Goal: Information Seeking & Learning: Learn about a topic

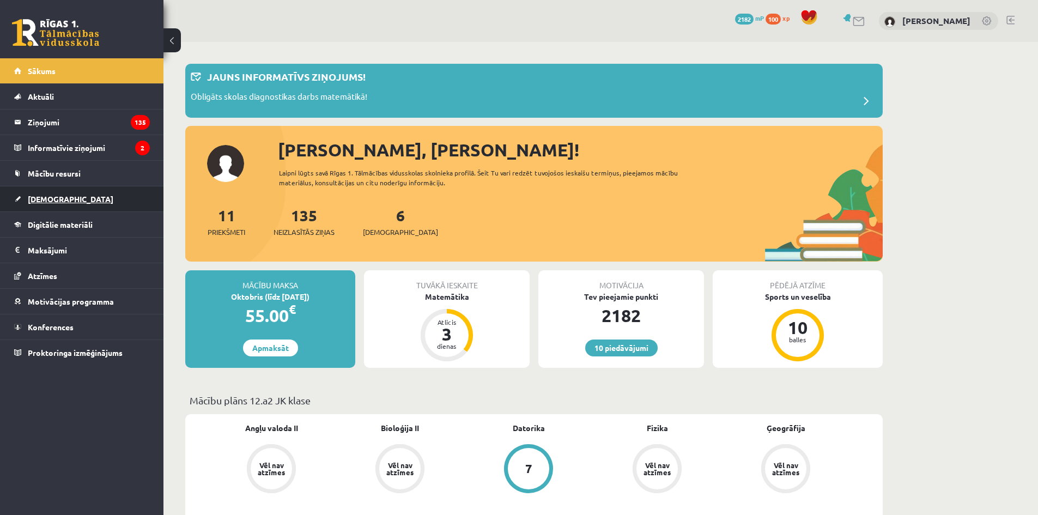
click at [72, 201] on link "[DEMOGRAPHIC_DATA]" at bounding box center [82, 198] width 136 height 25
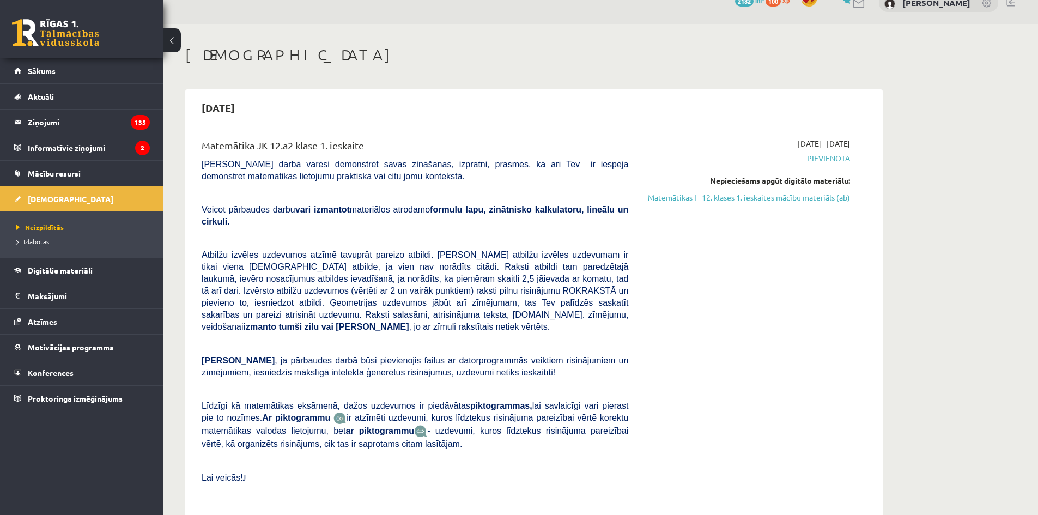
scroll to position [54, 0]
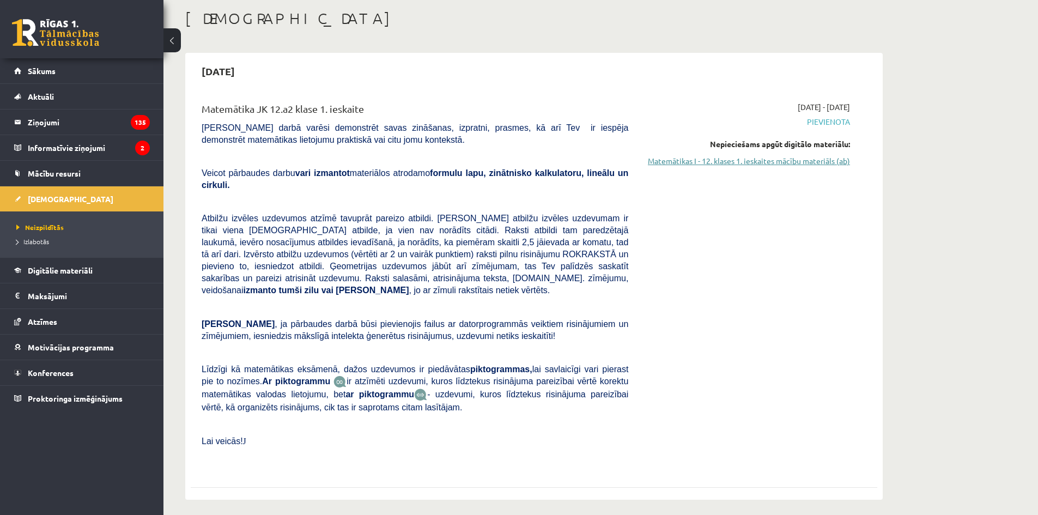
click at [674, 163] on link "Matemātikas I - 12. klases 1. ieskaites mācību materiāls (ab)" at bounding box center [746, 160] width 205 height 11
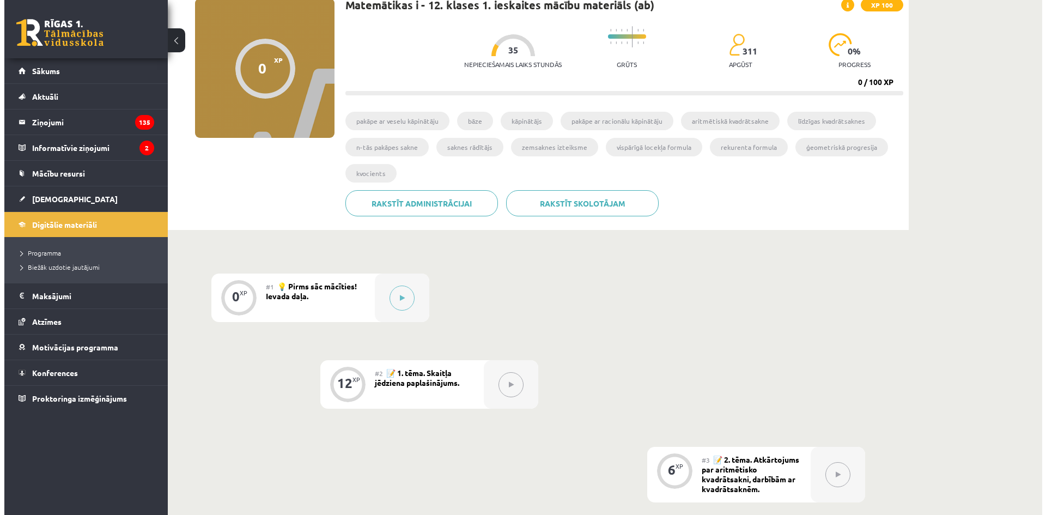
scroll to position [109, 0]
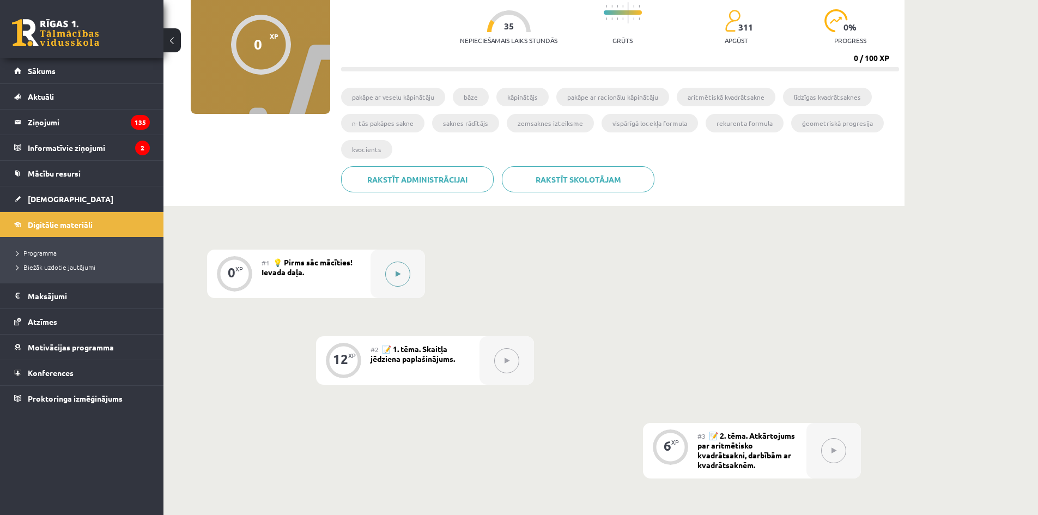
click at [405, 279] on button at bounding box center [397, 273] width 25 height 25
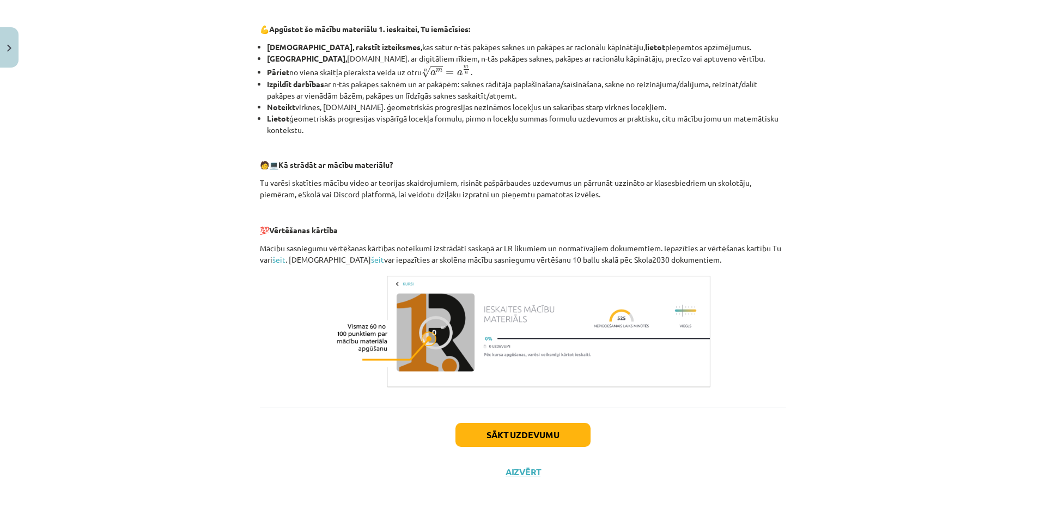
scroll to position [361, 0]
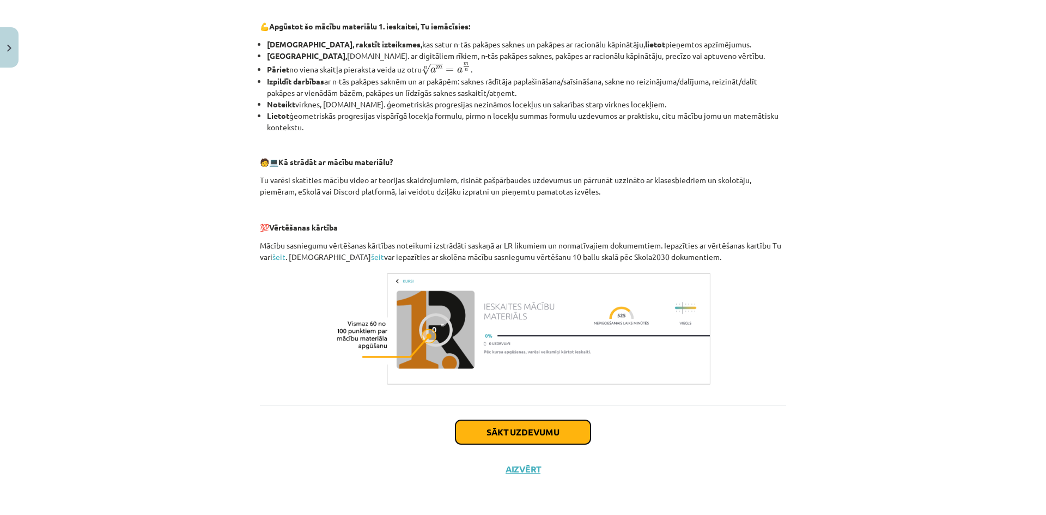
click at [570, 422] on button "Sākt uzdevumu" at bounding box center [522, 432] width 135 height 24
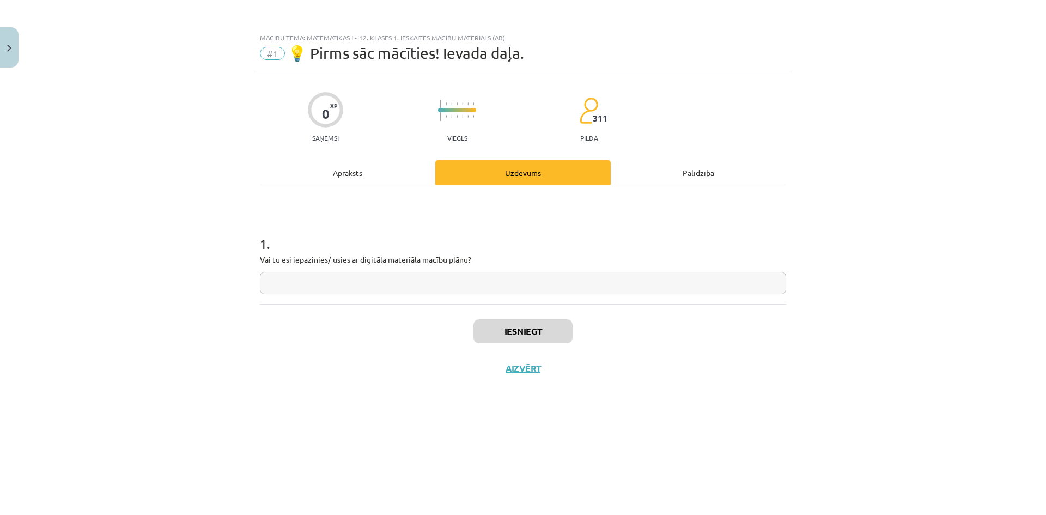
scroll to position [0, 0]
drag, startPoint x: 477, startPoint y: 258, endPoint x: 219, endPoint y: 263, distance: 257.7
click at [219, 263] on div "Mācību tēma: Matemātikas i - 12. klases 1. ieskaites mācību materiāls (ab) #1 💡…" at bounding box center [523, 257] width 1046 height 515
click at [672, 137] on div "0 XP Saņemsi Viegls 311 pilda" at bounding box center [523, 114] width 526 height 56
click at [566, 269] on div "1 . Vai tu esi iepazinies/-usies ar digitāla materiāla macību plānu?" at bounding box center [523, 255] width 526 height 77
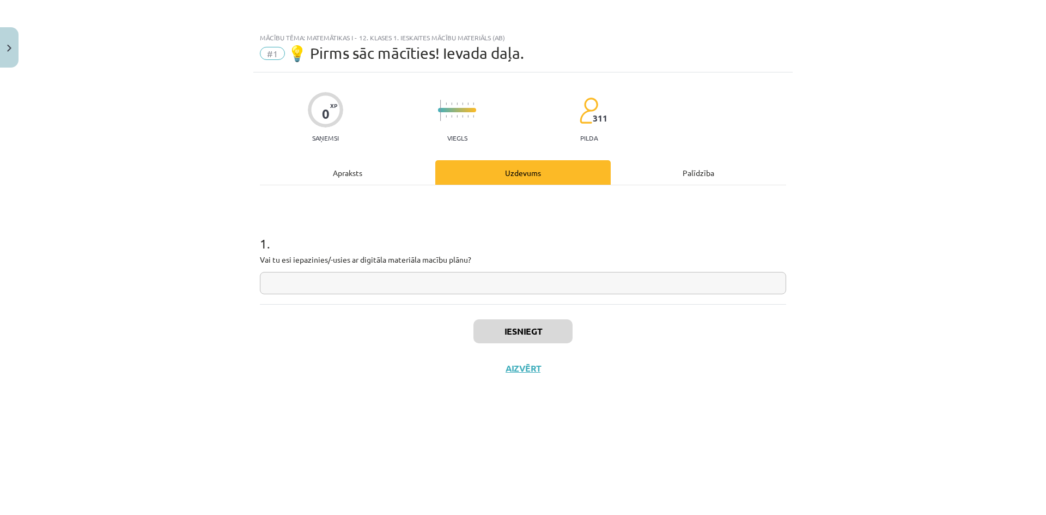
click at [566, 276] on input "text" at bounding box center [523, 283] width 526 height 22
type input "*"
click at [403, 276] on input "*" at bounding box center [523, 283] width 526 height 22
type input "**"
click at [517, 322] on button "Iesniegt" at bounding box center [522, 331] width 99 height 24
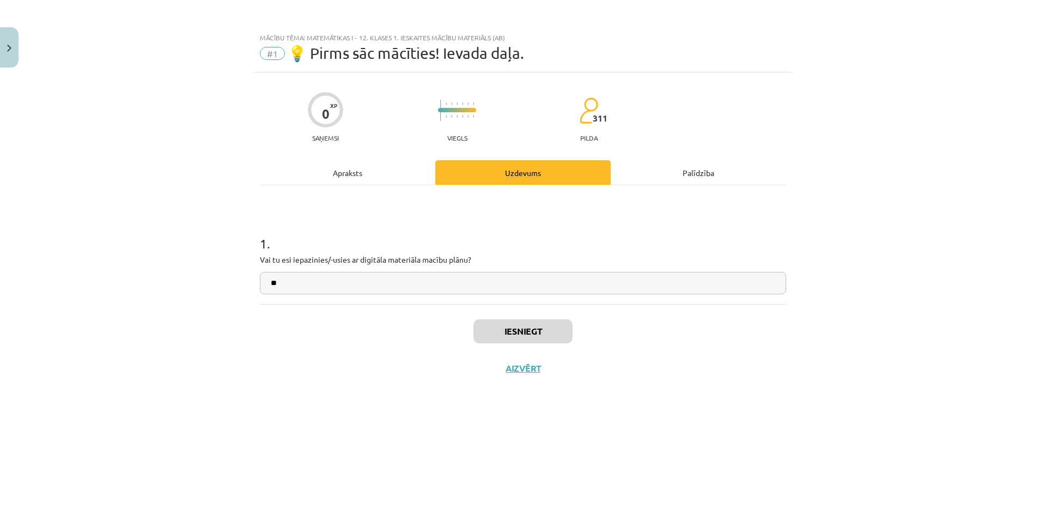
click at [755, 438] on div "0 XP Saņemsi Viegls 311 pilda Apraksts Uzdevums Palīdzība 1 . Vai tu esi iepazi…" at bounding box center [522, 279] width 539 height 415
click at [492, 369] on button "Nākamā nodarbība" at bounding box center [522, 375] width 107 height 25
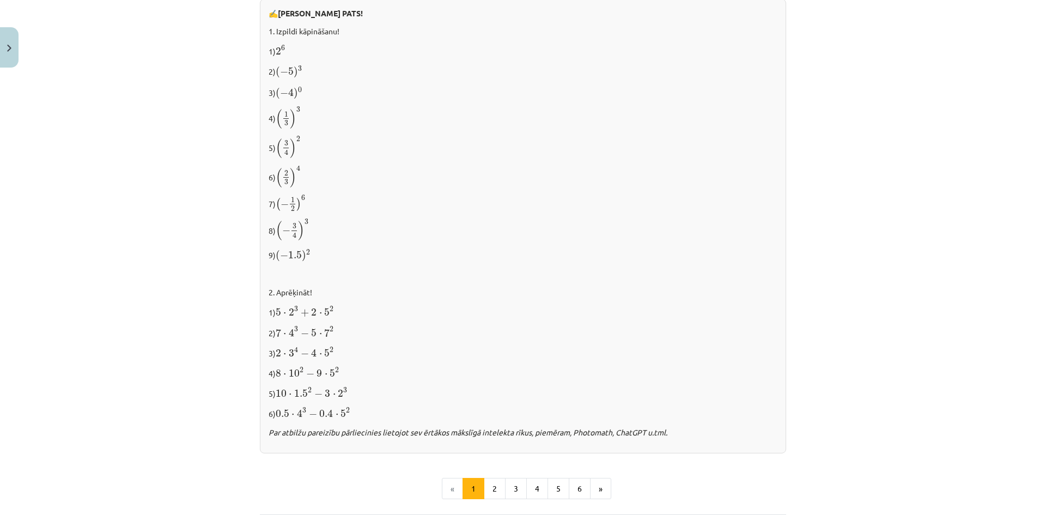
scroll to position [1033, 0]
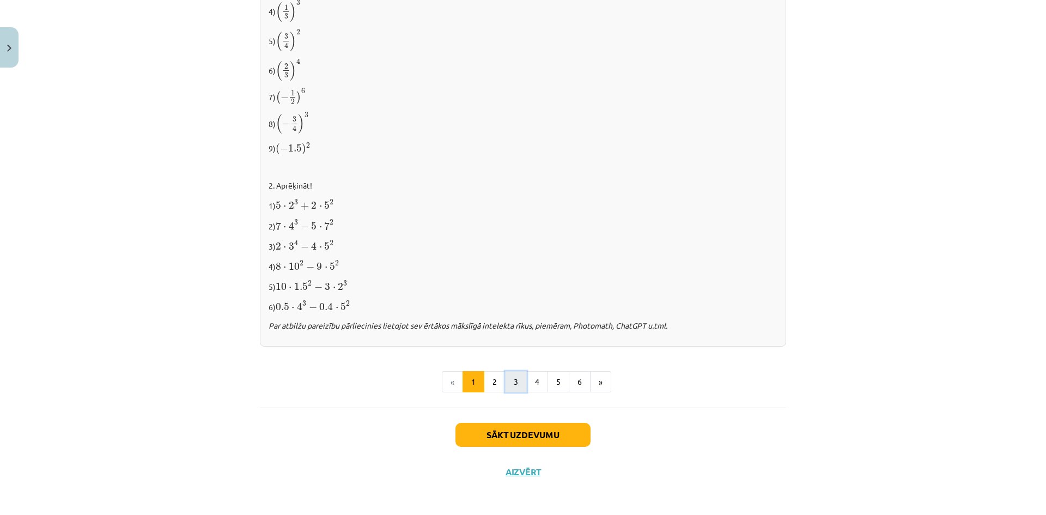
click at [505, 382] on button "3" at bounding box center [516, 382] width 22 height 22
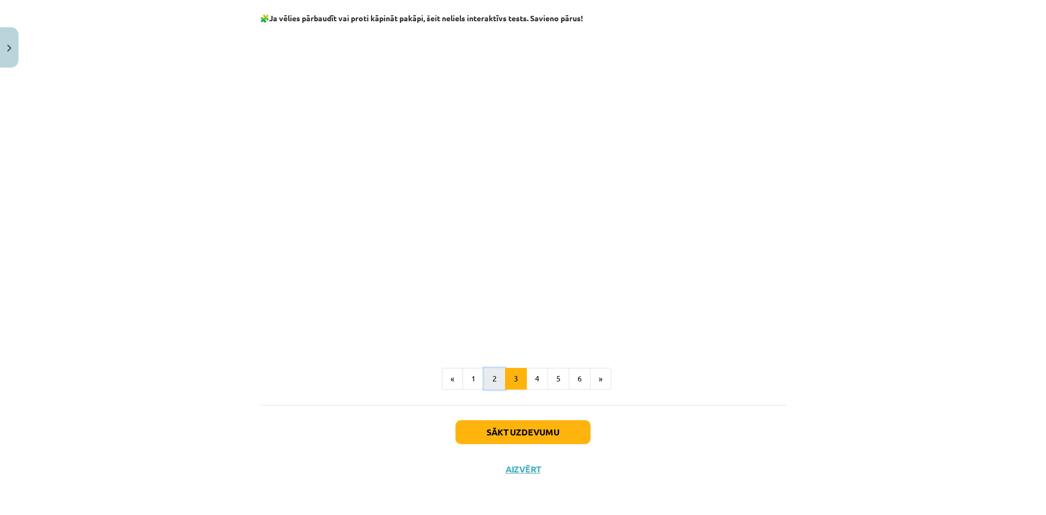
click at [484, 381] on button "2" at bounding box center [495, 379] width 22 height 22
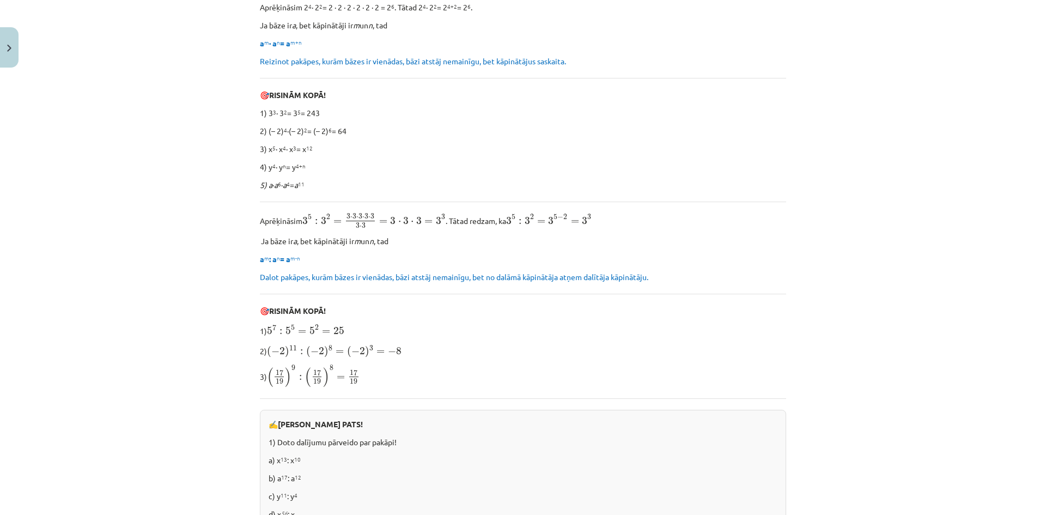
scroll to position [195, 0]
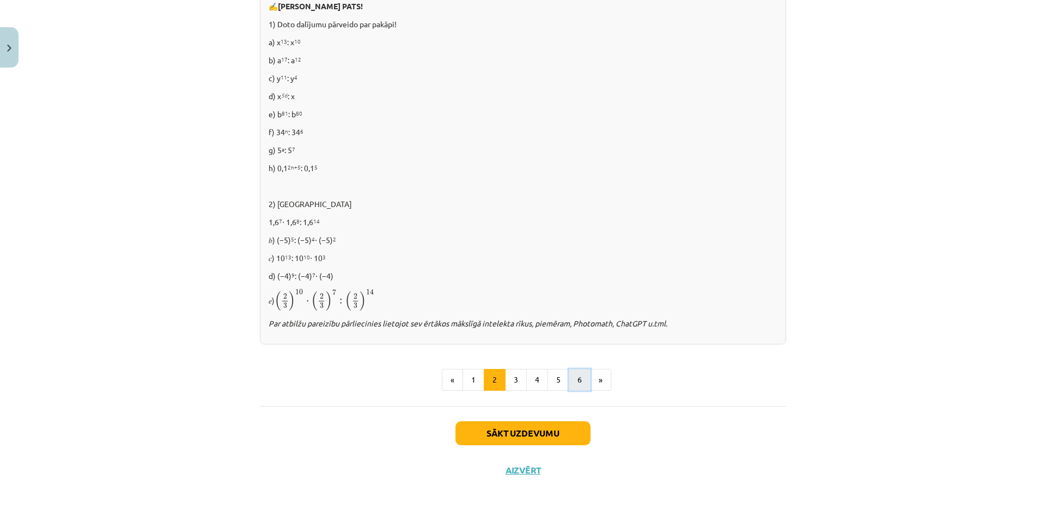
click at [571, 380] on button "6" at bounding box center [580, 380] width 22 height 22
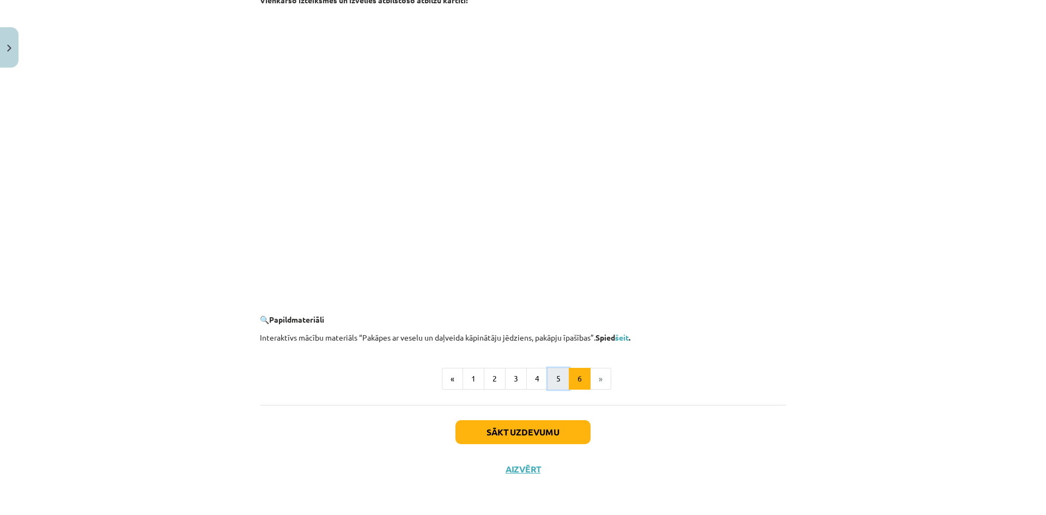
click at [548, 383] on button "5" at bounding box center [558, 379] width 22 height 22
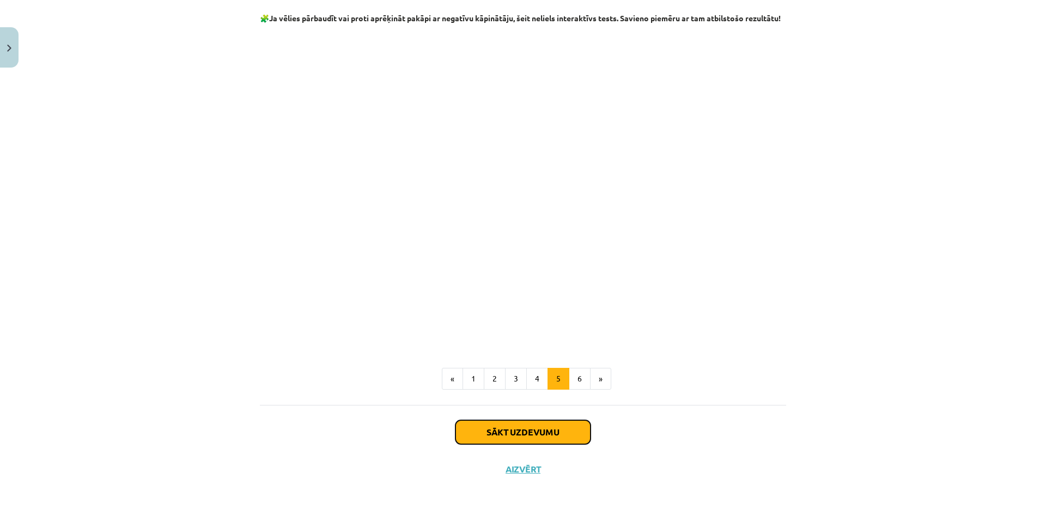
click at [582, 430] on button "Sākt uzdevumu" at bounding box center [522, 432] width 135 height 24
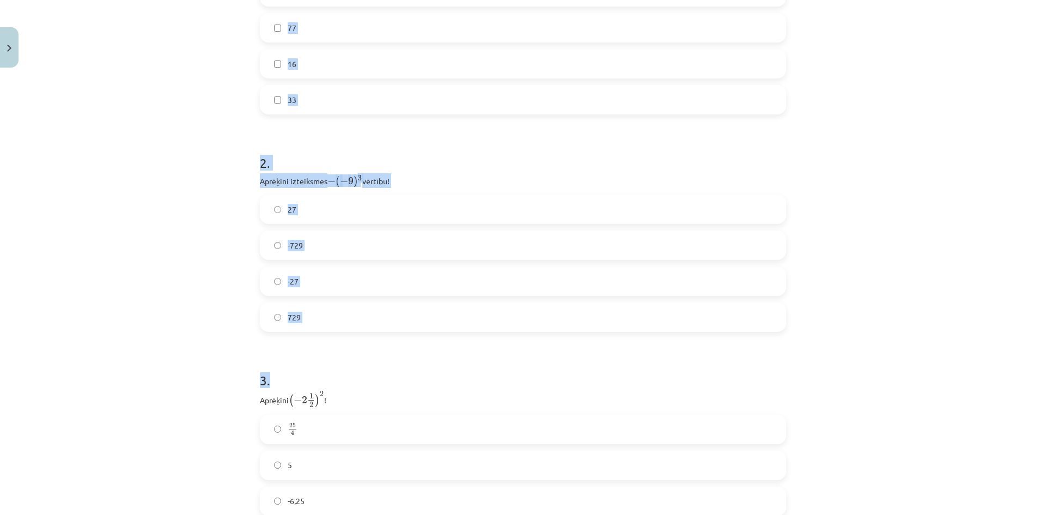
scroll to position [529, 0]
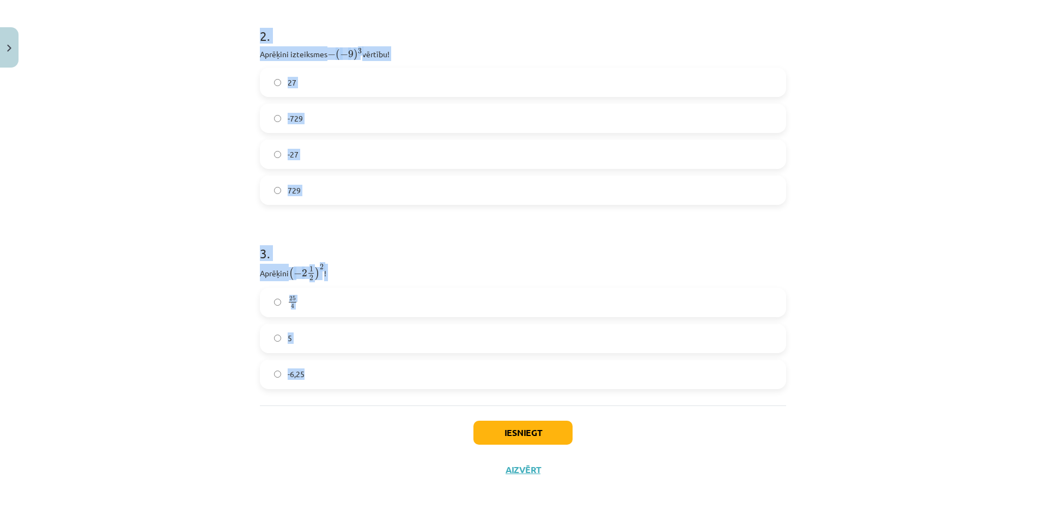
drag, startPoint x: 243, startPoint y: 210, endPoint x: 609, endPoint y: 382, distance: 404.2
click at [609, 382] on div "Mācību tēma: Matemātikas i - 12. klases 1. ieskaites mācību materiāls (ab) #2 📝…" at bounding box center [523, 257] width 1046 height 515
copy form "1 . Atzīmē visus skaitļus, kuri ir kāda vesela skaitļa kvadrāts! 49 3 100 60 77…"
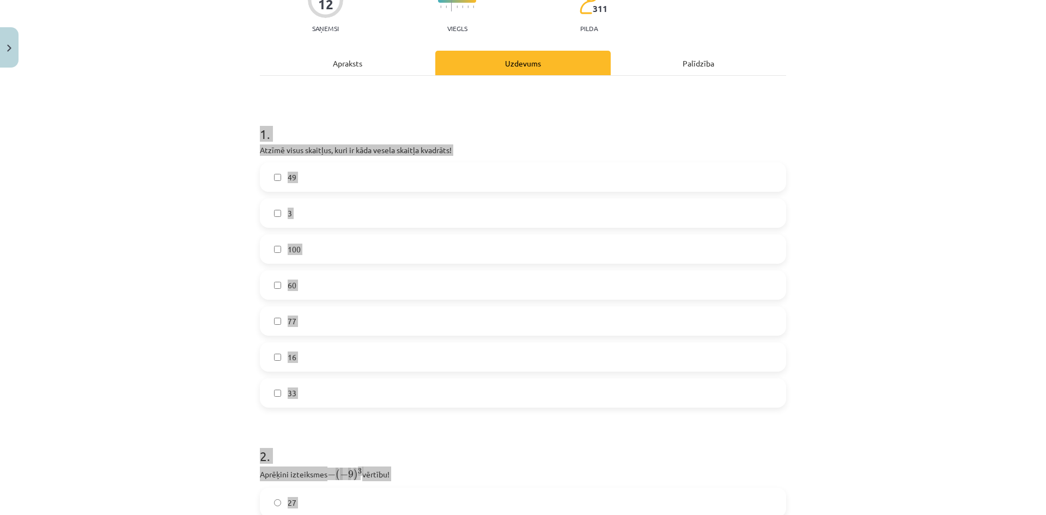
scroll to position [0, 0]
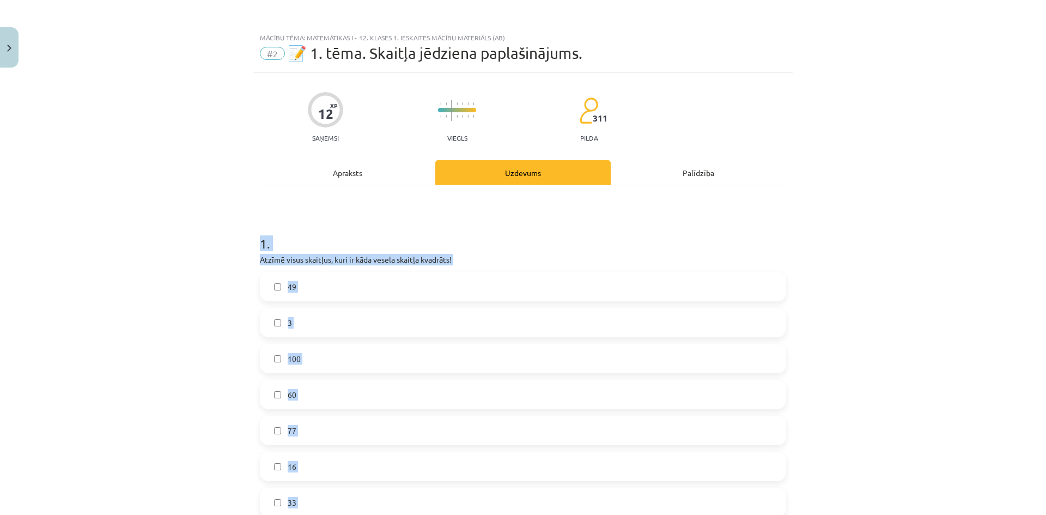
click at [813, 263] on div "Mācību tēma: Matemātikas i - 12. klases 1. ieskaites mācību materiāls (ab) #2 📝…" at bounding box center [523, 257] width 1046 height 515
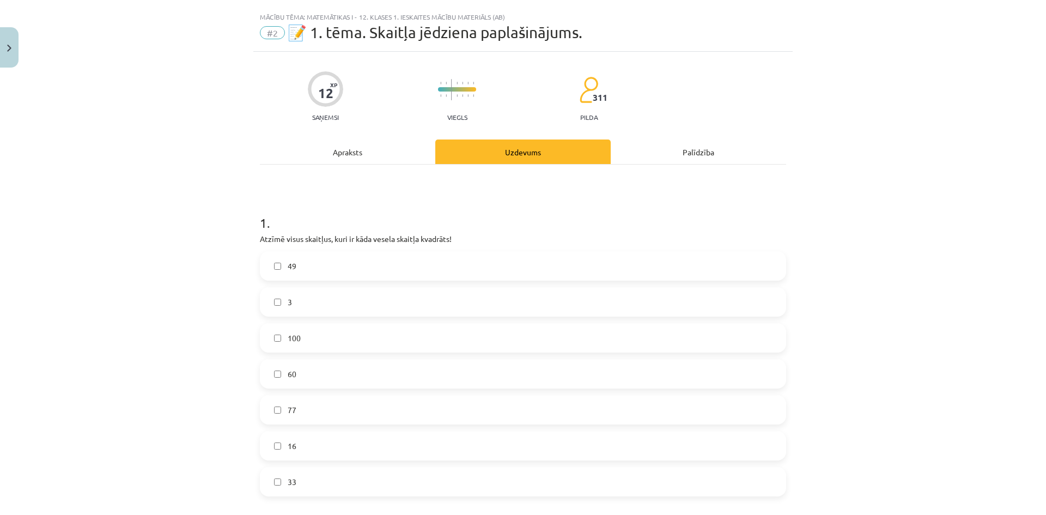
scroll to position [54, 0]
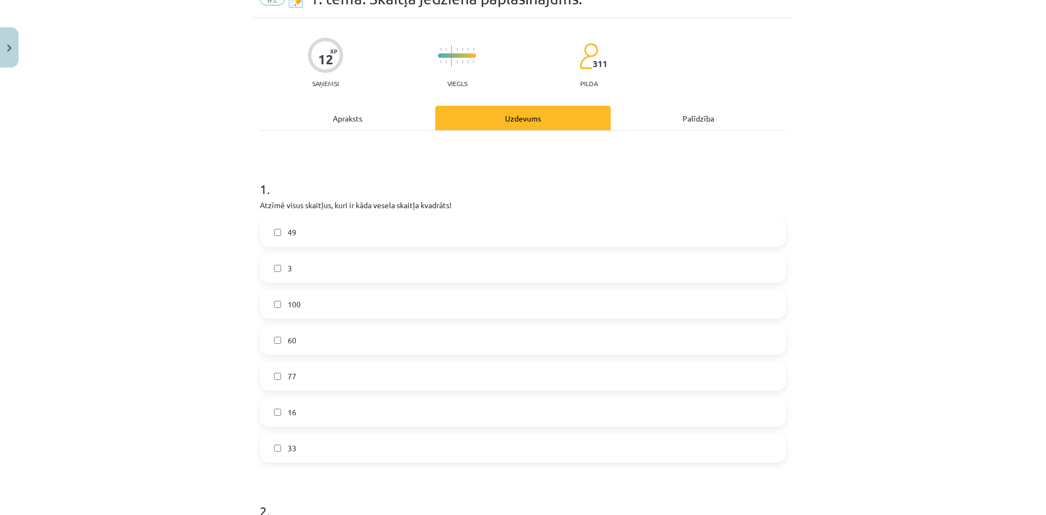
click at [347, 238] on label "49" at bounding box center [523, 231] width 524 height 27
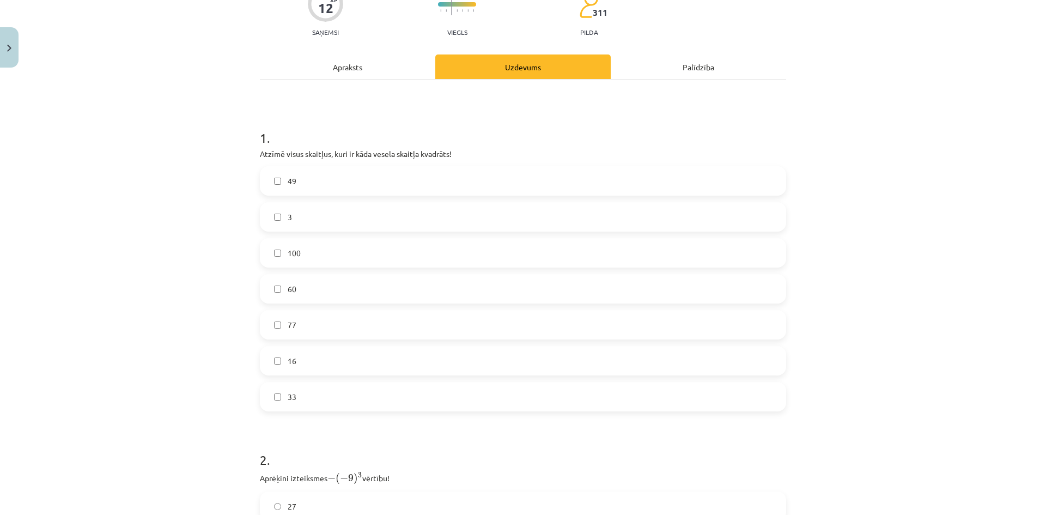
scroll to position [109, 0]
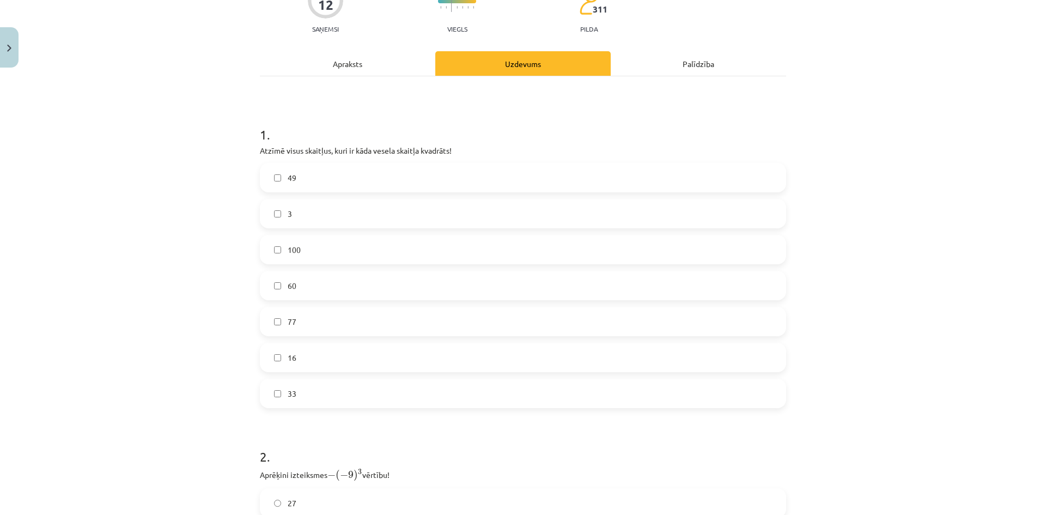
click at [313, 252] on label "100" at bounding box center [523, 249] width 524 height 27
click at [313, 367] on label "16" at bounding box center [523, 357] width 524 height 27
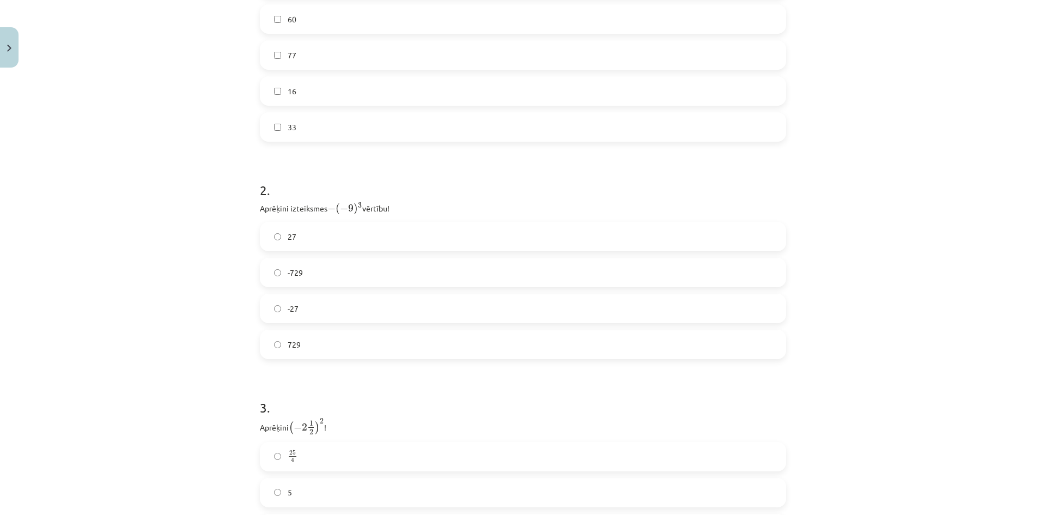
scroll to position [436, 0]
click at [261, 285] on label "729" at bounding box center [523, 283] width 524 height 27
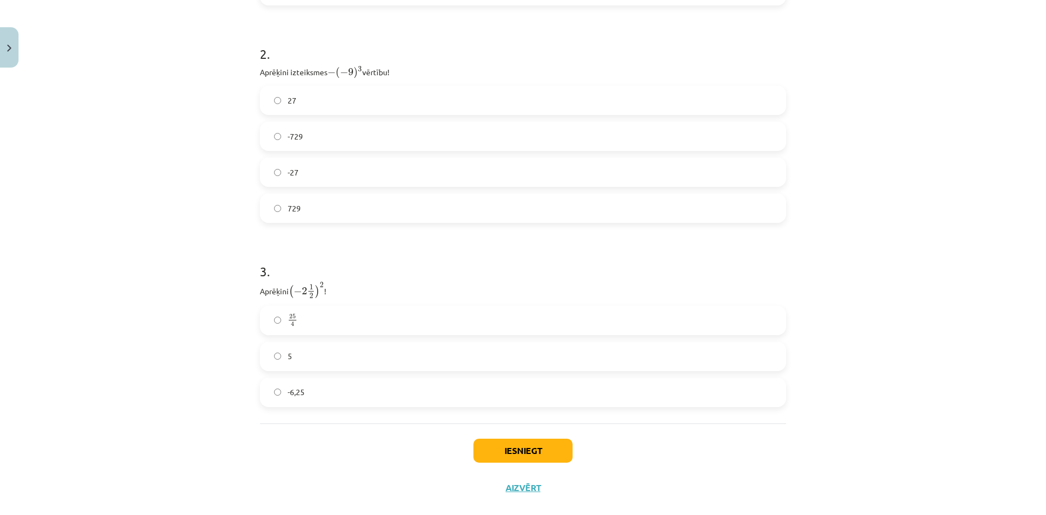
scroll to position [529, 0]
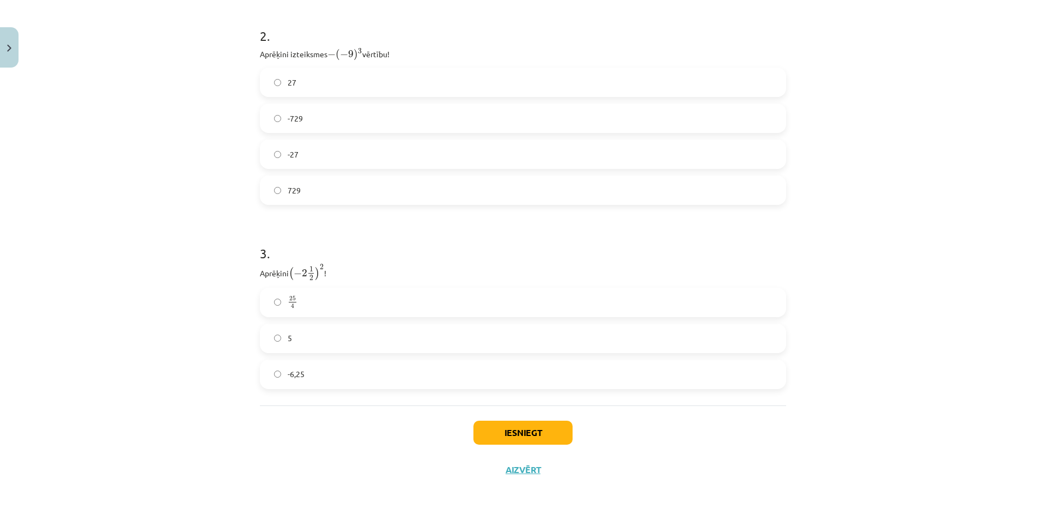
click at [339, 141] on label "-27" at bounding box center [523, 154] width 524 height 27
click at [330, 185] on label "729" at bounding box center [523, 189] width 524 height 27
drag, startPoint x: 319, startPoint y: 371, endPoint x: 329, endPoint y: 379, distance: 12.5
click at [319, 371] on label "-6,25" at bounding box center [523, 374] width 524 height 27
click at [498, 428] on button "Iesniegt" at bounding box center [522, 432] width 99 height 24
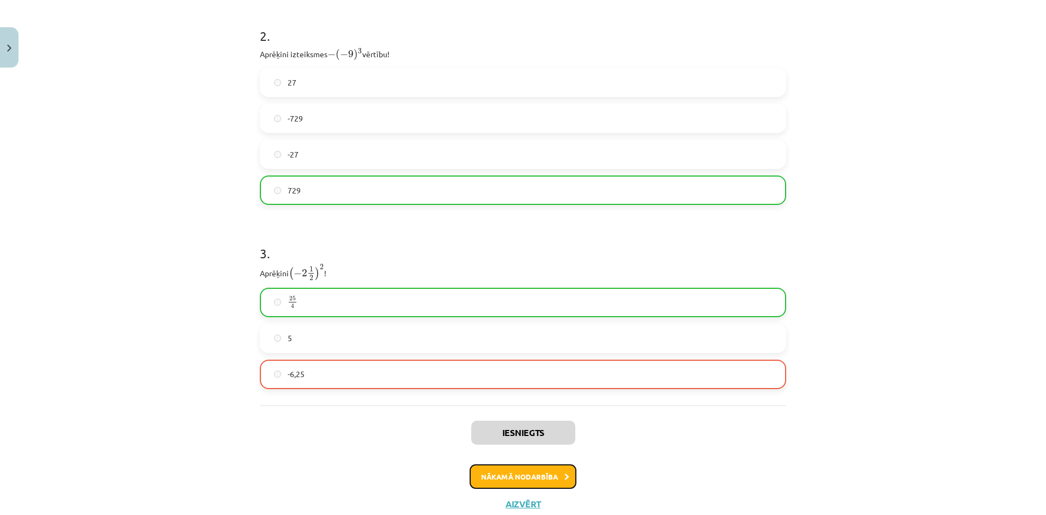
click at [548, 470] on button "Nākamā nodarbība" at bounding box center [522, 476] width 107 height 25
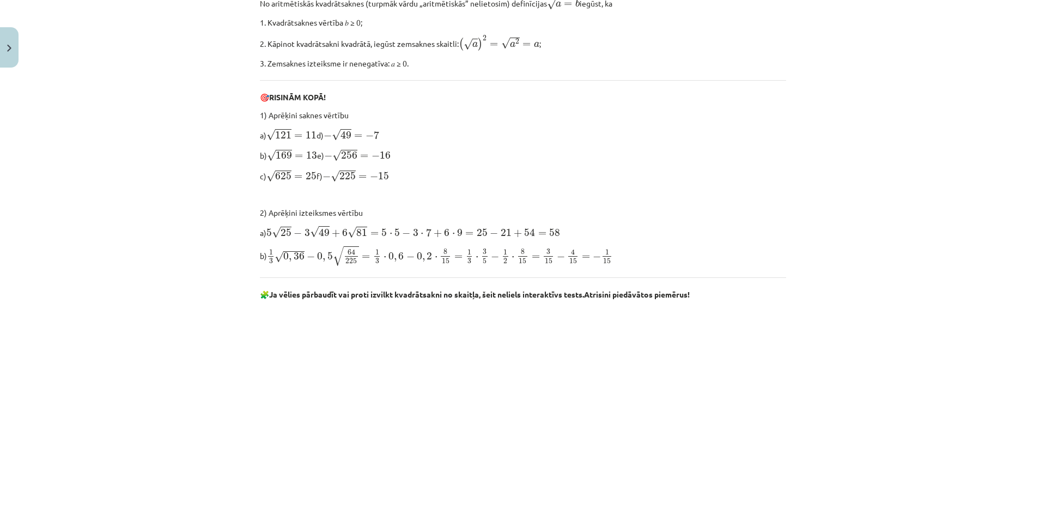
scroll to position [490, 0]
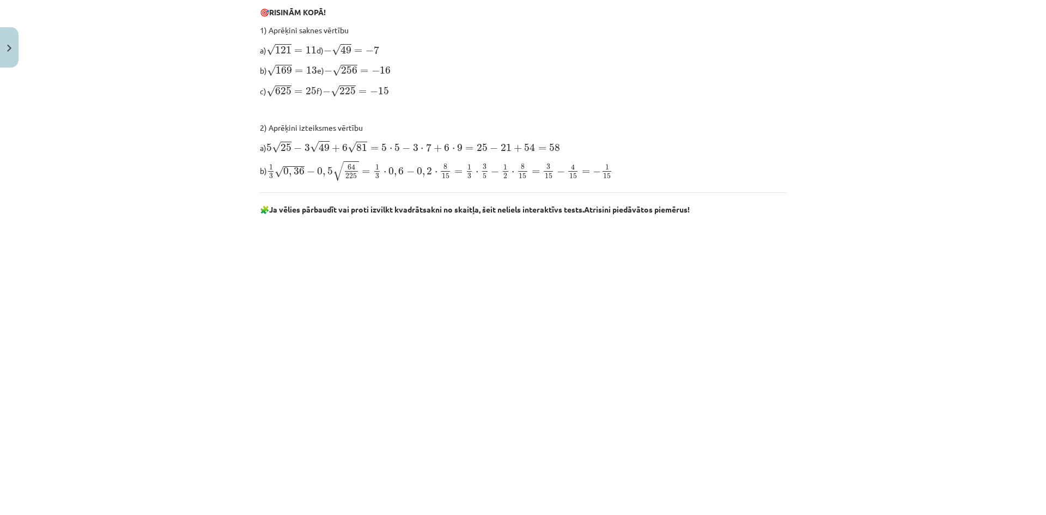
click at [571, 164] on span "4" at bounding box center [572, 167] width 9 height 6
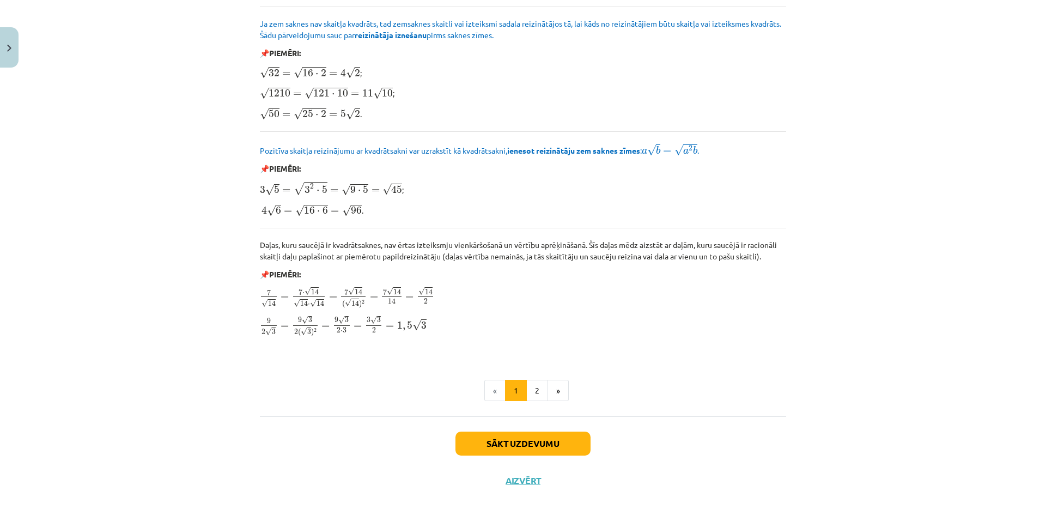
scroll to position [1191, 0]
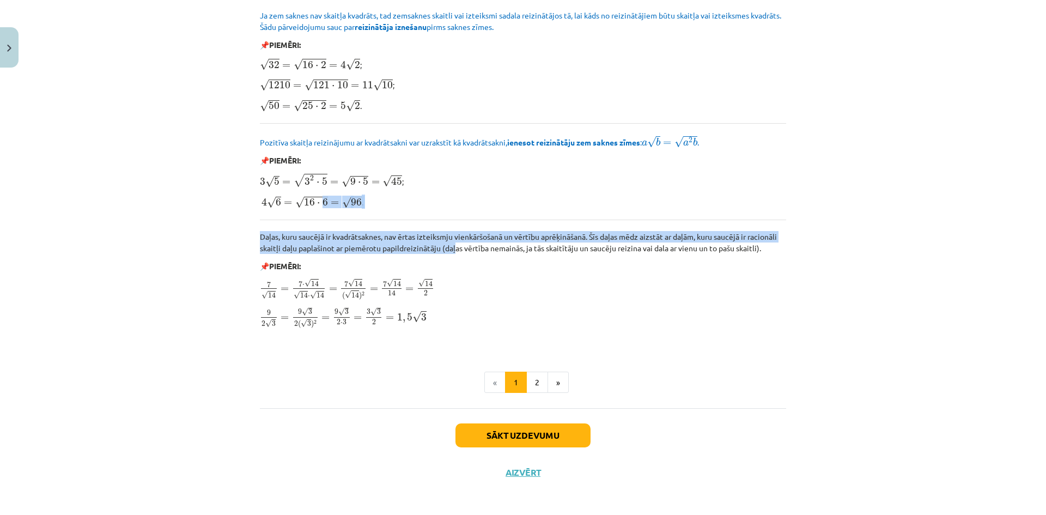
drag, startPoint x: 452, startPoint y: 245, endPoint x: 320, endPoint y: 194, distance: 141.7
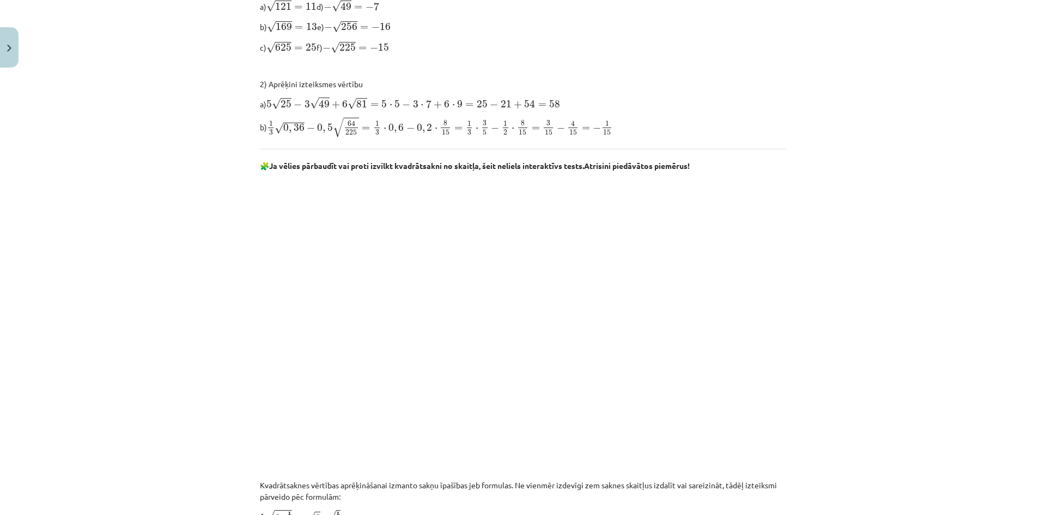
scroll to position [537, 0]
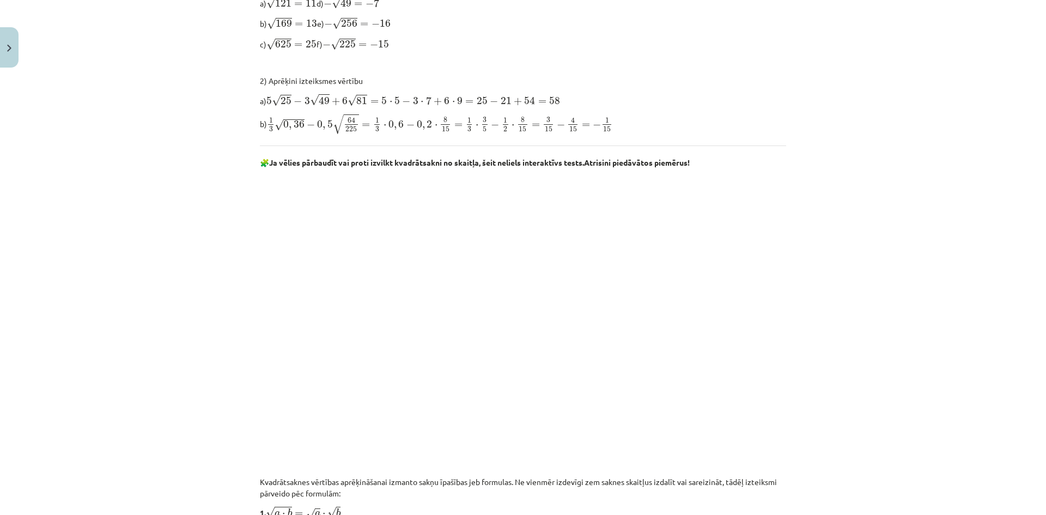
click at [846, 401] on div "Mācību tēma: Matemātikas i - 12. klases 1. ieskaites mācību materiāls (ab) #3 📝…" at bounding box center [523, 257] width 1046 height 515
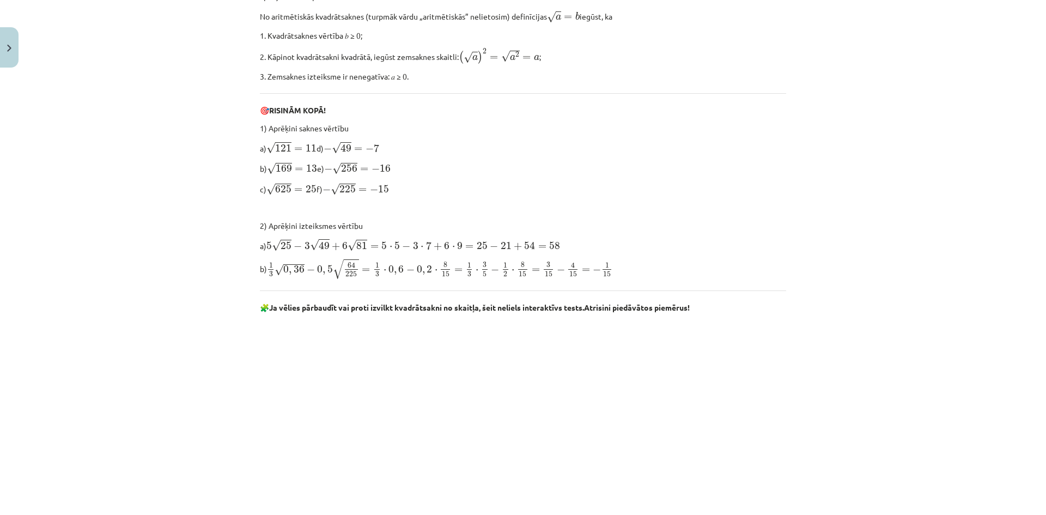
scroll to position [428, 0]
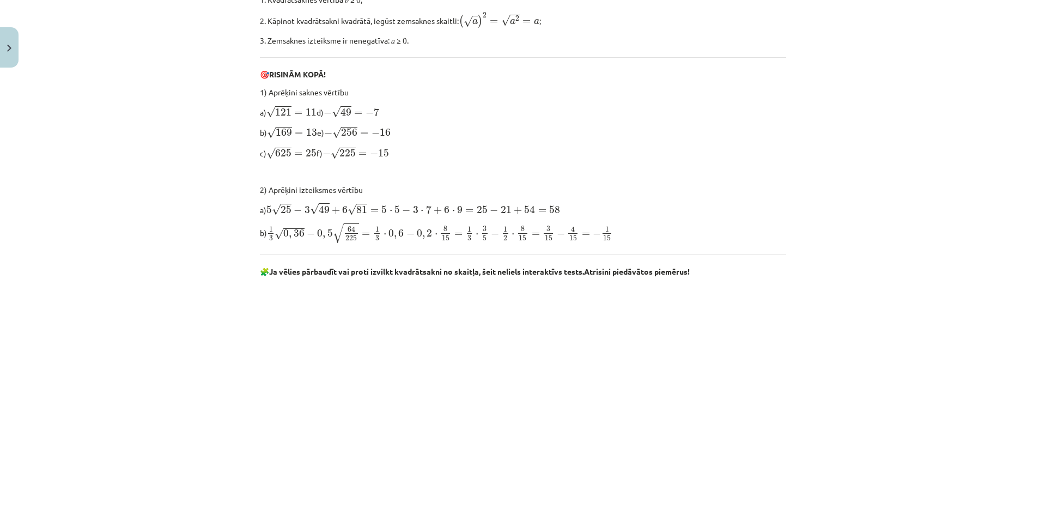
click at [609, 233] on span at bounding box center [606, 233] width 9 height 1
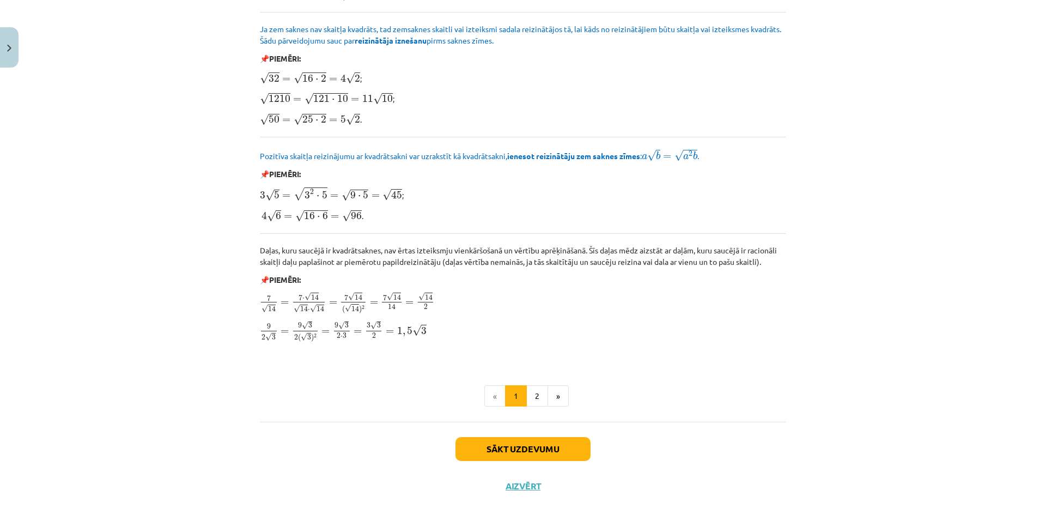
scroll to position [1191, 0]
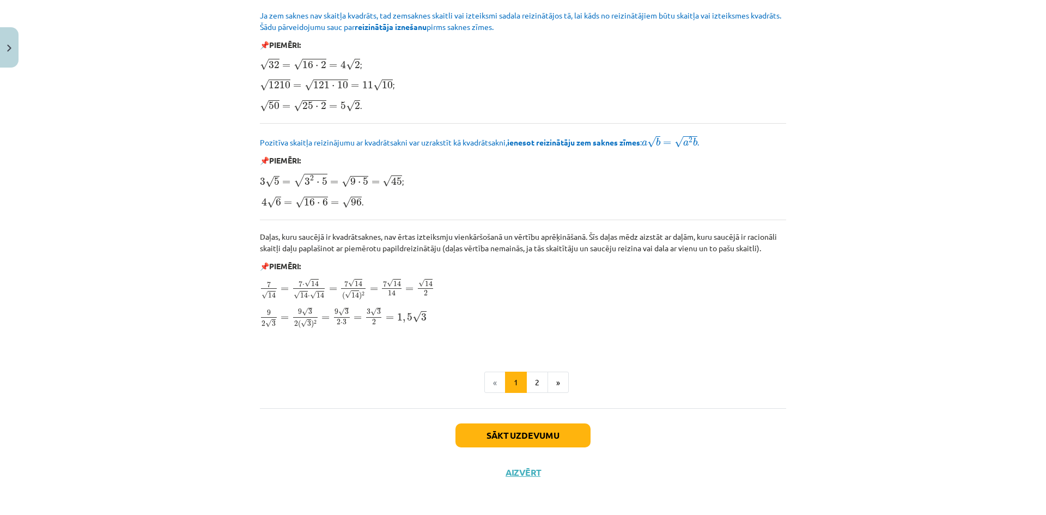
click at [526, 383] on button "2" at bounding box center [537, 382] width 22 height 22
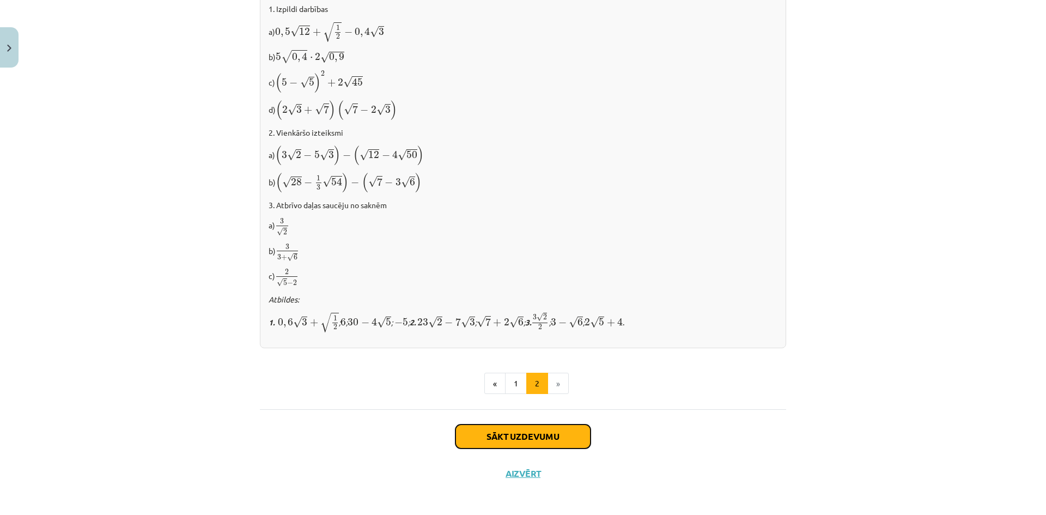
click at [552, 424] on button "Sākt uzdevumu" at bounding box center [522, 436] width 135 height 24
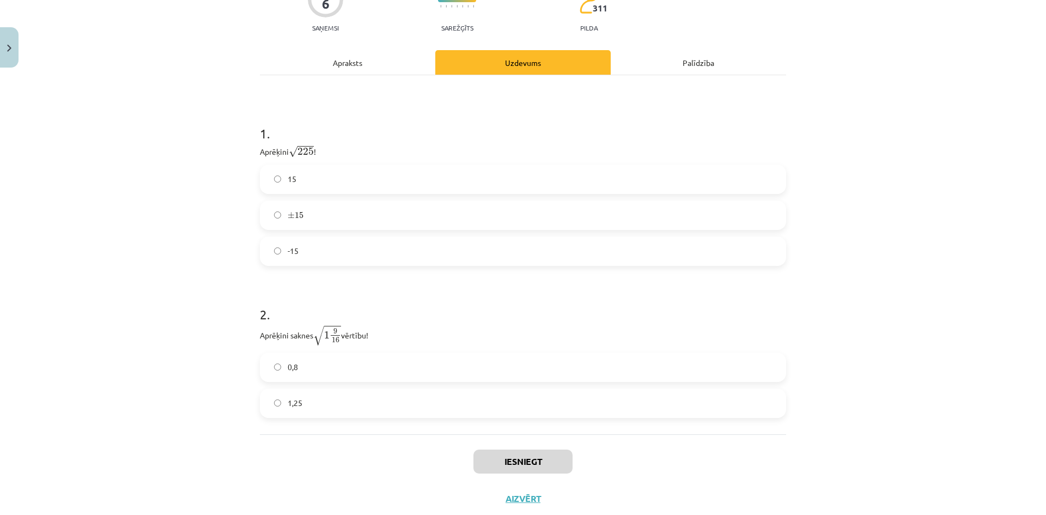
scroll to position [156, 0]
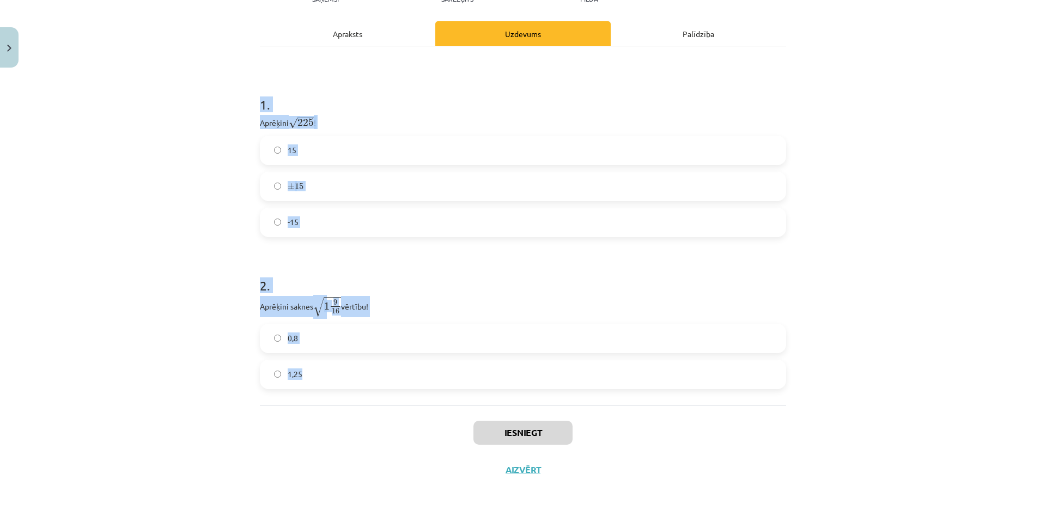
drag, startPoint x: 233, startPoint y: 231, endPoint x: 655, endPoint y: 362, distance: 441.9
click at [638, 368] on div "Mācību tēma: Matemātikas i - 12. klases 1. ieskaites mācību materiāls (ab) #3 📝…" at bounding box center [523, 257] width 1046 height 515
copy form "1 . Aprēķini √ 225 225 ! 15 ± 15 ± 15 -15 2 . Aprēķini saknes √ 1 9 16 1 9 16 v…"
click at [243, 286] on div "Mācību tēma: Matemātikas i - 12. klases 1. ieskaites mācību materiāls (ab) #3 📝…" at bounding box center [523, 257] width 1046 height 515
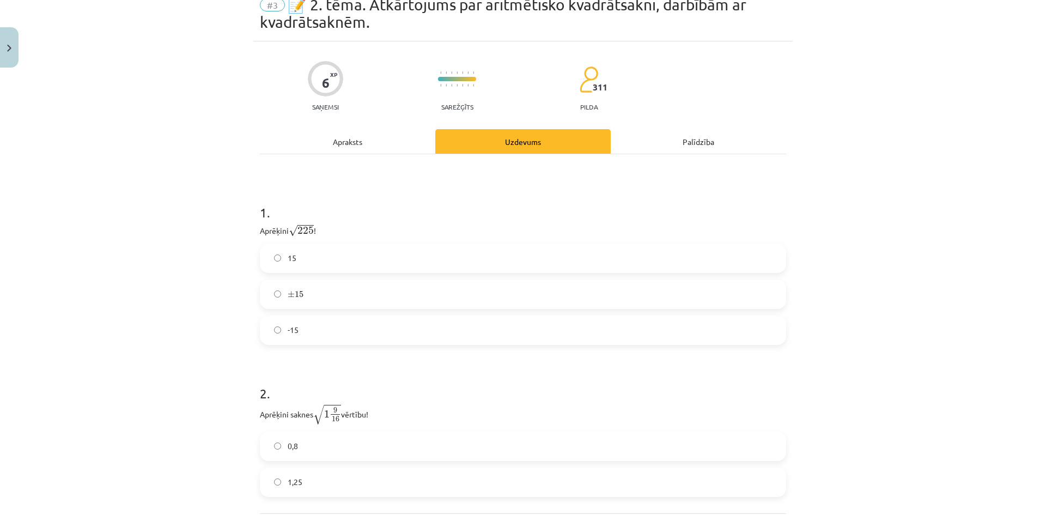
scroll to position [47, 0]
click at [291, 266] on label "15" at bounding box center [523, 259] width 524 height 27
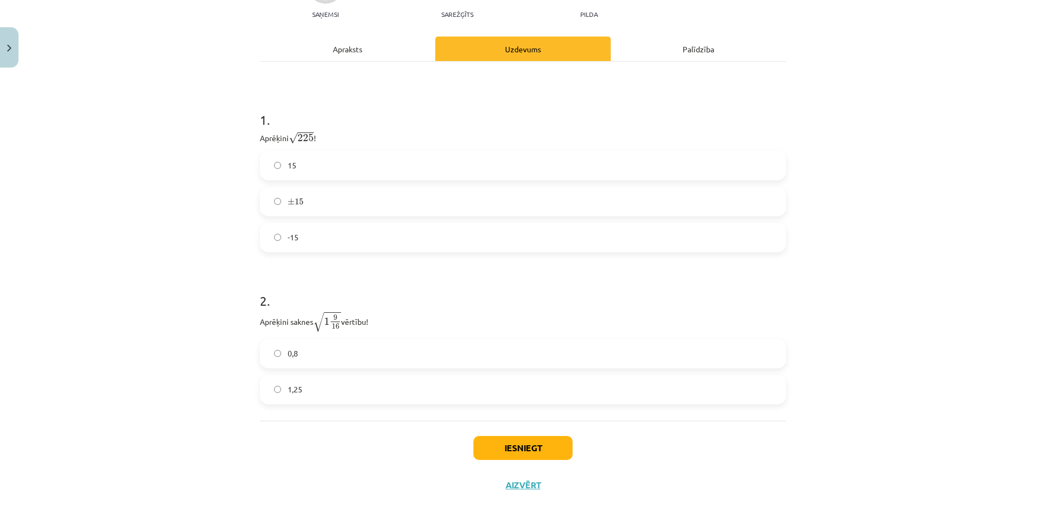
scroll to position [156, 0]
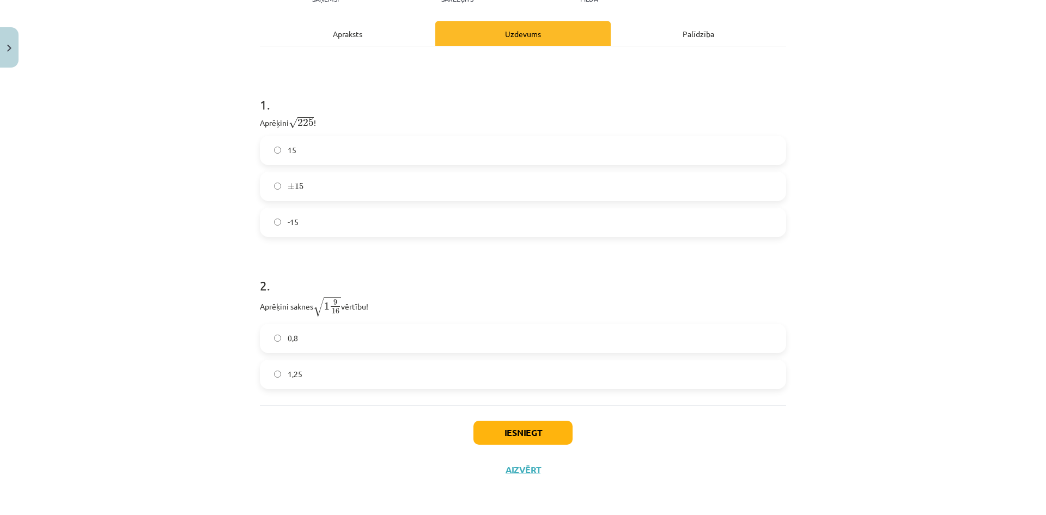
drag, startPoint x: 357, startPoint y: 329, endPoint x: 385, endPoint y: 337, distance: 29.3
click at [357, 329] on label "0,8" at bounding box center [523, 338] width 524 height 27
click at [522, 424] on button "Iesniegt" at bounding box center [522, 432] width 99 height 24
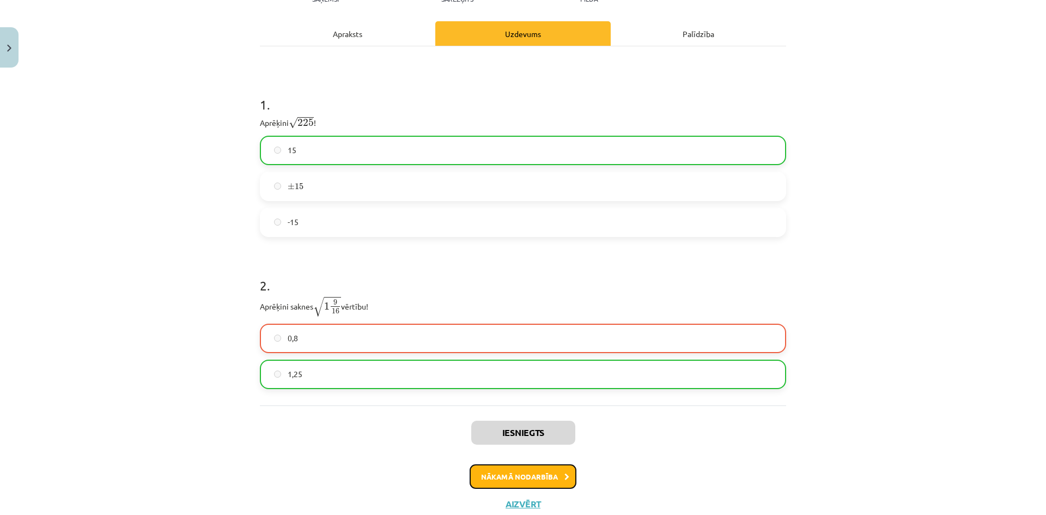
click at [513, 466] on button "Nākamā nodarbība" at bounding box center [522, 476] width 107 height 25
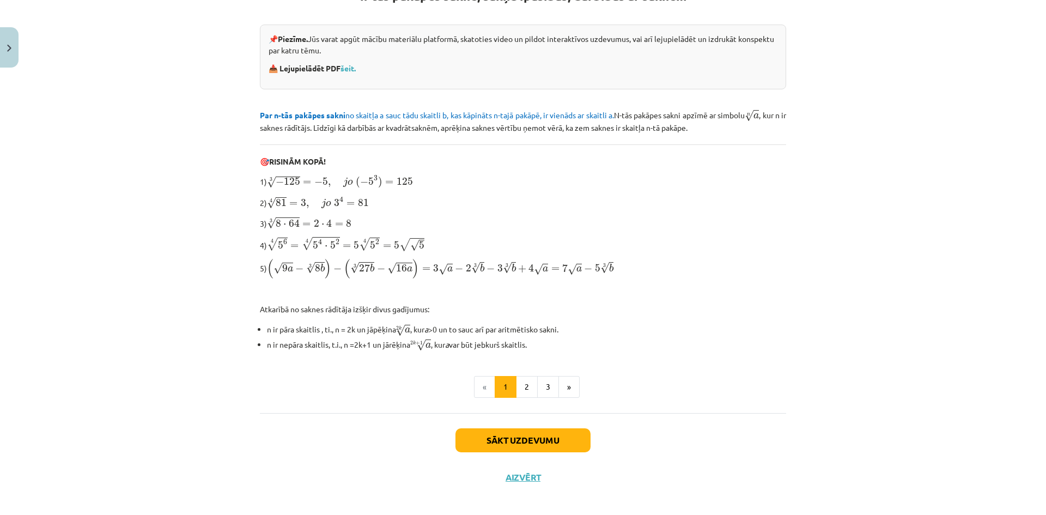
scroll to position [231, 0]
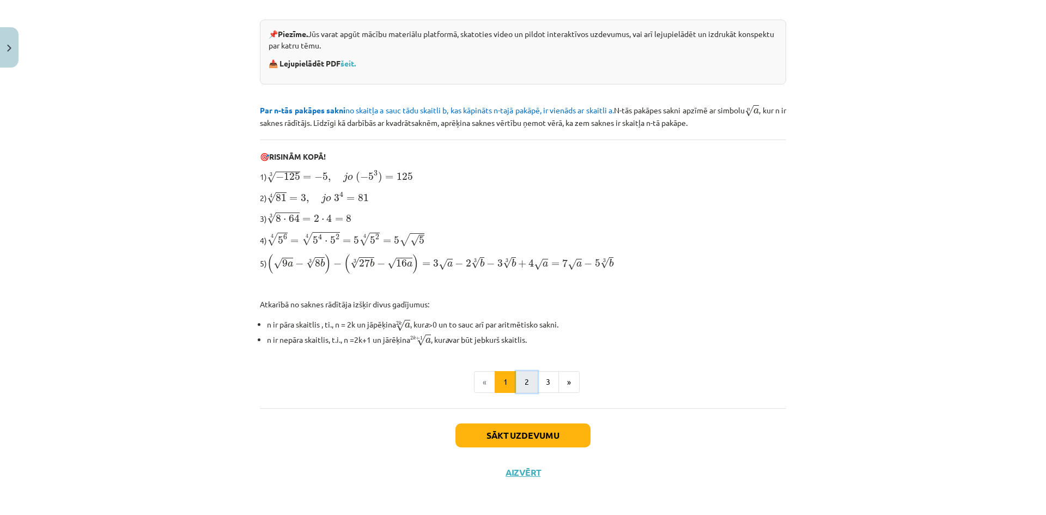
click at [520, 382] on button "2" at bounding box center [527, 382] width 22 height 22
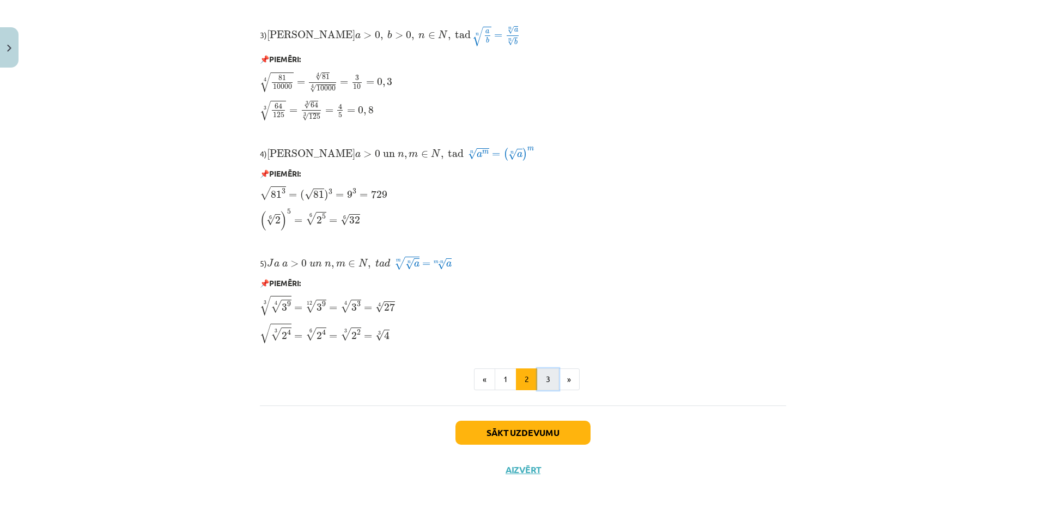
click at [547, 386] on button "3" at bounding box center [548, 379] width 22 height 22
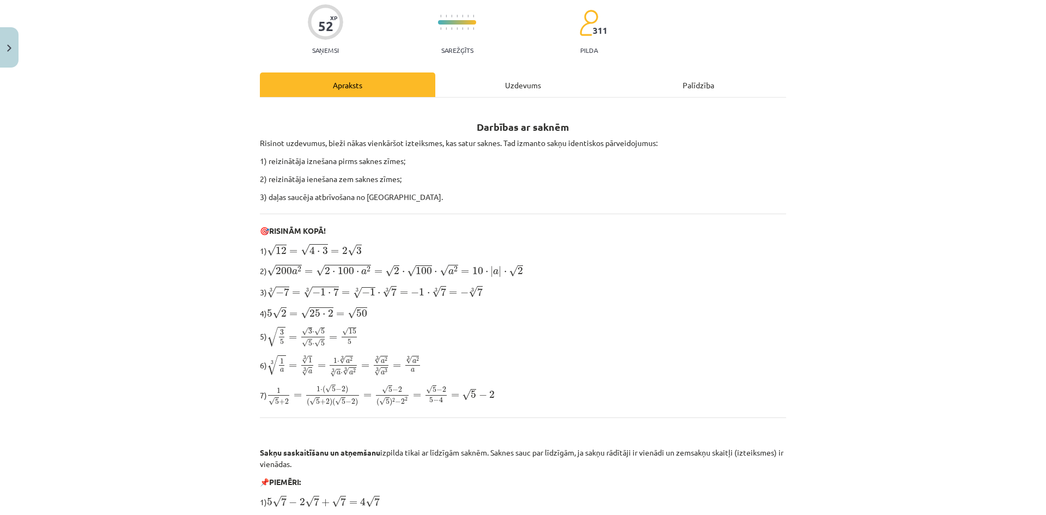
scroll to position [86, 0]
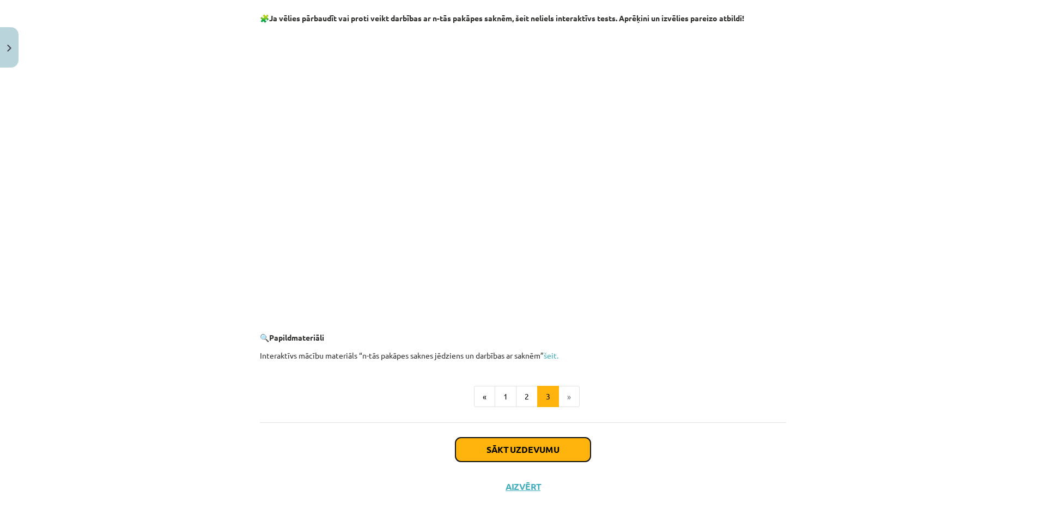
click at [538, 438] on button "Sākt uzdevumu" at bounding box center [522, 449] width 135 height 24
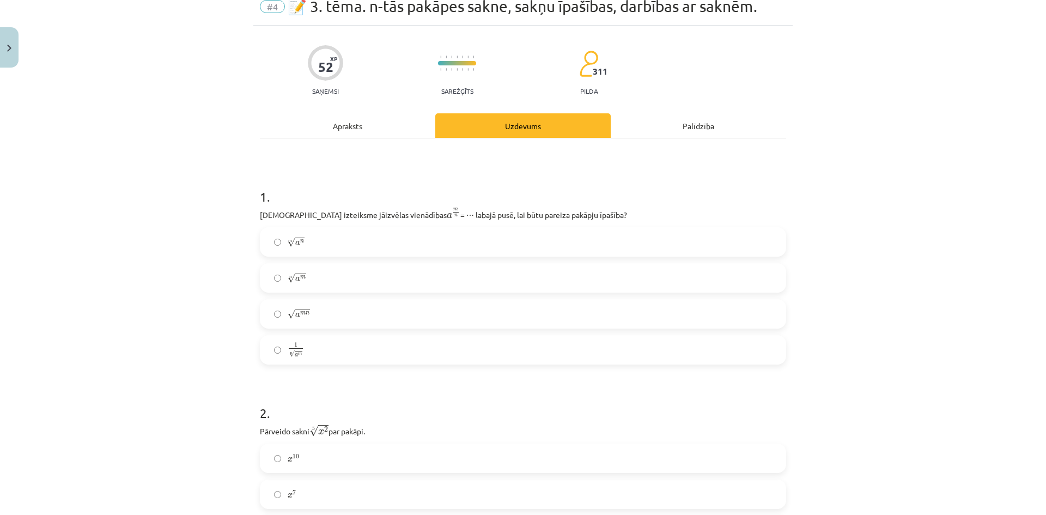
scroll to position [27, 0]
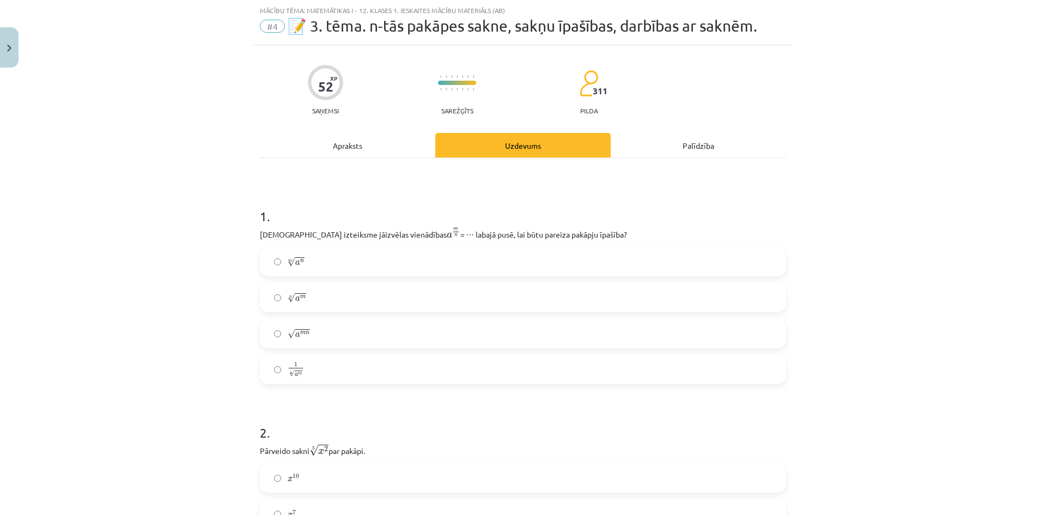
click at [577, 263] on div "Mācību tēma: Matemātikas i - 12. klases 1. ieskaites mācību materiāls (ab) #4 📝…" at bounding box center [523, 257] width 1046 height 515
click at [233, 185] on div "Mācību tēma: Matemātikas i - 12. klases 1. ieskaites mācību materiāls (ab) #4 📝…" at bounding box center [523, 257] width 1046 height 515
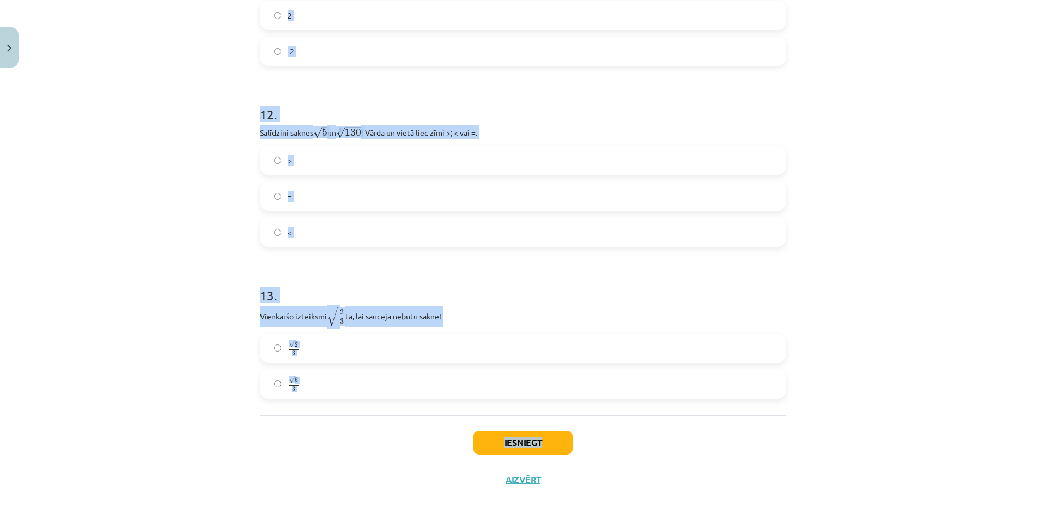
scroll to position [2319, 0]
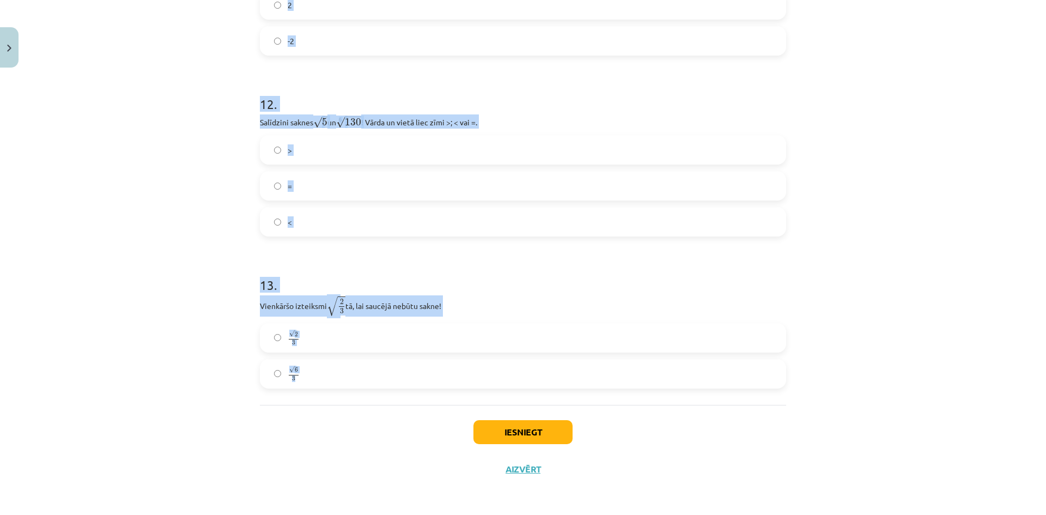
drag, startPoint x: 266, startPoint y: 161, endPoint x: 778, endPoint y: 386, distance: 559.2
copy form "8 . Lore ipsumdolo sitametco adipiscing e s d e t i = ⋯ utlabo etdo, mag aliq e…"
click at [790, 349] on div "Mācību tēma: Matemātikas i - 12. klases 1. ieskaites mācību materiāls (ab) #4 📝…" at bounding box center [523, 257] width 1046 height 515
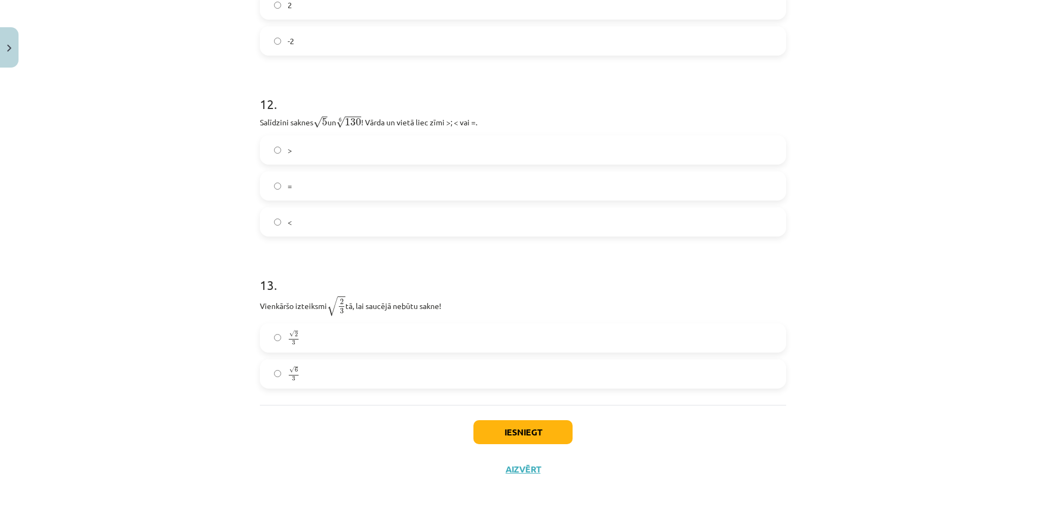
click at [866, 164] on div "Mācību tēma: Matemātikas i - 12. klases 1. ieskaites mācību materiāls (ab) #4 📝…" at bounding box center [523, 257] width 1046 height 515
drag, startPoint x: 833, startPoint y: 464, endPoint x: 745, endPoint y: 511, distance: 99.4
click at [833, 464] on div "Mācību tēma: Matemātikas i - 12. klases 1. ieskaites mācību materiāls (ab) #4 📝…" at bounding box center [523, 257] width 1046 height 515
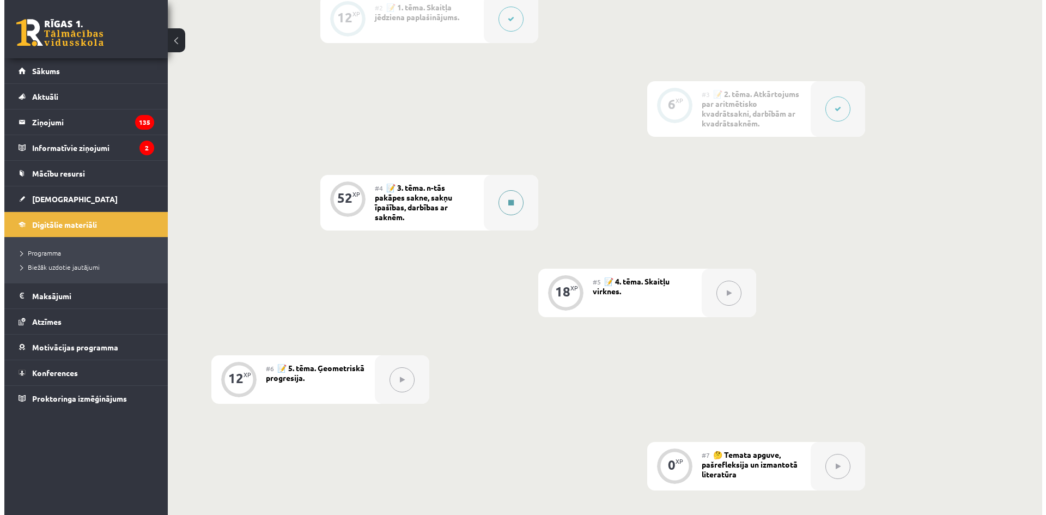
scroll to position [436, 0]
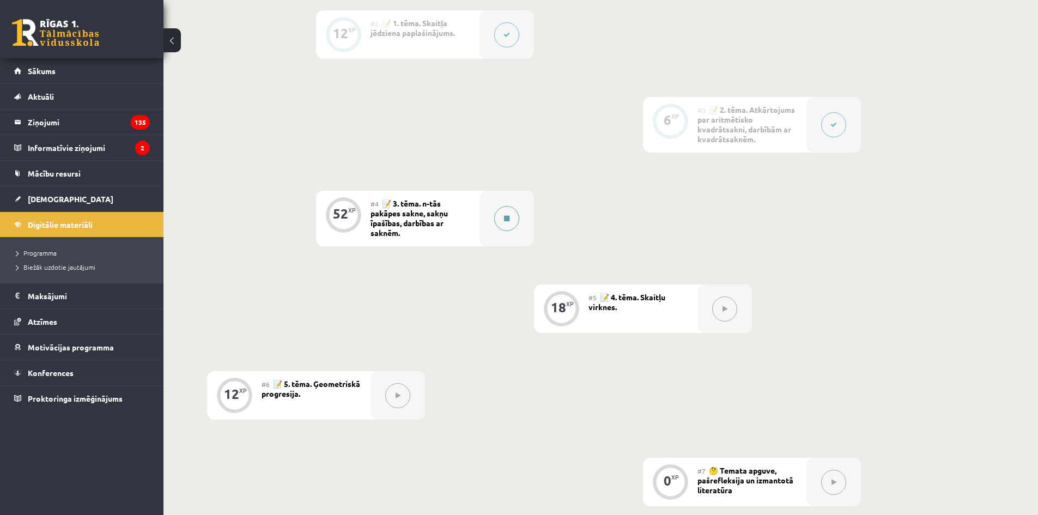
click at [511, 214] on button at bounding box center [506, 218] width 25 height 25
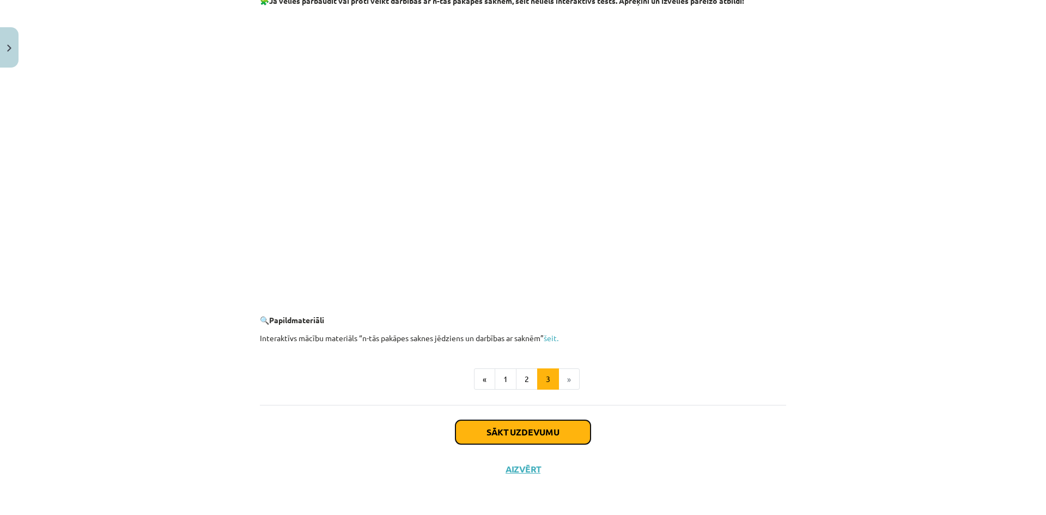
click at [513, 425] on button "Sākt uzdevumu" at bounding box center [522, 432] width 135 height 24
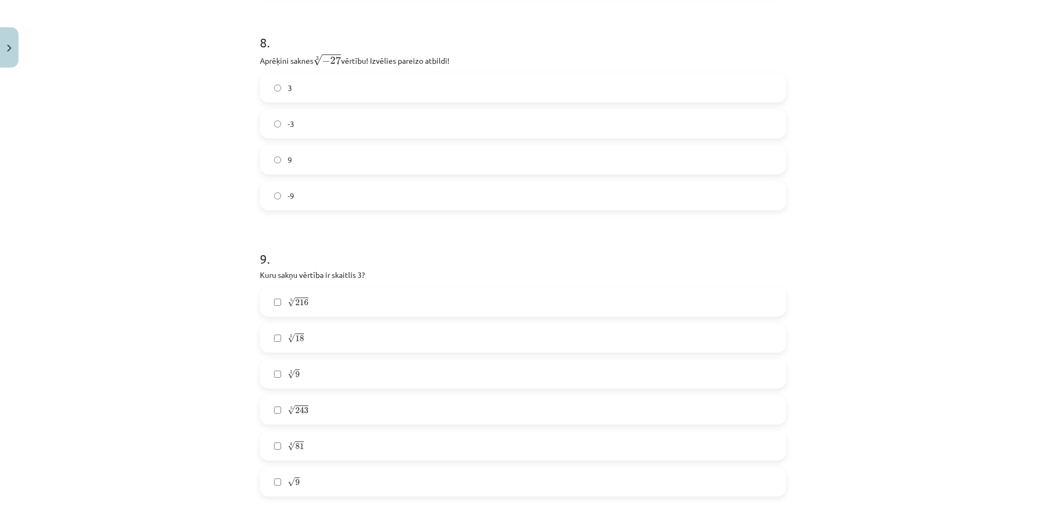
scroll to position [2319, 0]
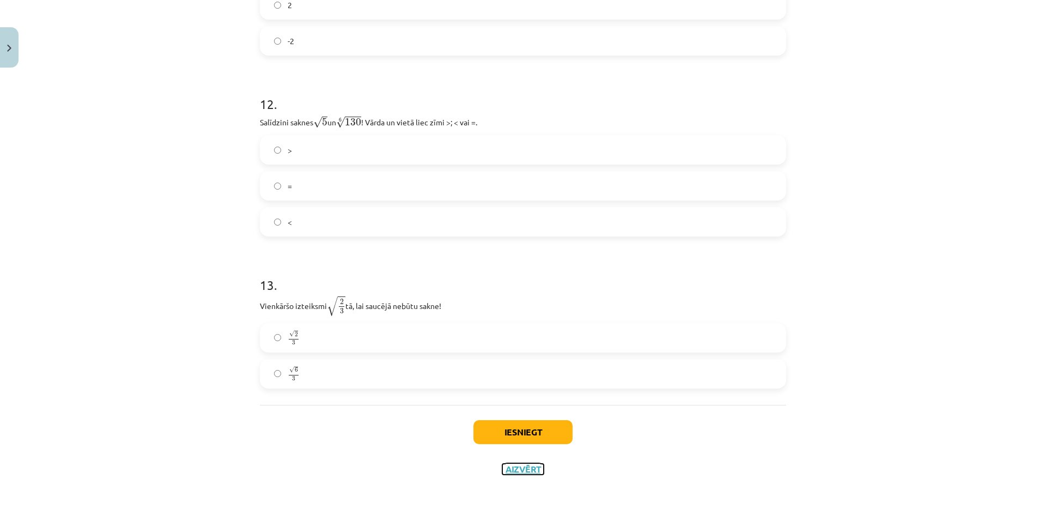
click at [515, 465] on button "Aizvērt" at bounding box center [522, 469] width 41 height 11
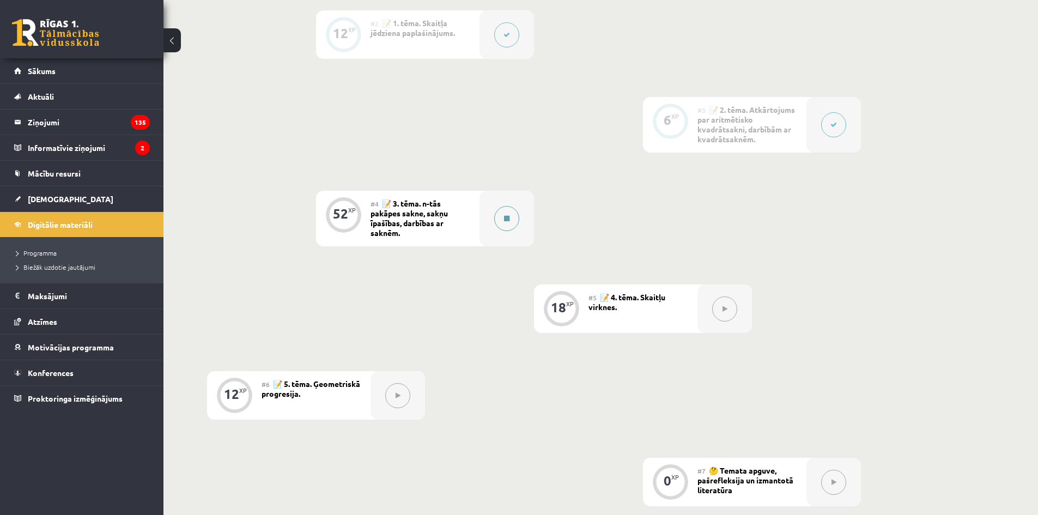
click at [495, 205] on div at bounding box center [506, 219] width 54 height 56
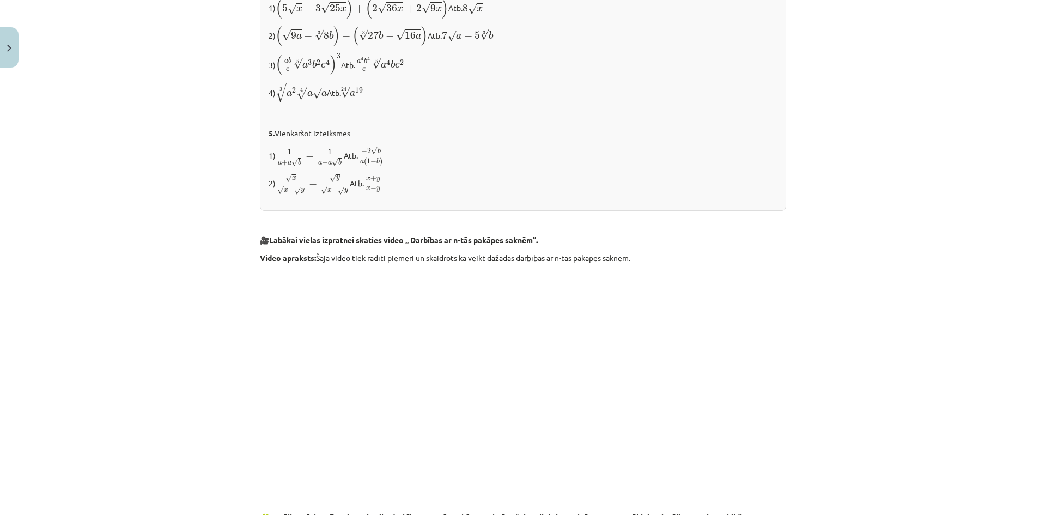
scroll to position [1634, 0]
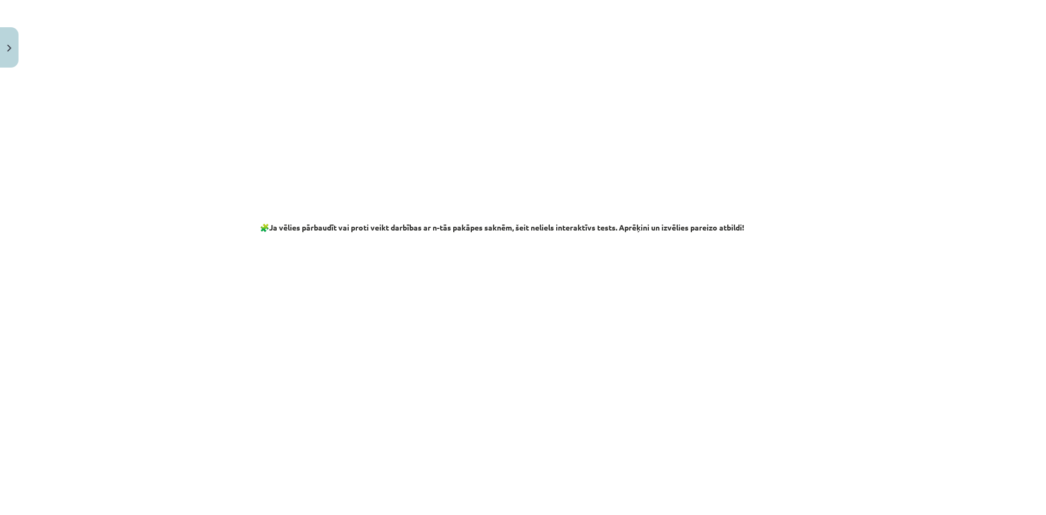
click at [927, 171] on div "Mācību tēma: Matemātikas i - 12. klases 1. ieskaites mācību materiāls (ab) #4 📝…" at bounding box center [523, 257] width 1046 height 515
click at [911, 204] on div "Mācību tēma: Matemātikas i - 12. klases 1. ieskaites mācību materiāls (ab) #4 📝…" at bounding box center [523, 257] width 1046 height 515
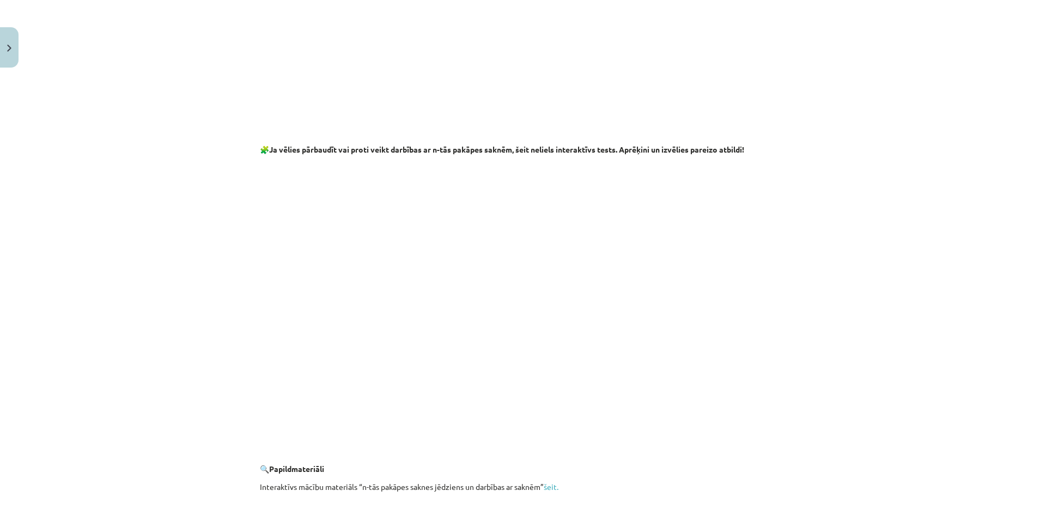
scroll to position [1743, 0]
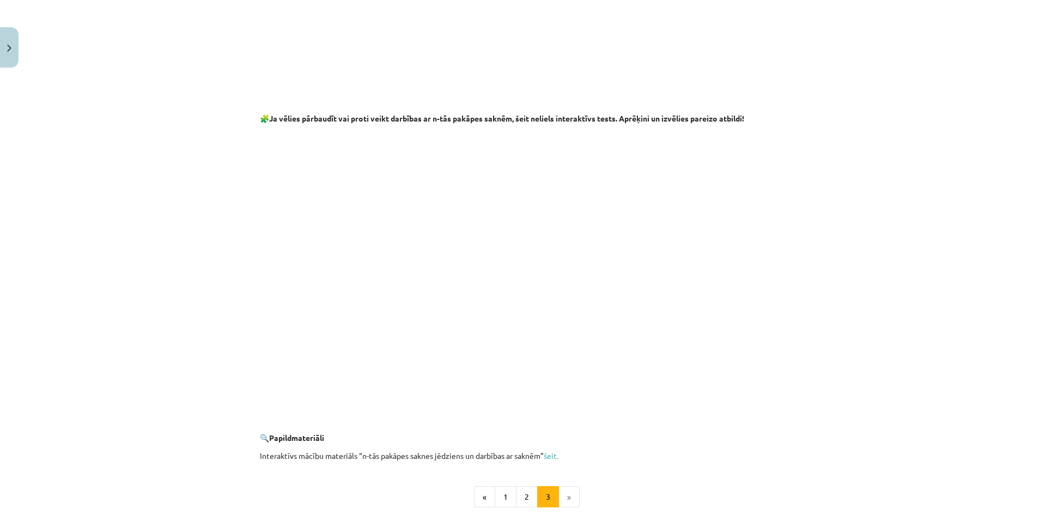
click at [817, 163] on div "Mācību tēma: Matemātikas i - 12. klases 1. ieskaites mācību materiāls (ab) #4 📝…" at bounding box center [523, 257] width 1046 height 515
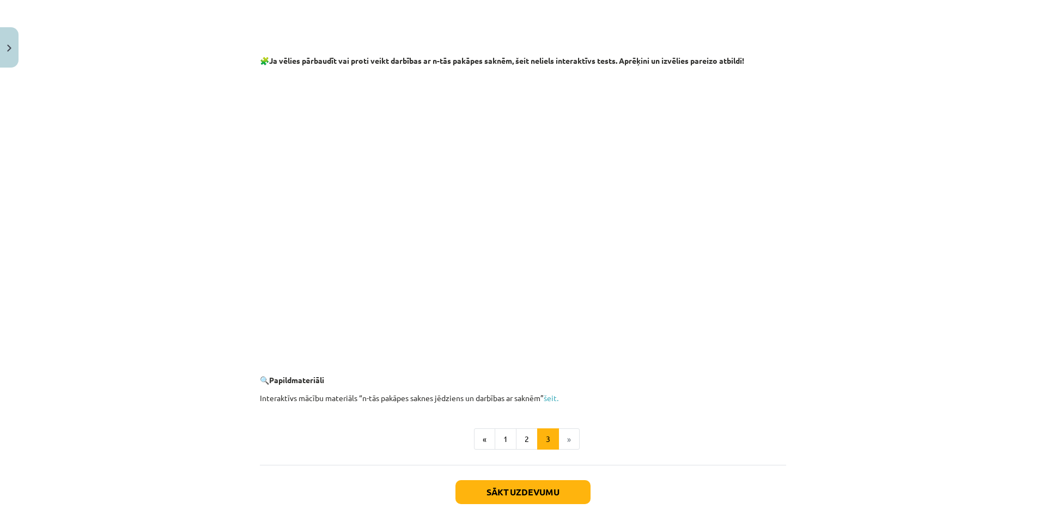
scroll to position [1852, 0]
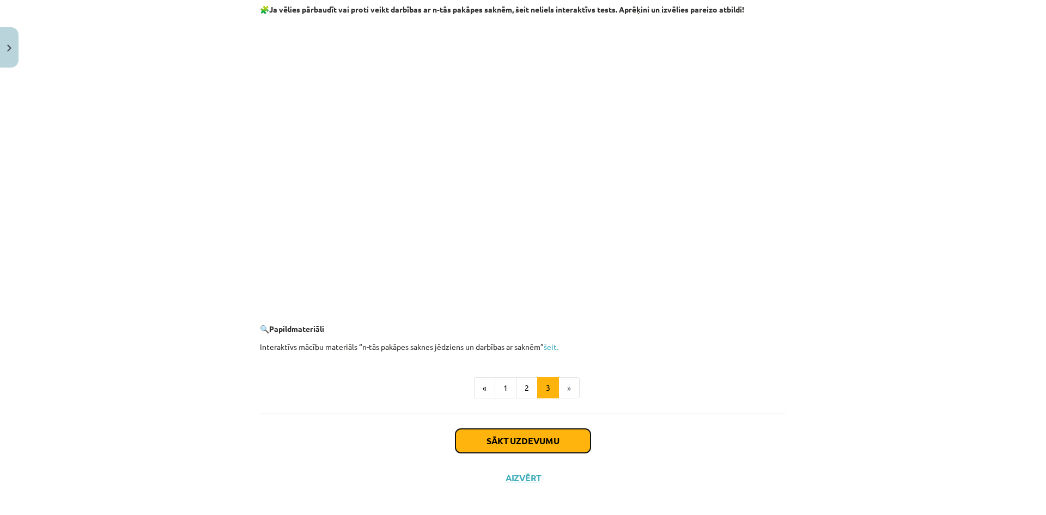
click at [529, 448] on button "Sākt uzdevumu" at bounding box center [522, 441] width 135 height 24
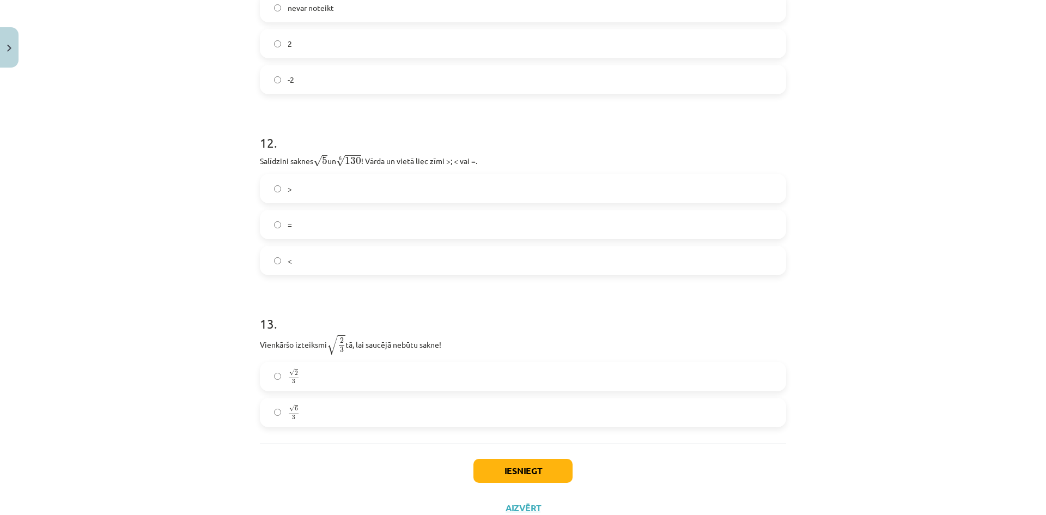
scroll to position [2319, 0]
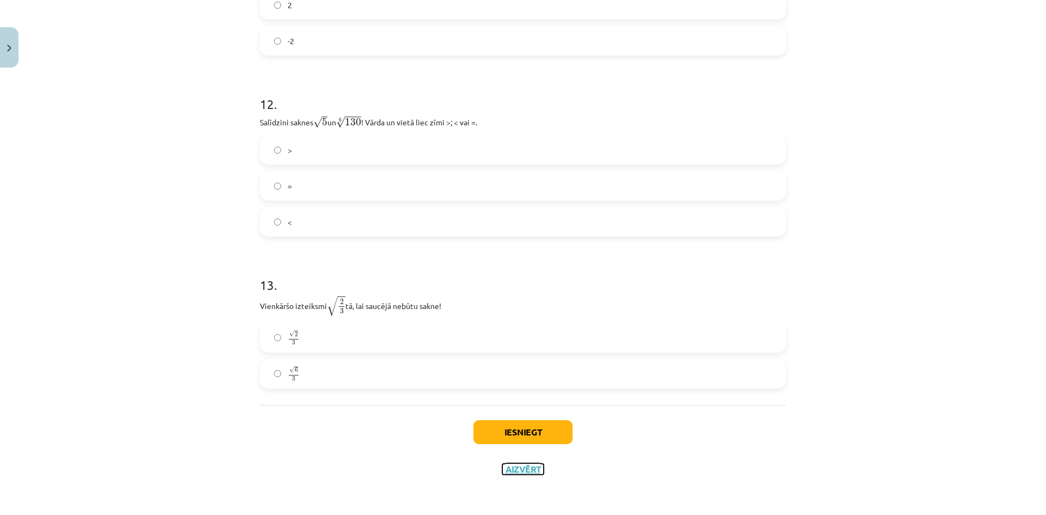
click at [534, 467] on button "Aizvērt" at bounding box center [522, 469] width 41 height 11
click at [505, 225] on div "Mācību tēma: Matemātikas i - 12. klases 1. ieskaites mācību materiāls (ab) #4 📝…" at bounding box center [523, 257] width 1046 height 515
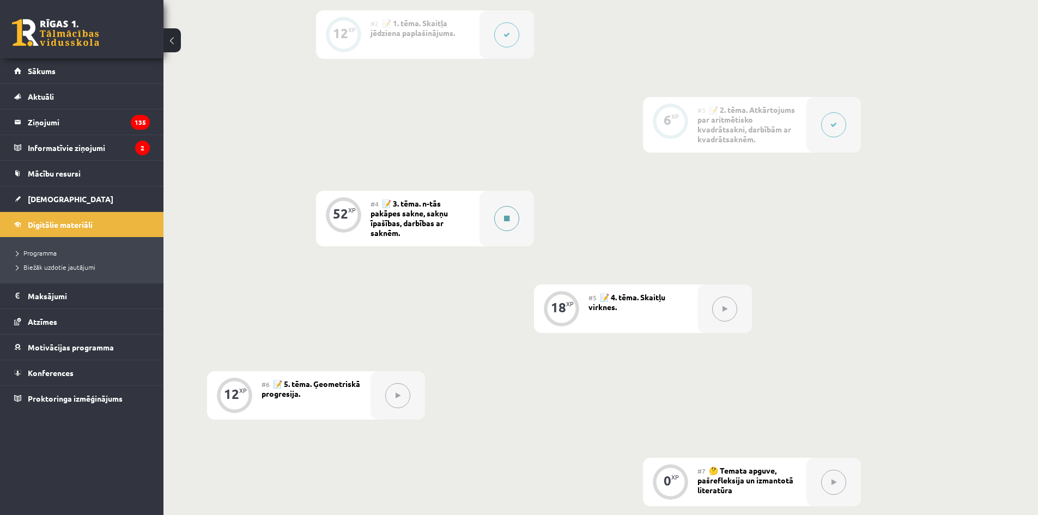
click at [506, 222] on button at bounding box center [506, 218] width 25 height 25
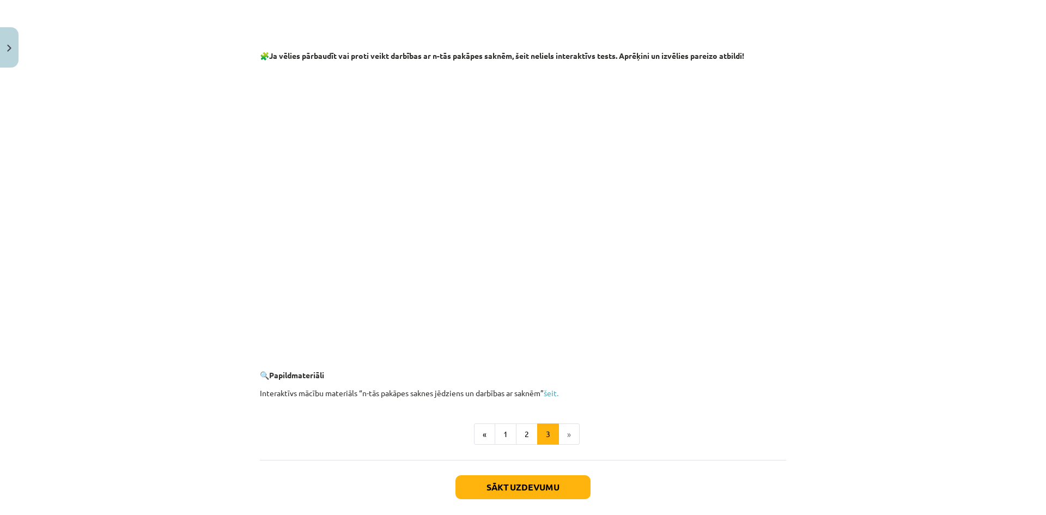
scroll to position [1806, 0]
click at [545, 481] on button "Sākt uzdevumu" at bounding box center [522, 486] width 135 height 24
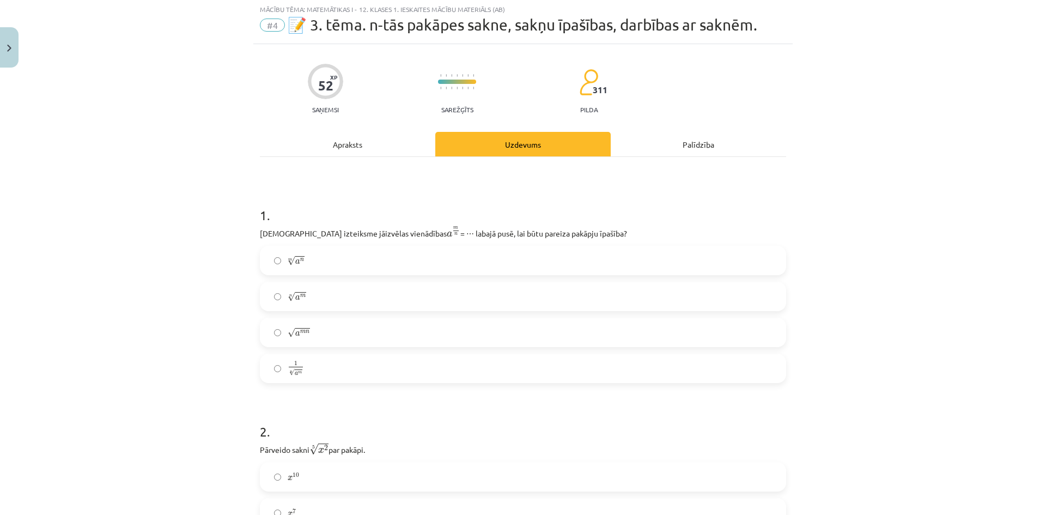
scroll to position [27, 0]
click at [344, 293] on label "n √ a m a m n" at bounding box center [523, 297] width 524 height 27
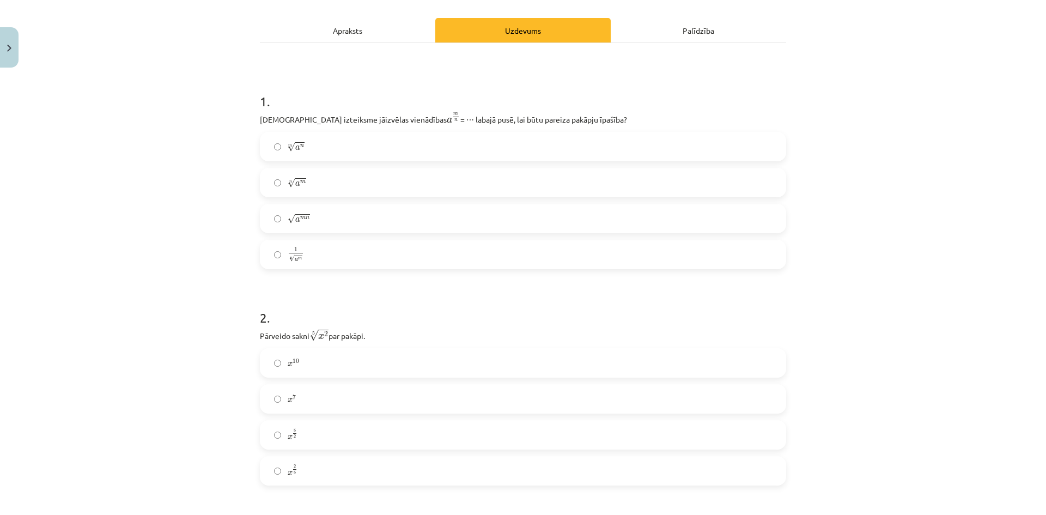
scroll to position [191, 0]
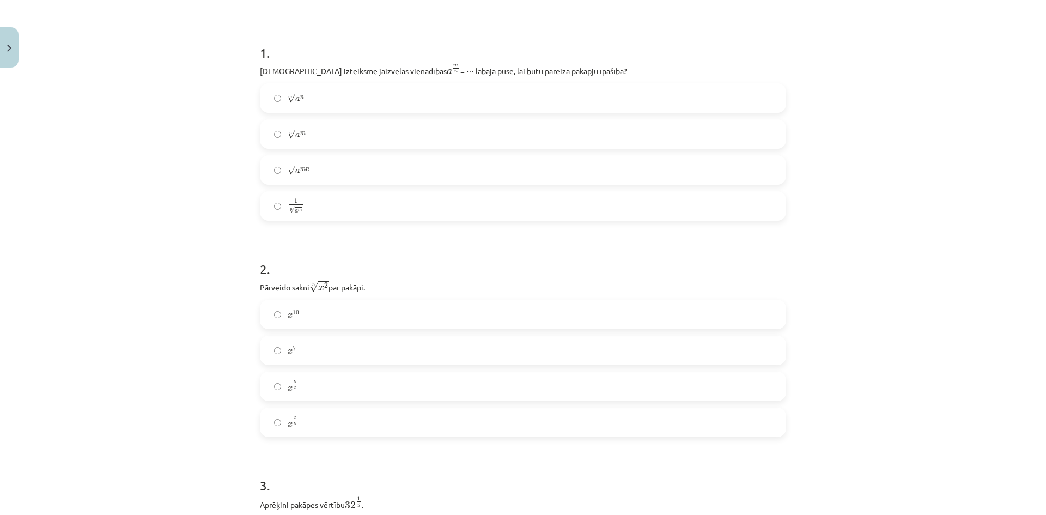
click at [307, 385] on label "x 5 2 x 5 2" at bounding box center [523, 386] width 524 height 27
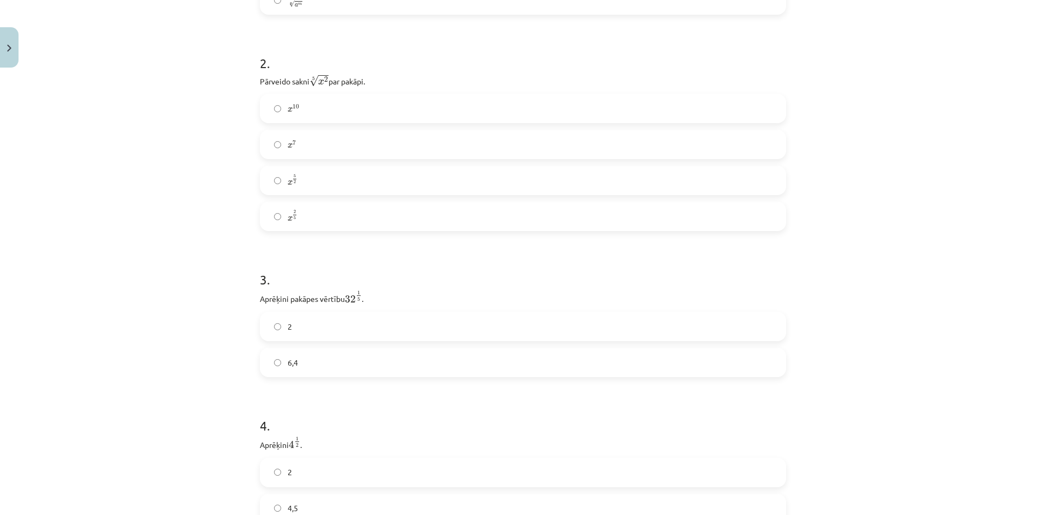
scroll to position [408, 0]
click at [288, 265] on span "2" at bounding box center [290, 259] width 4 height 11
click at [288, 298] on span "2" at bounding box center [290, 296] width 4 height 11
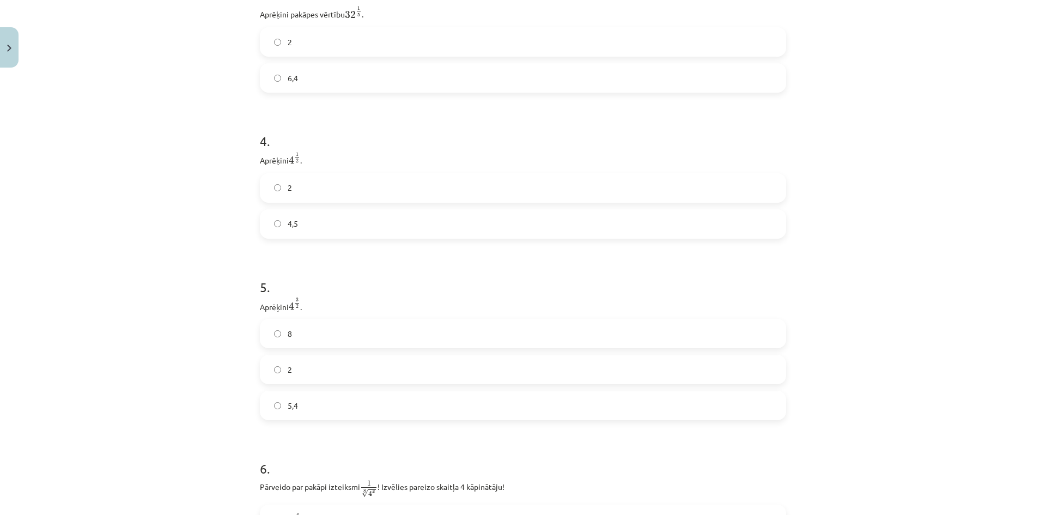
click at [306, 351] on div "8 2 5,4" at bounding box center [523, 369] width 526 height 101
click at [305, 339] on label "8" at bounding box center [523, 333] width 524 height 27
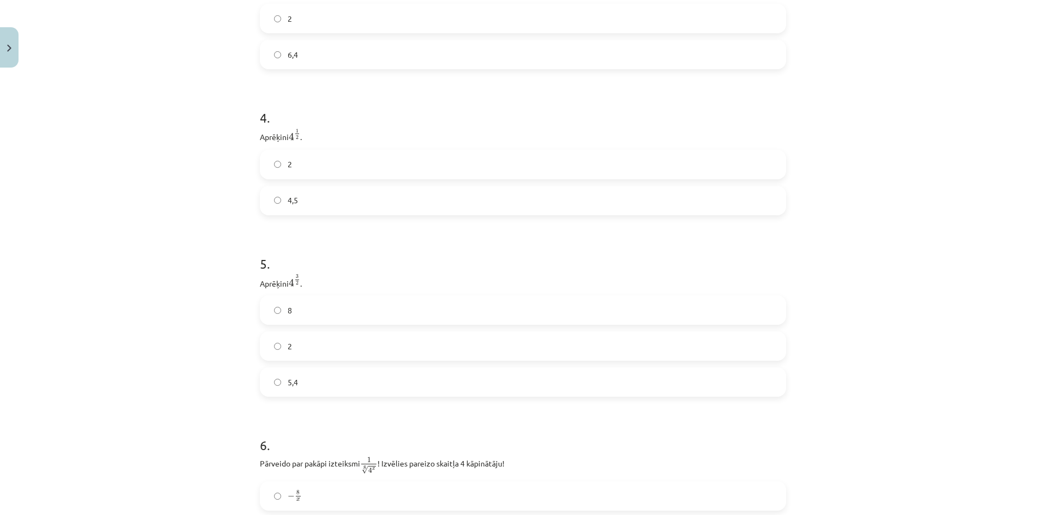
scroll to position [844, 0]
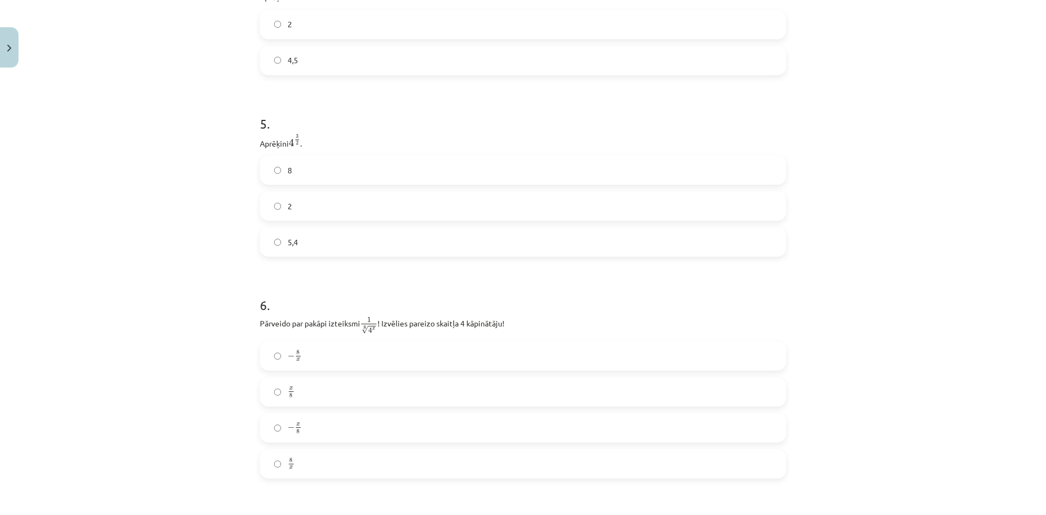
click at [308, 397] on label "x 8 x 8" at bounding box center [523, 391] width 524 height 27
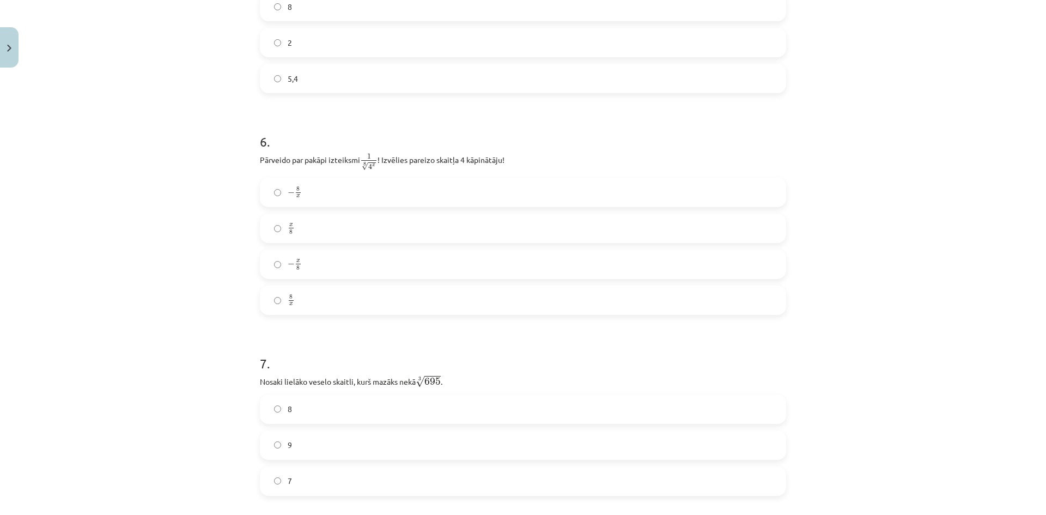
click at [296, 399] on label "8" at bounding box center [523, 408] width 524 height 27
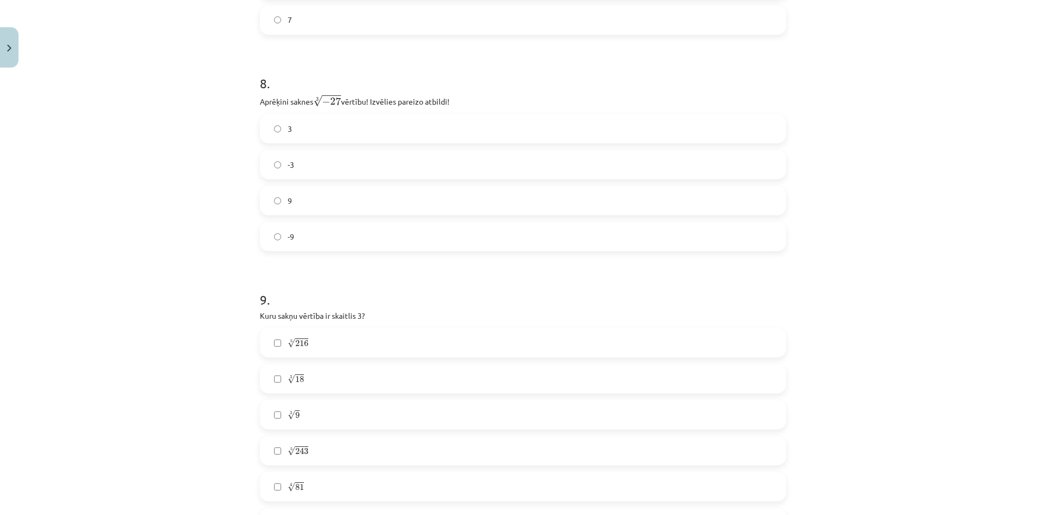
scroll to position [1280, 0]
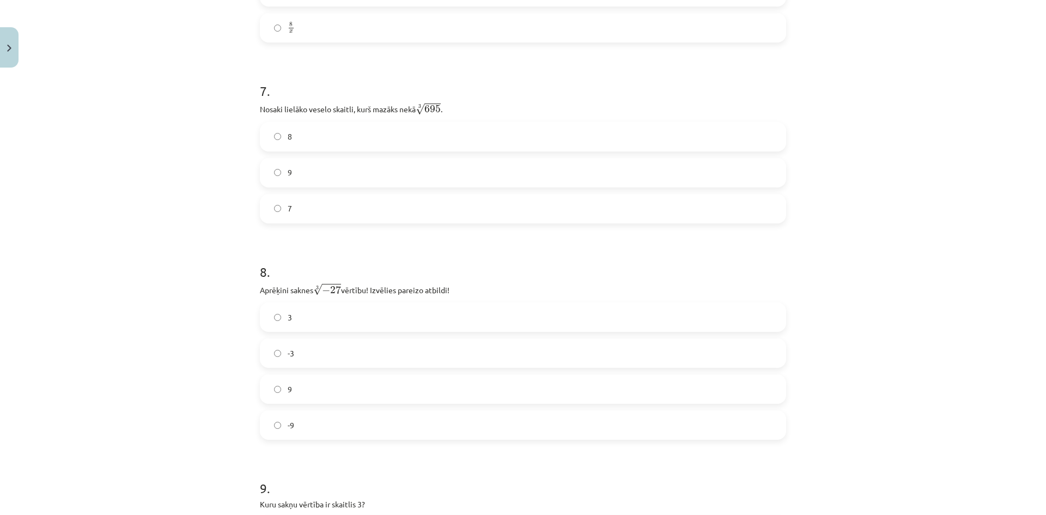
click at [303, 357] on label "-3" at bounding box center [523, 352] width 524 height 27
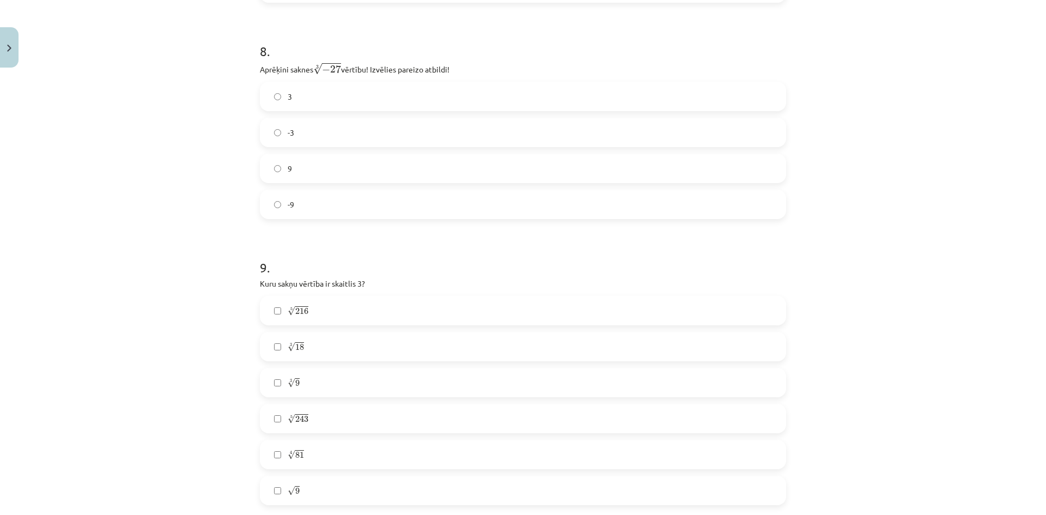
scroll to position [1498, 0]
click at [297, 429] on label "5 √ 243 243 5" at bounding box center [523, 420] width 524 height 27
drag, startPoint x: 298, startPoint y: 498, endPoint x: 297, endPoint y: 462, distance: 35.4
click at [298, 496] on label "√ 9 9" at bounding box center [523, 492] width 524 height 27
click at [300, 447] on label "4 √ 81 81 4" at bounding box center [523, 456] width 524 height 27
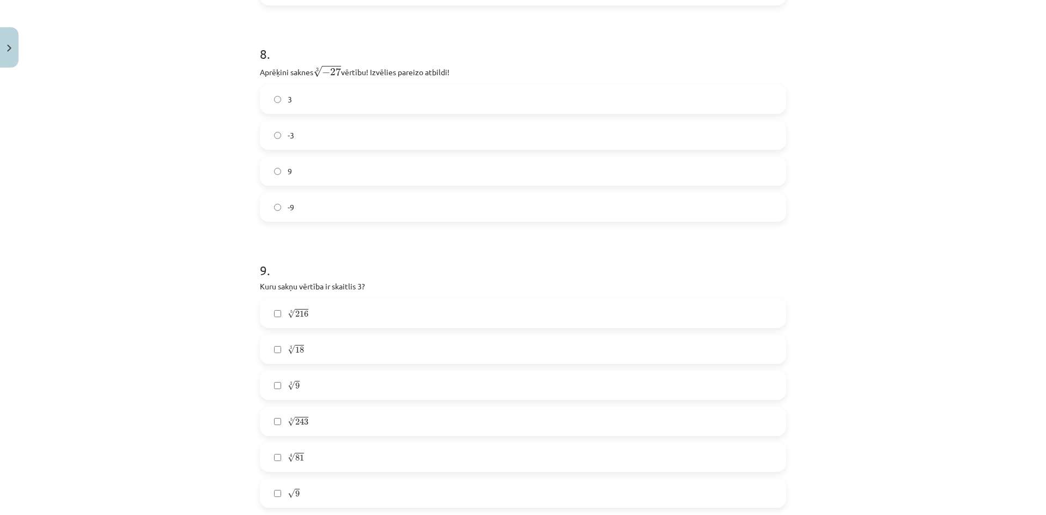
click at [288, 464] on label "4 √ 81 81 4" at bounding box center [523, 456] width 524 height 27
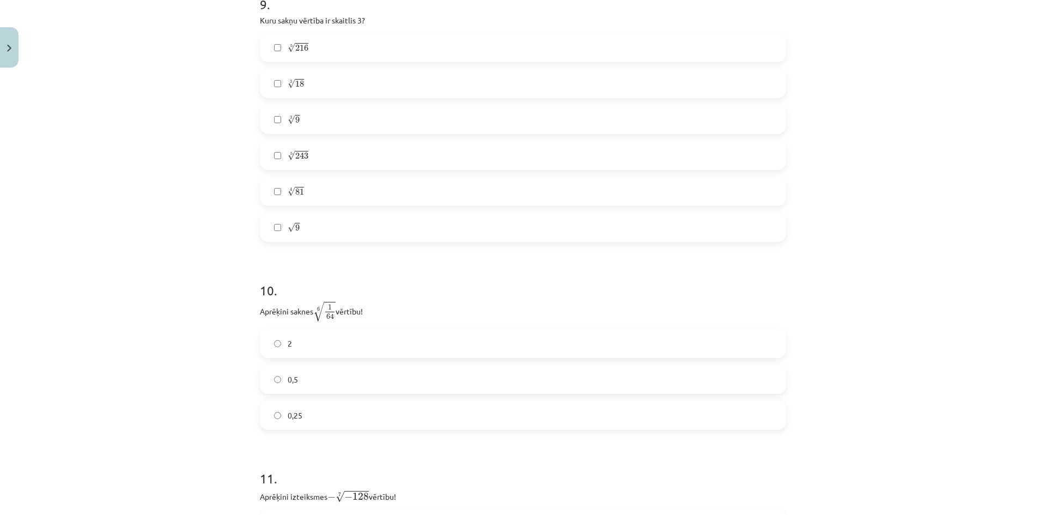
scroll to position [1825, 0]
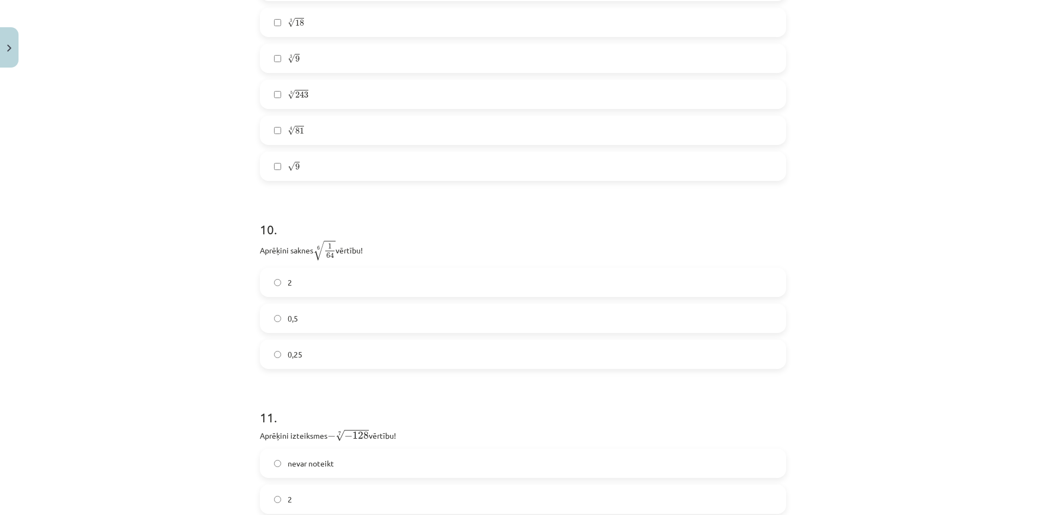
click at [332, 327] on label "0,5" at bounding box center [523, 317] width 524 height 27
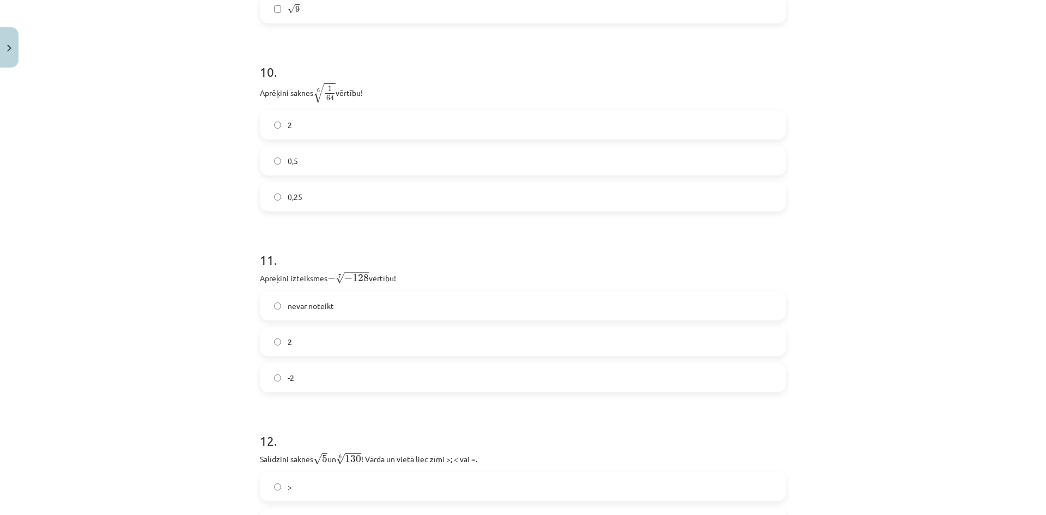
scroll to position [1988, 0]
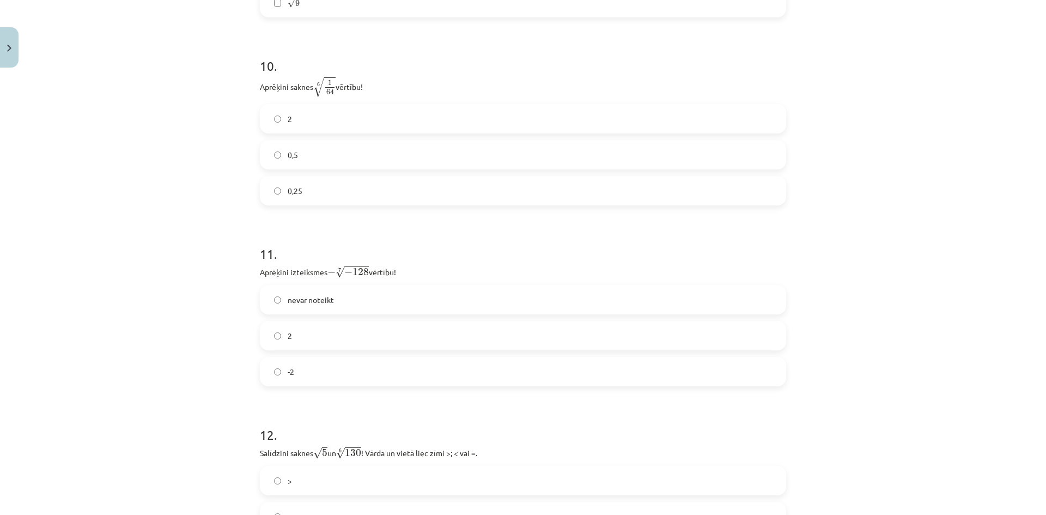
click at [323, 332] on label "2" at bounding box center [523, 335] width 524 height 27
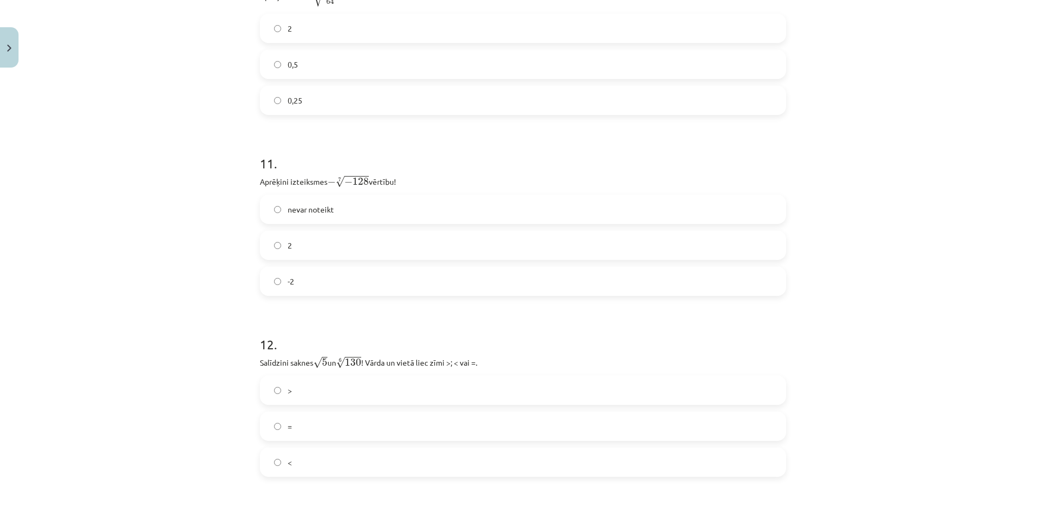
scroll to position [2151, 0]
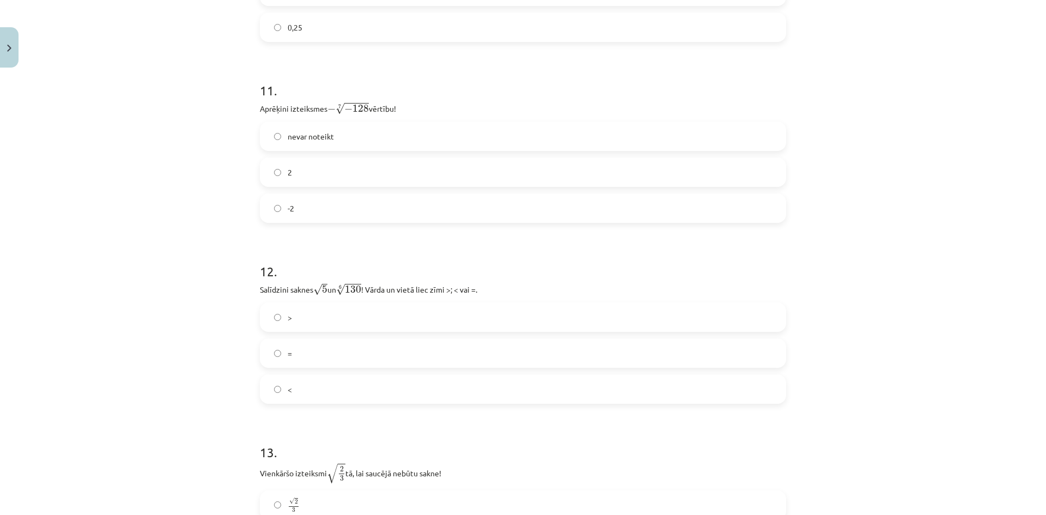
click at [300, 388] on label "<" at bounding box center [523, 388] width 524 height 27
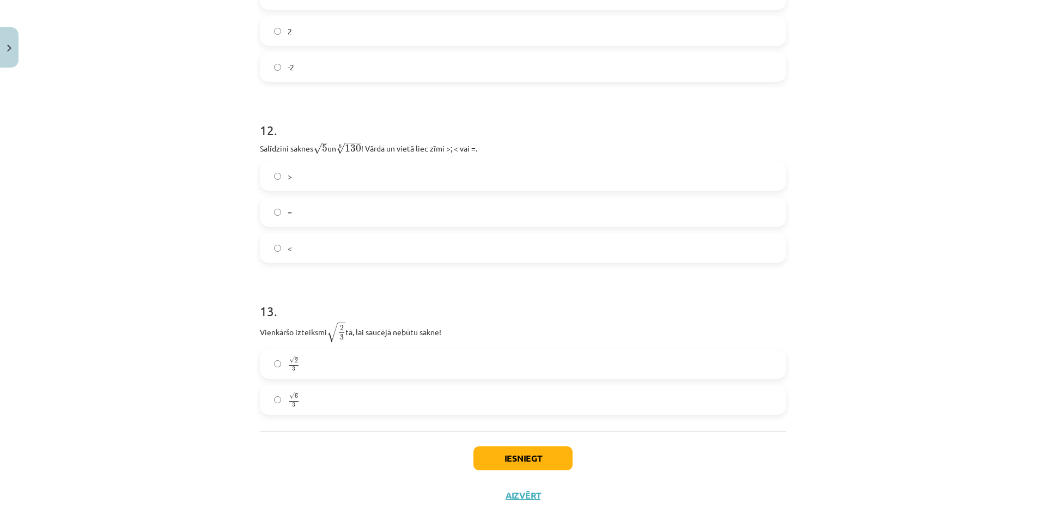
scroll to position [2315, 0]
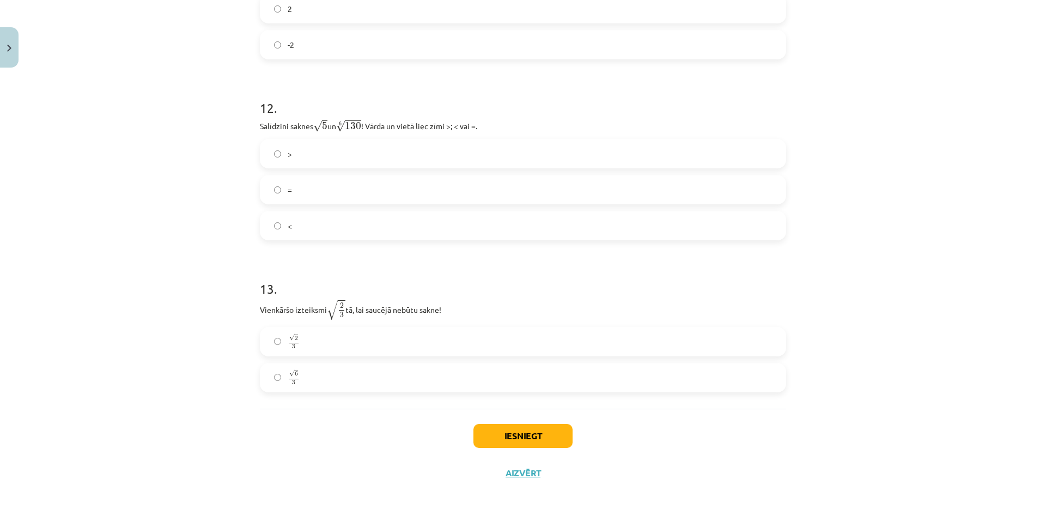
click at [352, 351] on label "√ 2 3 2 3" at bounding box center [523, 341] width 524 height 27
click at [542, 441] on button "Iesniegt" at bounding box center [522, 436] width 99 height 24
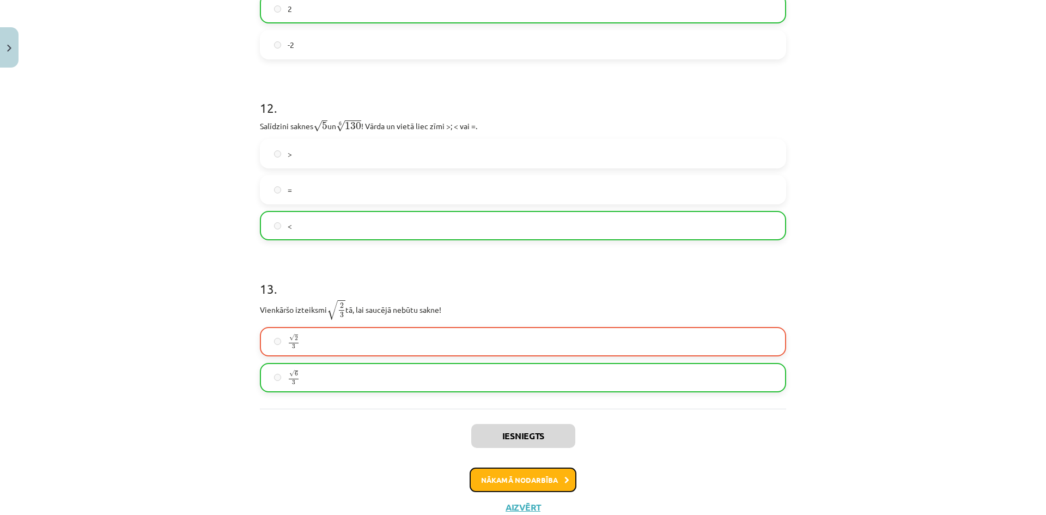
click at [498, 468] on button "Nākamā nodarbība" at bounding box center [522, 479] width 107 height 25
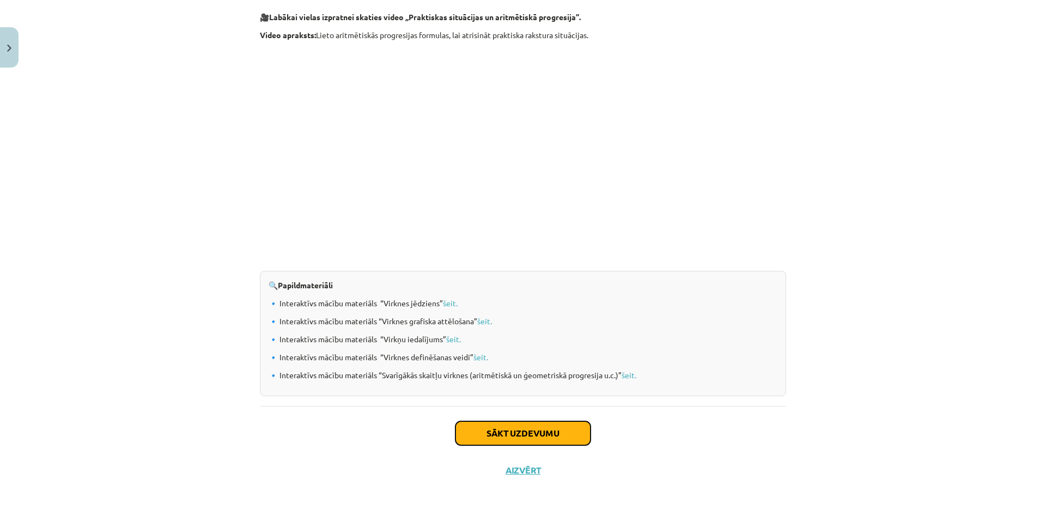
click at [557, 425] on button "Sākt uzdevumu" at bounding box center [522, 433] width 135 height 24
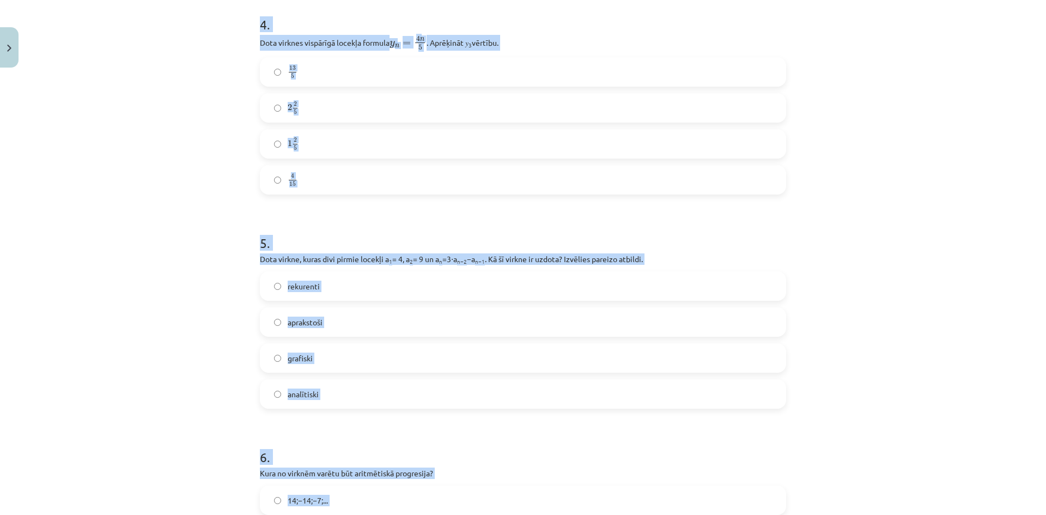
scroll to position [1095, 0]
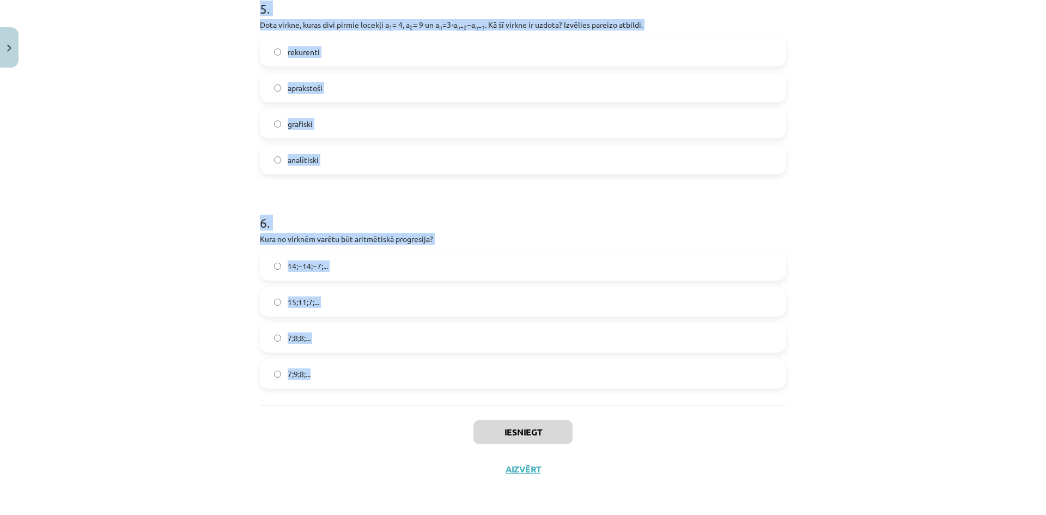
drag, startPoint x: 265, startPoint y: 253, endPoint x: 533, endPoint y: 389, distance: 300.8
click at [533, 389] on div "Mācību tēma: Matemātikas i - 12. klases 1. ieskaites mācību materiāls (ab) #5 📝…" at bounding box center [523, 257] width 1046 height 515
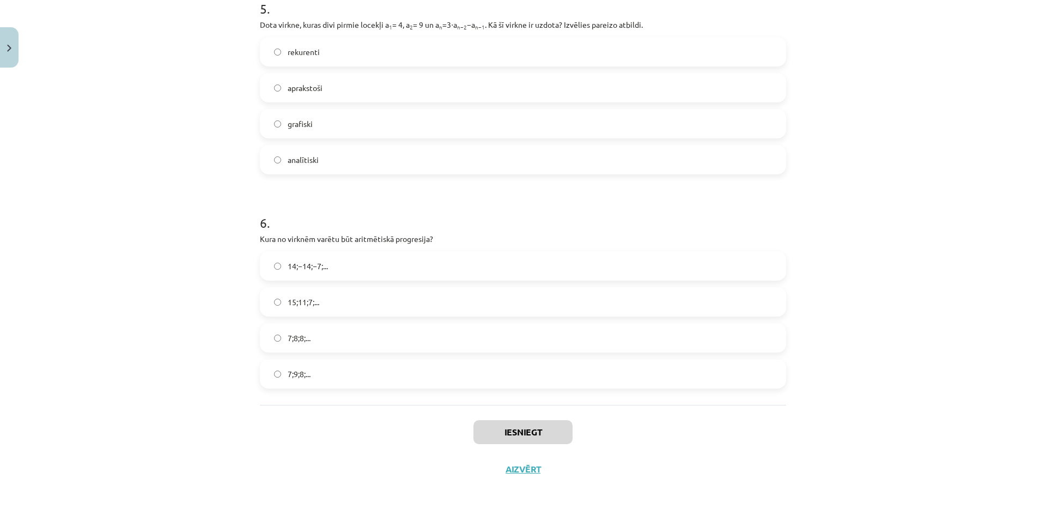
click at [579, 415] on div "Iesniegt Aizvērt" at bounding box center [523, 443] width 526 height 76
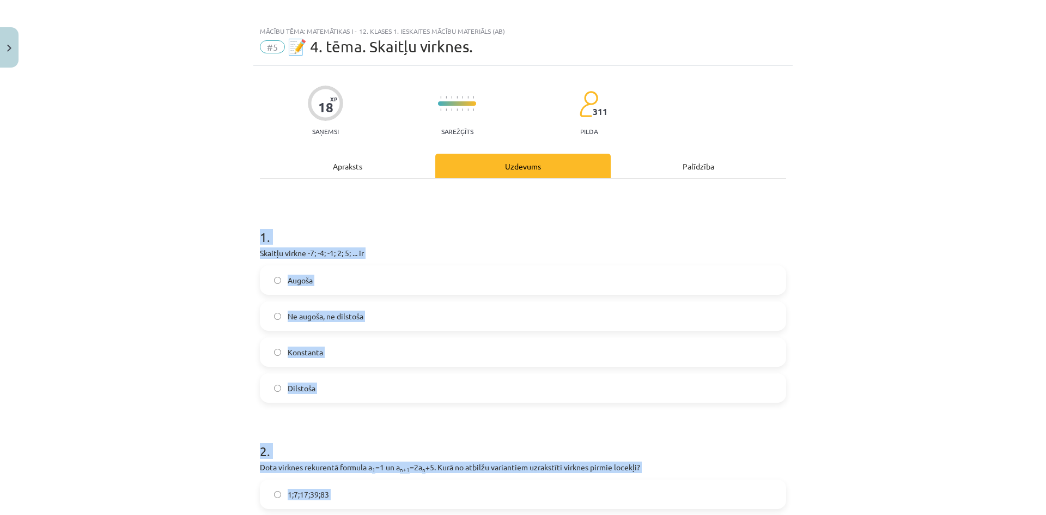
scroll to position [6, 0]
drag, startPoint x: 592, startPoint y: 379, endPoint x: 204, endPoint y: 234, distance: 414.0
click at [204, 234] on div "Mācību tēma: Matemātikas i - 12. klases 1. ieskaites mācību materiāls (ab) #5 📝…" at bounding box center [523, 257] width 1046 height 515
copy form "1 . Skaitļu virkne -7; -4; -1; 2; 5; ... ir Augoša Ne augoša, ne dilstoša Konst…"
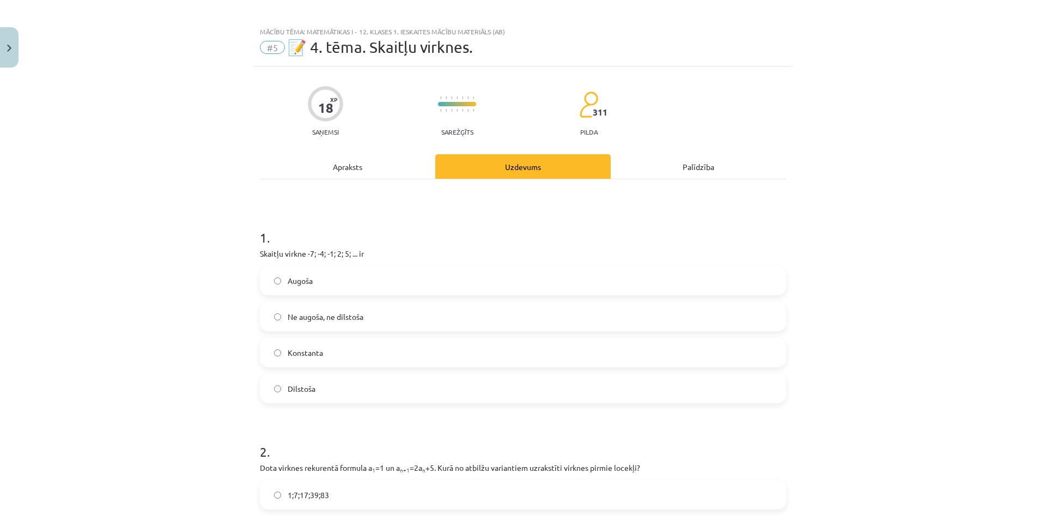
click at [346, 286] on label "Augoša" at bounding box center [523, 280] width 524 height 27
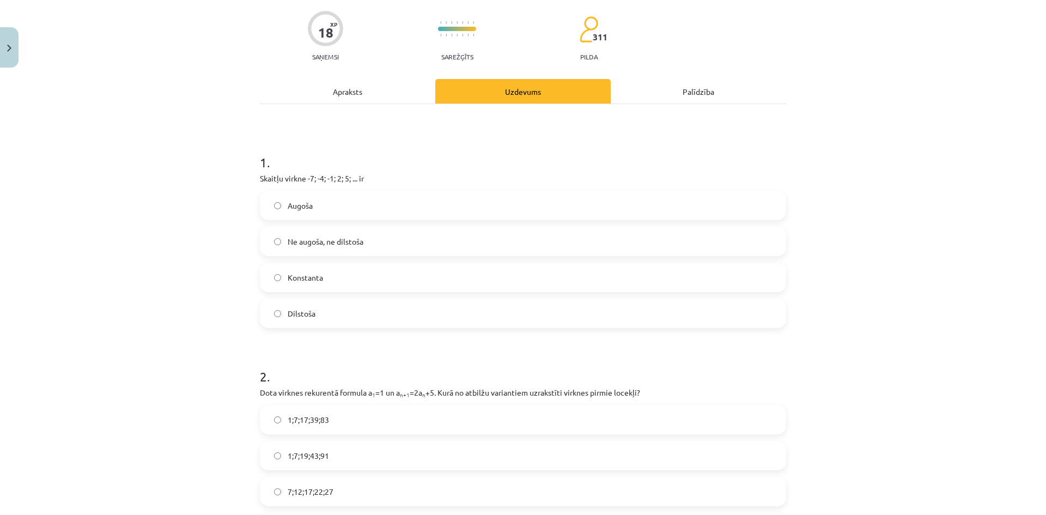
scroll to position [115, 0]
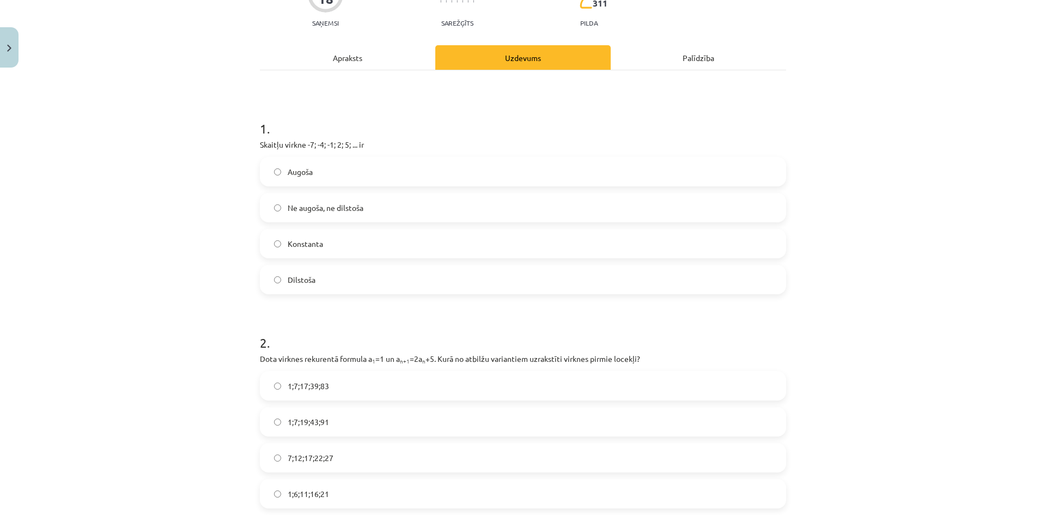
click at [459, 379] on label "1;7;17;39;83" at bounding box center [523, 385] width 524 height 27
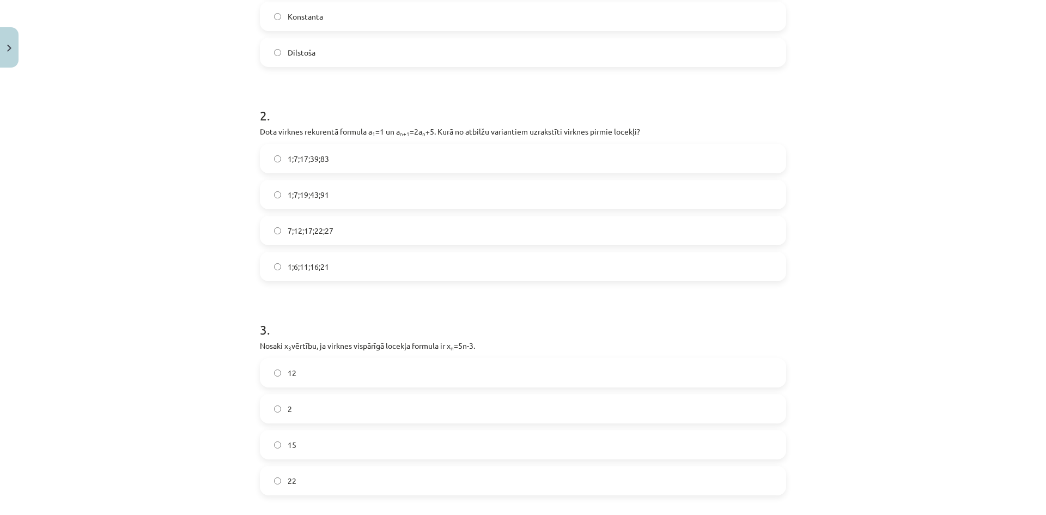
scroll to position [387, 0]
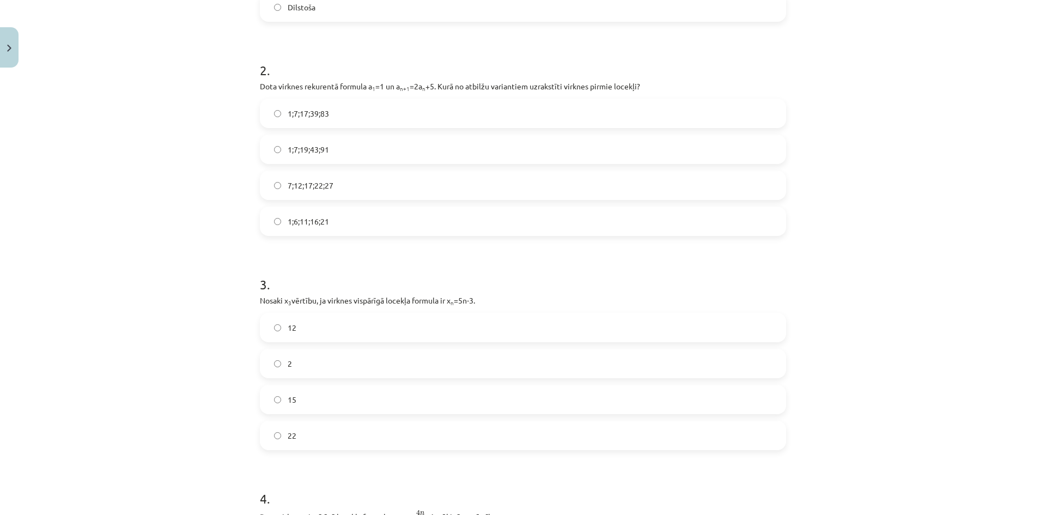
click at [307, 332] on label "12" at bounding box center [523, 327] width 524 height 27
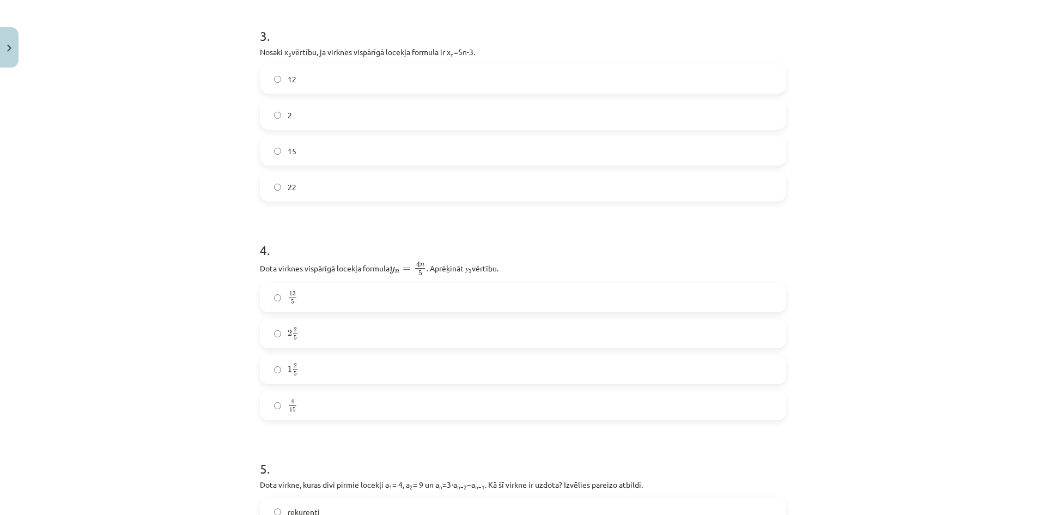
scroll to position [660, 0]
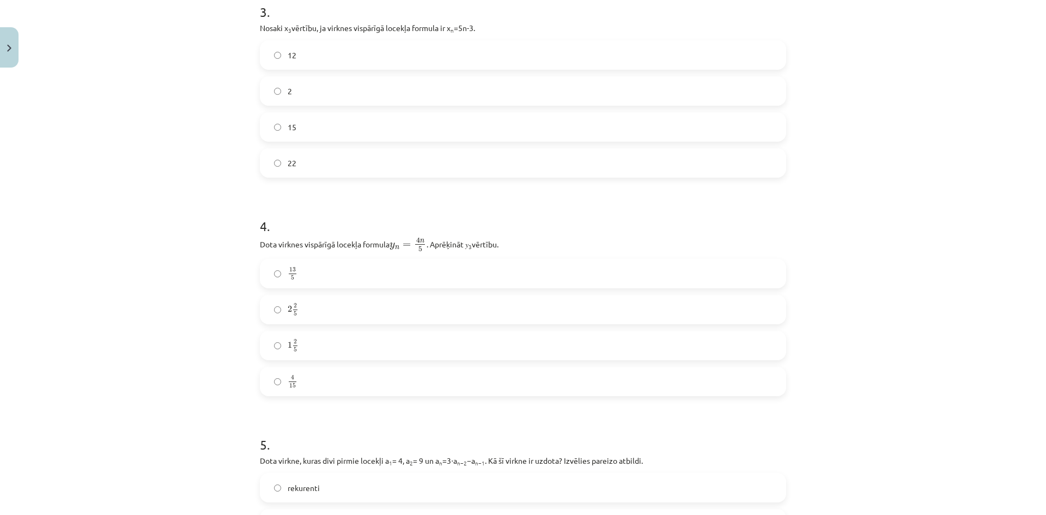
click at [319, 276] on label "13 5 13 5" at bounding box center [523, 273] width 524 height 27
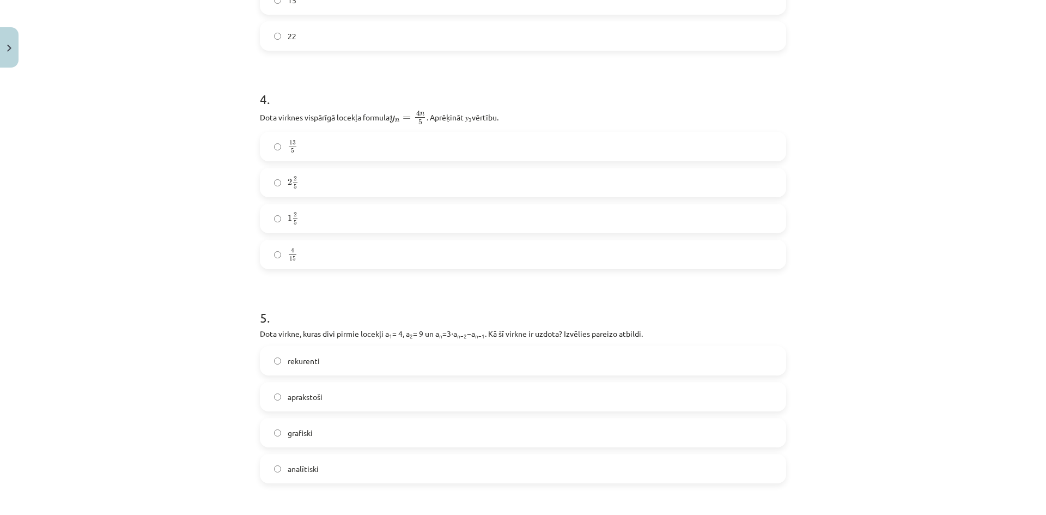
scroll to position [823, 0]
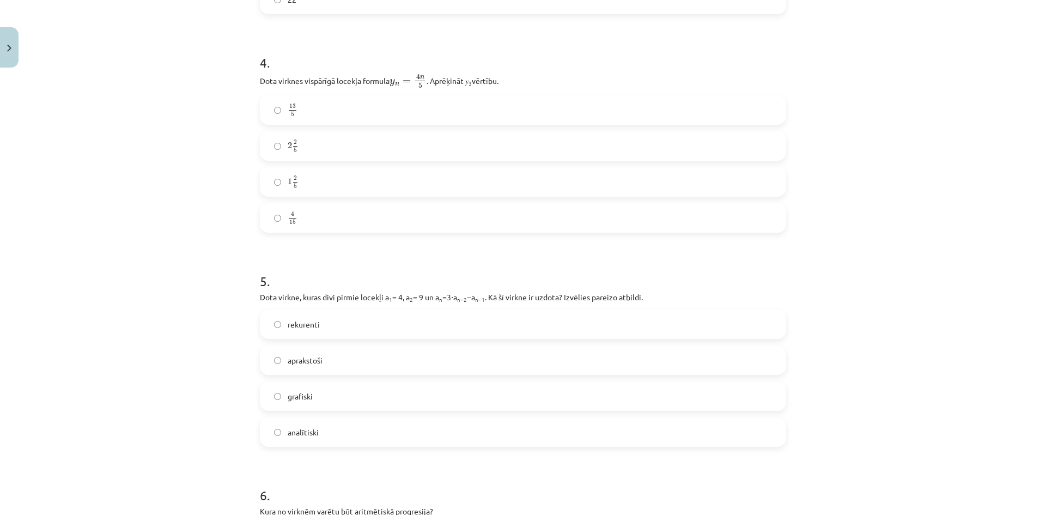
click at [361, 322] on label "rekurenti" at bounding box center [523, 323] width 524 height 27
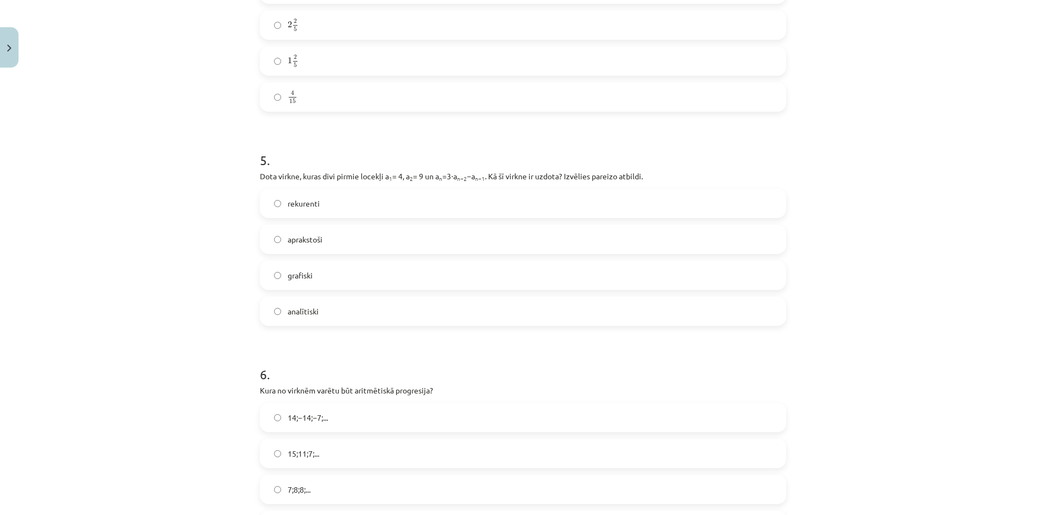
scroll to position [1095, 0]
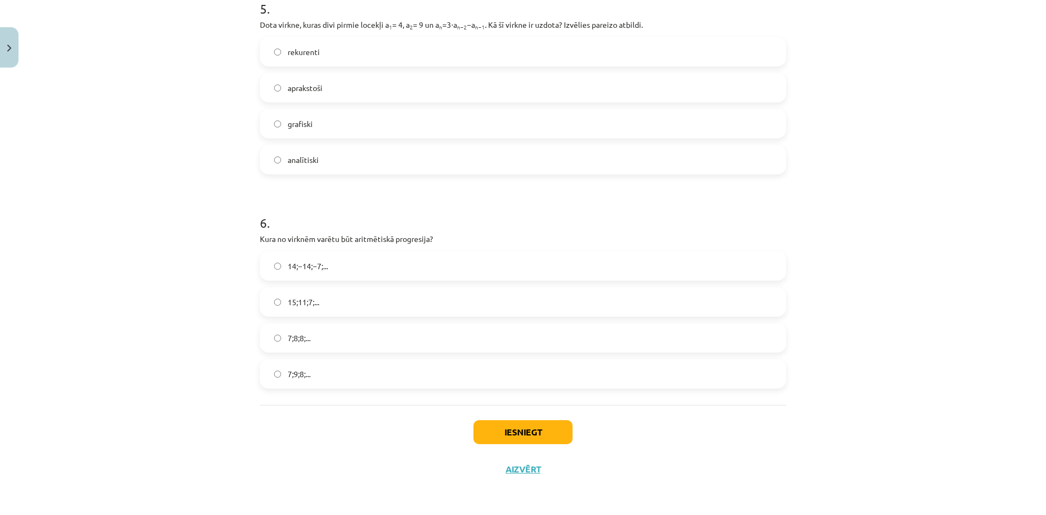
click at [296, 299] on span "15;11;7;..." at bounding box center [304, 301] width 32 height 11
click at [538, 438] on button "Iesniegt" at bounding box center [522, 432] width 99 height 24
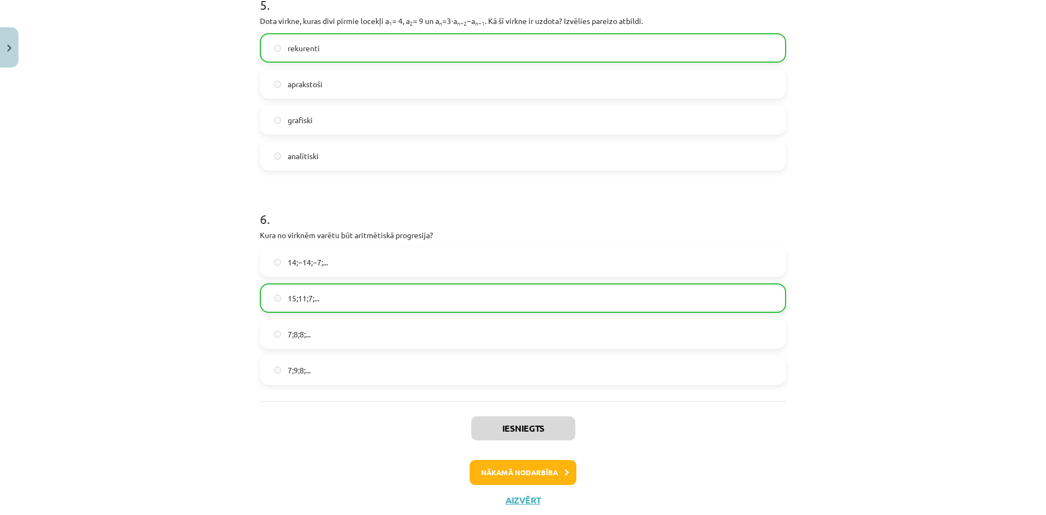
scroll to position [1130, 0]
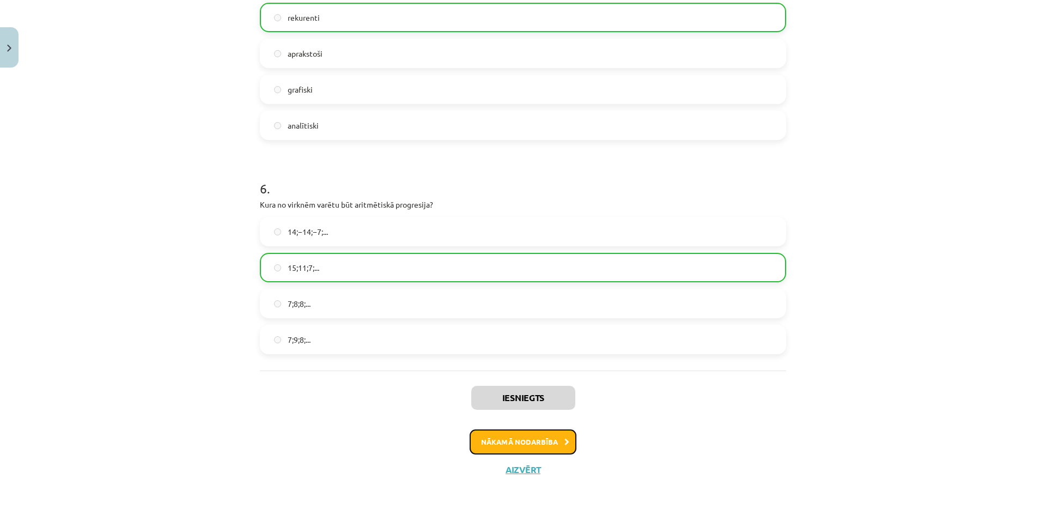
click at [492, 438] on button "Nākamā nodarbība" at bounding box center [522, 441] width 107 height 25
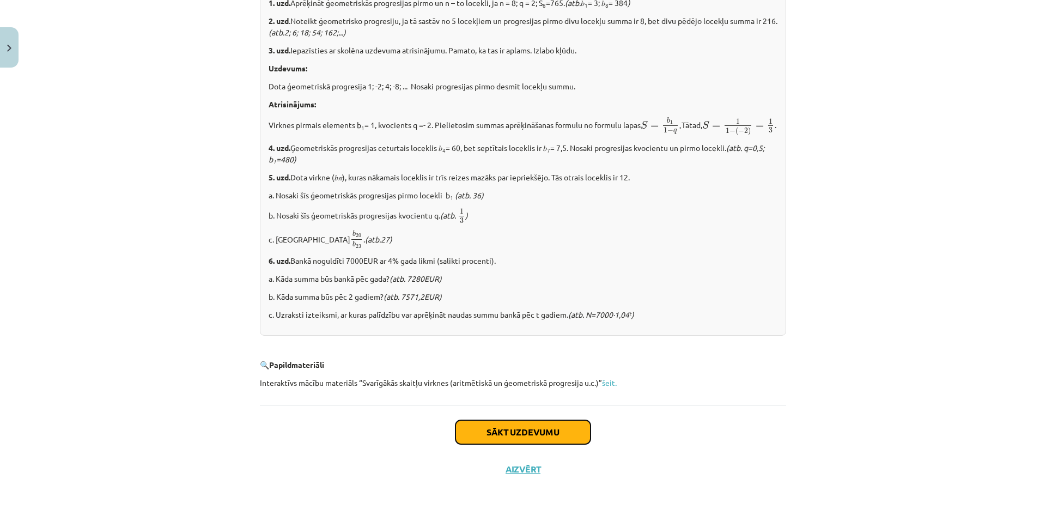
click at [497, 431] on button "Sākt uzdevumu" at bounding box center [522, 432] width 135 height 24
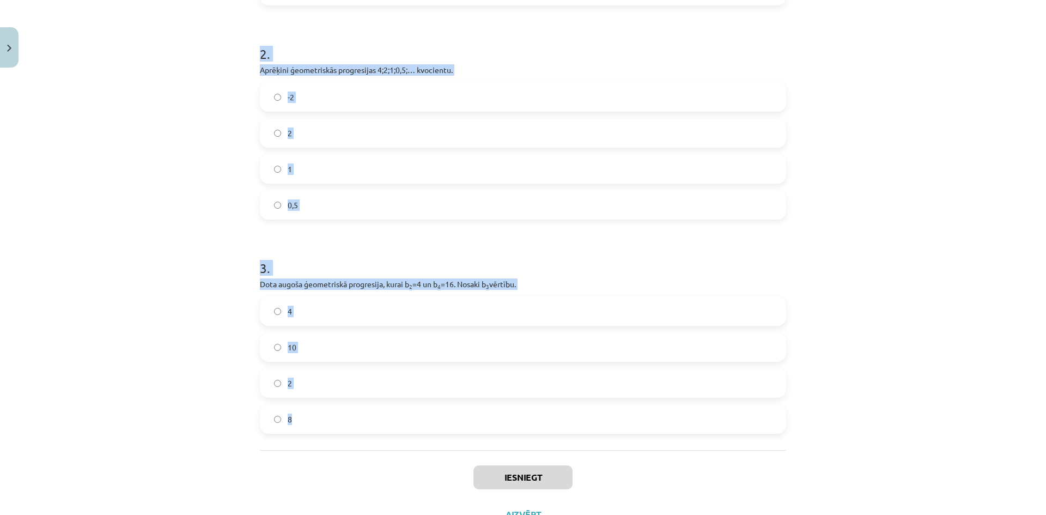
scroll to position [377, 0]
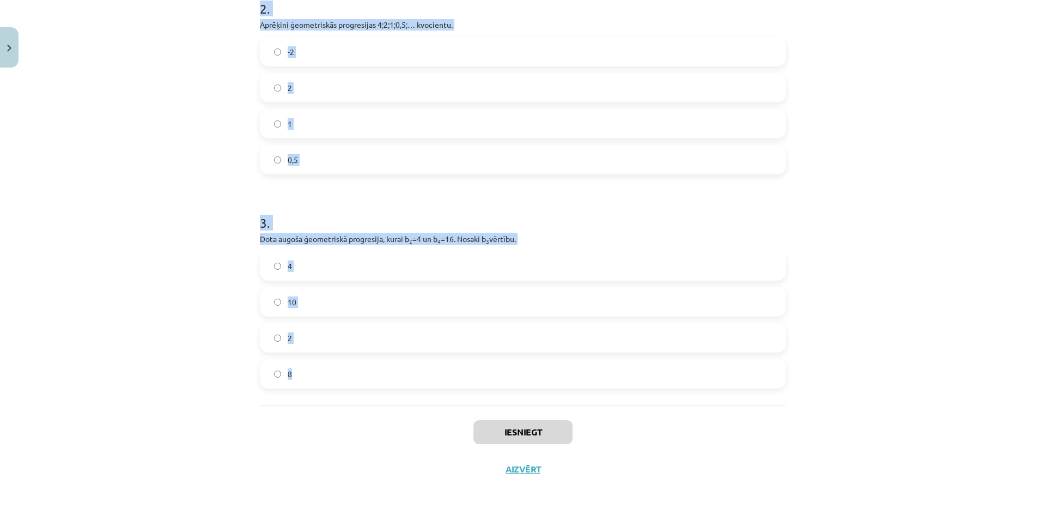
drag, startPoint x: 251, startPoint y: 242, endPoint x: 493, endPoint y: 356, distance: 267.5
click at [493, 356] on div "Mācību tēma: Matemātikas i - 12. klases 1. ieskaites mācību materiāls (ab) #6 📝…" at bounding box center [523, 257] width 1046 height 515
copy form "1 . Aprēķini ģeometriskās progresijas nākamo locekli, ja b 1 = 7 un q=5. 12 35 …"
click at [798, 362] on div "Mācību tēma: Matemātikas i - 12. klases 1. ieskaites mācību materiāls (ab) #6 📝…" at bounding box center [523, 257] width 1046 height 515
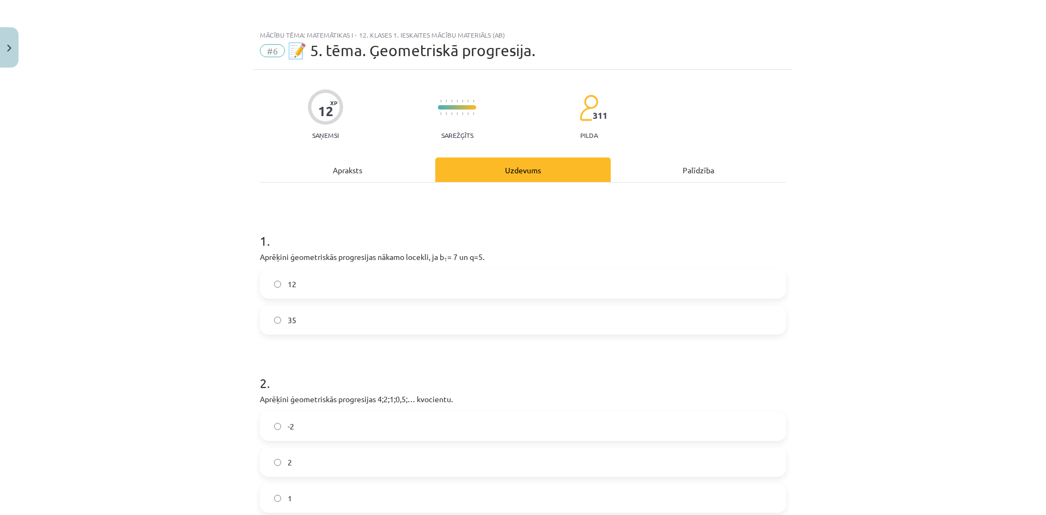
scroll to position [0, 0]
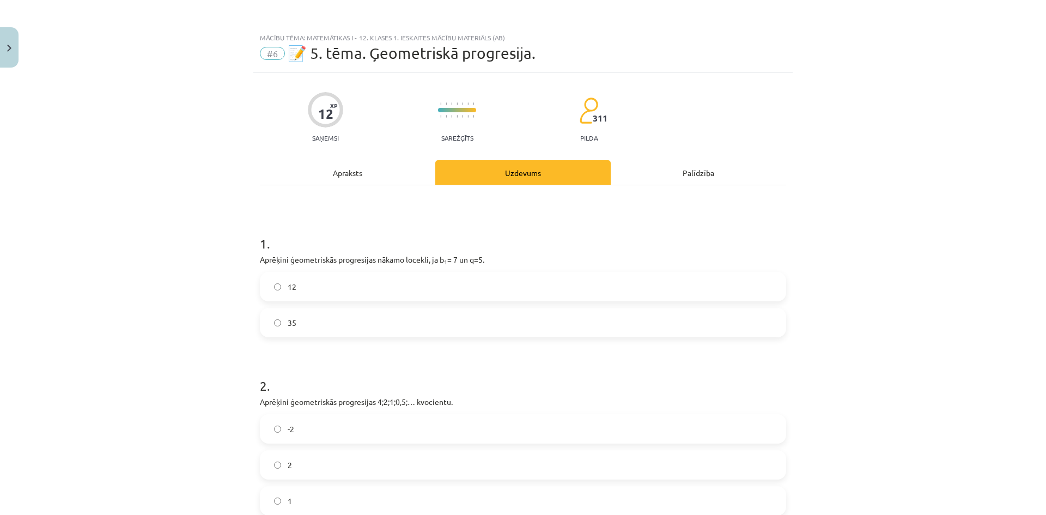
click at [337, 336] on div "35" at bounding box center [523, 322] width 526 height 29
click at [339, 326] on label "35" at bounding box center [523, 322] width 524 height 27
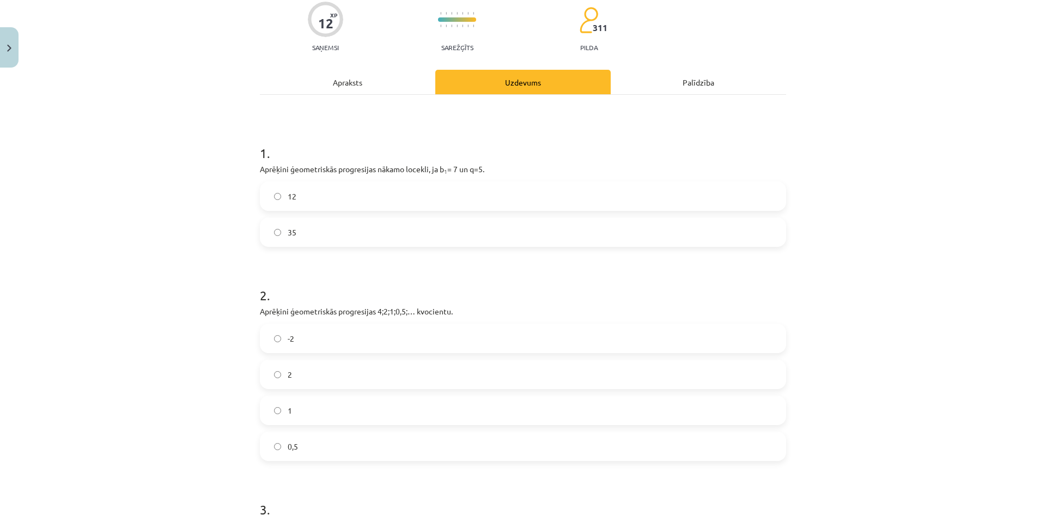
scroll to position [109, 0]
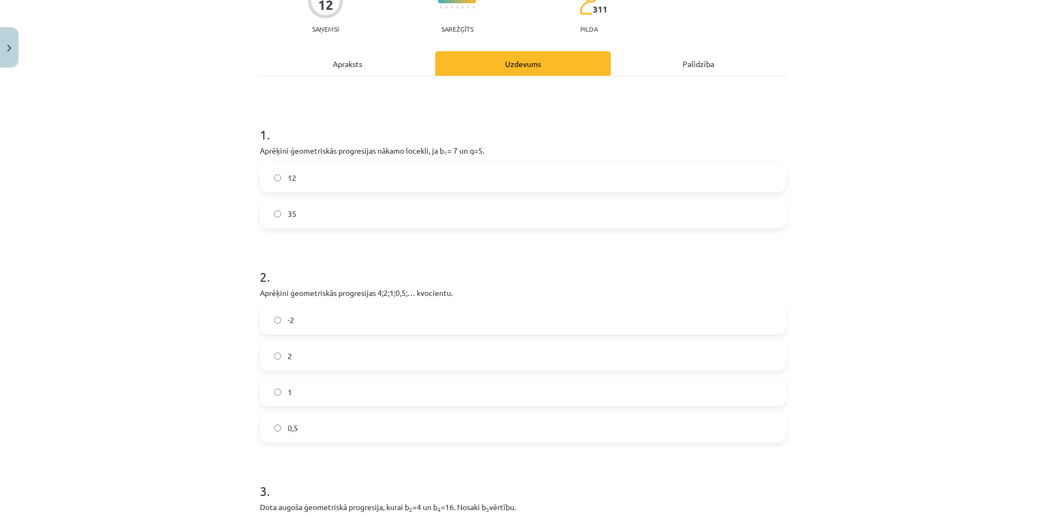
click at [298, 425] on label "0,5" at bounding box center [523, 427] width 524 height 27
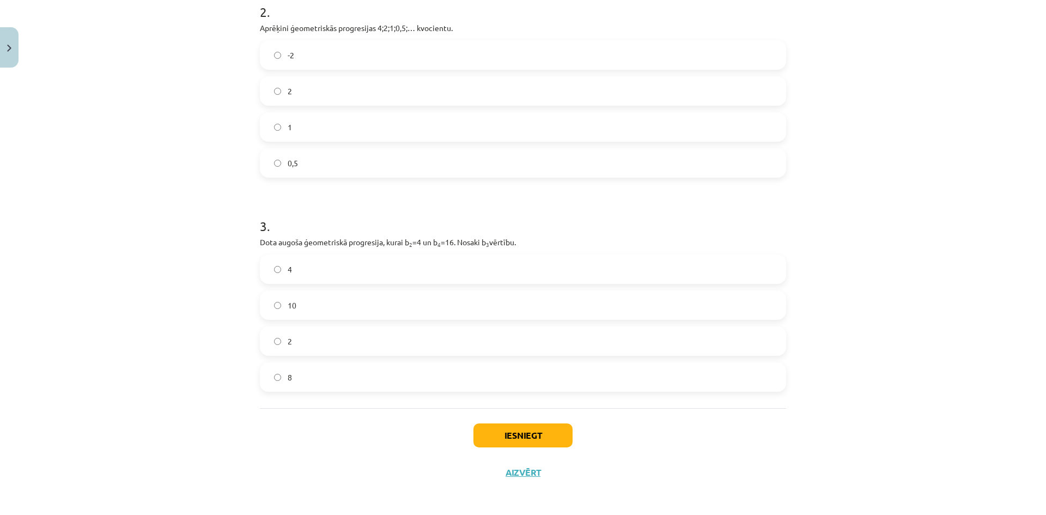
scroll to position [377, 0]
click at [354, 361] on label "8" at bounding box center [523, 373] width 524 height 27
click at [512, 424] on button "Iesniegt" at bounding box center [522, 432] width 99 height 24
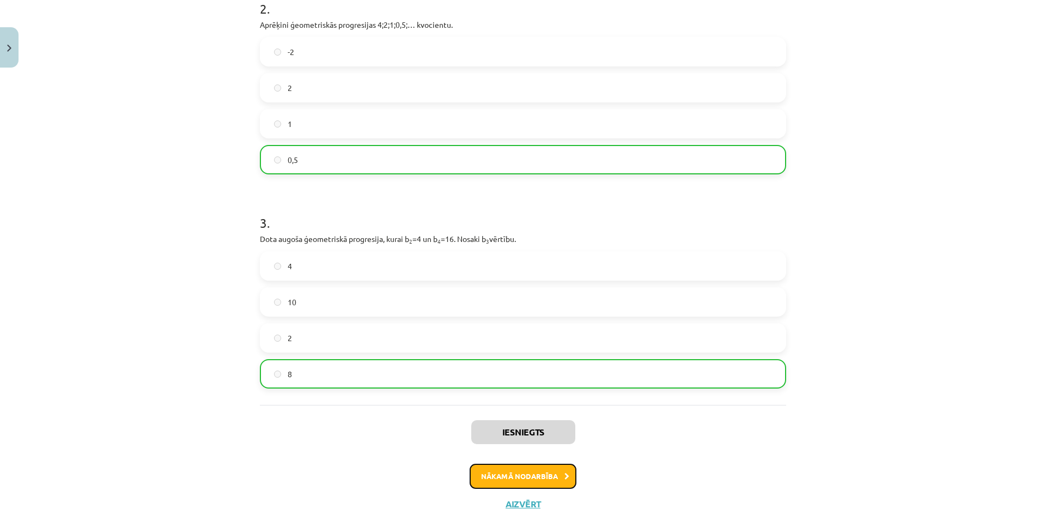
click at [540, 480] on button "Nākamā nodarbība" at bounding box center [522, 476] width 107 height 25
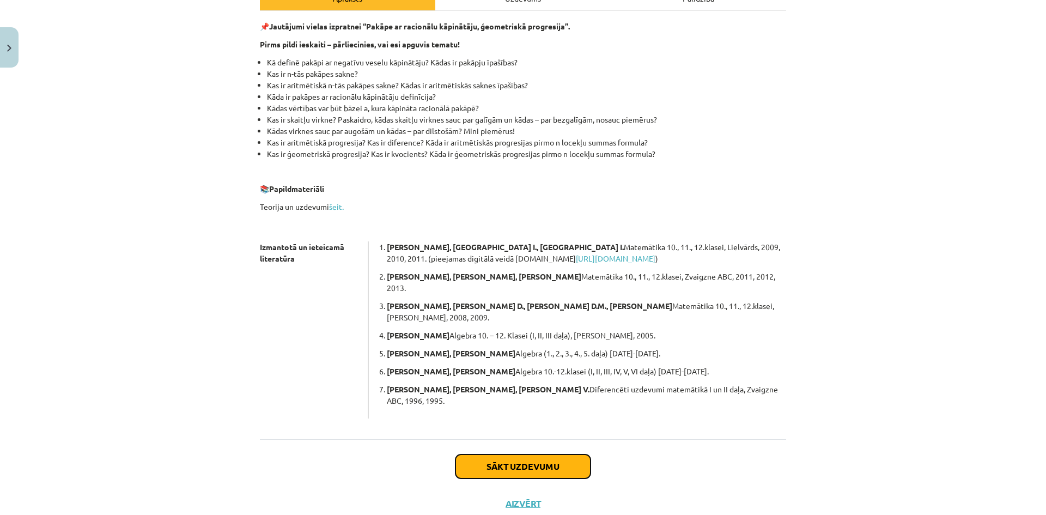
click at [506, 454] on button "Sākt uzdevumu" at bounding box center [522, 466] width 135 height 24
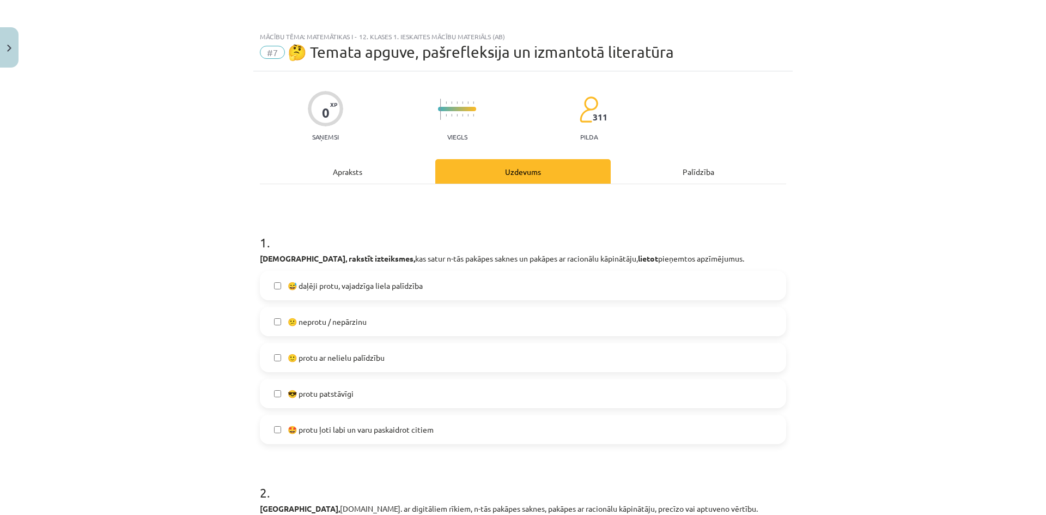
scroll to position [0, 0]
click at [310, 292] on label "😅 daļēji protu, vajadzīga liela palīdzība" at bounding box center [523, 286] width 524 height 27
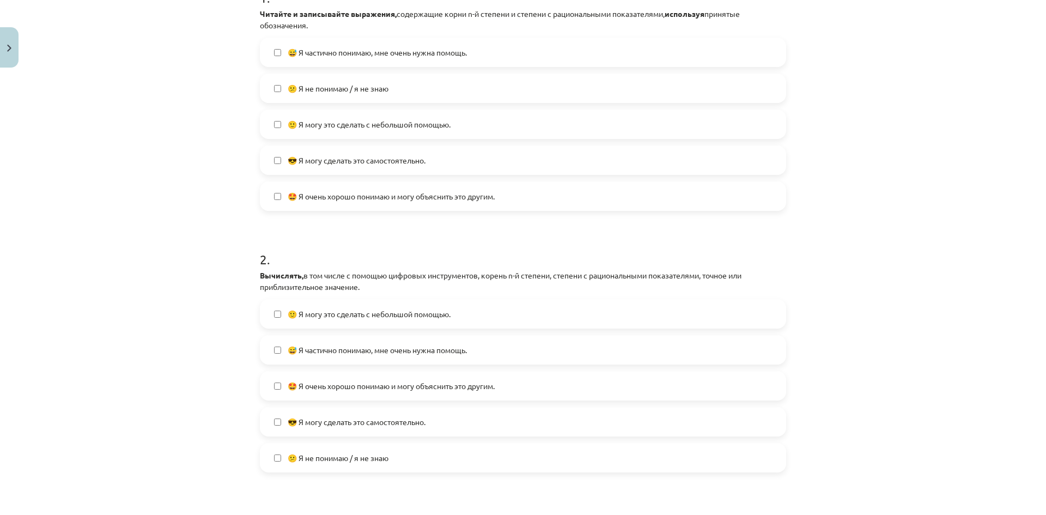
scroll to position [272, 0]
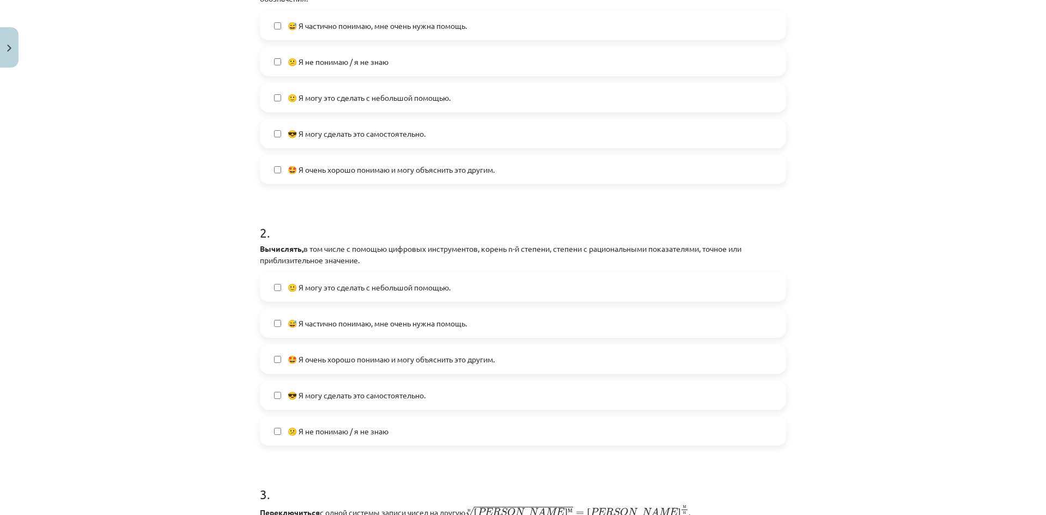
drag, startPoint x: 209, startPoint y: 306, endPoint x: 210, endPoint y: 326, distance: 20.2
click at [203, 331] on div "Тема исследования: Математика I - 12 класс, 1-й тест, учебный материал (ab) #7 …" at bounding box center [523, 257] width 1046 height 515
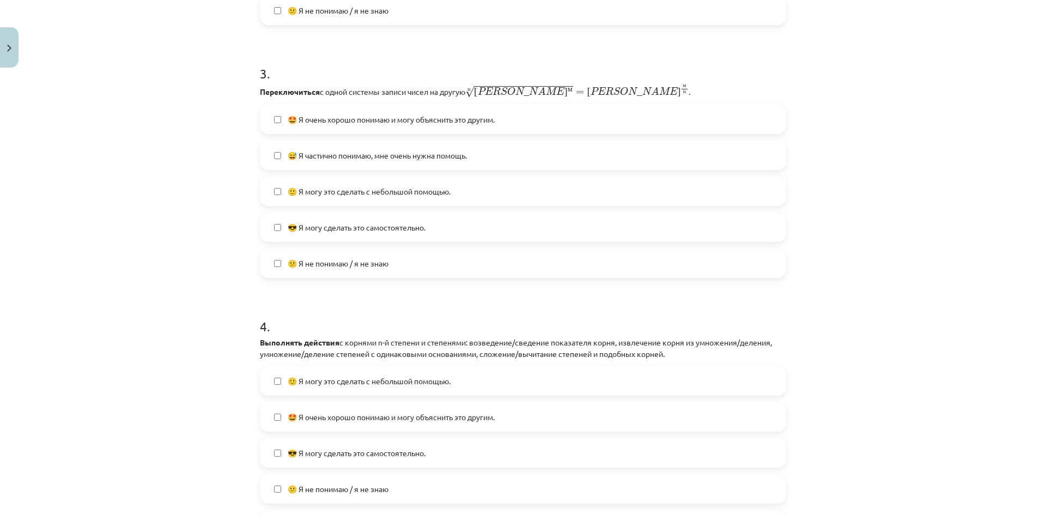
scroll to position [708, 0]
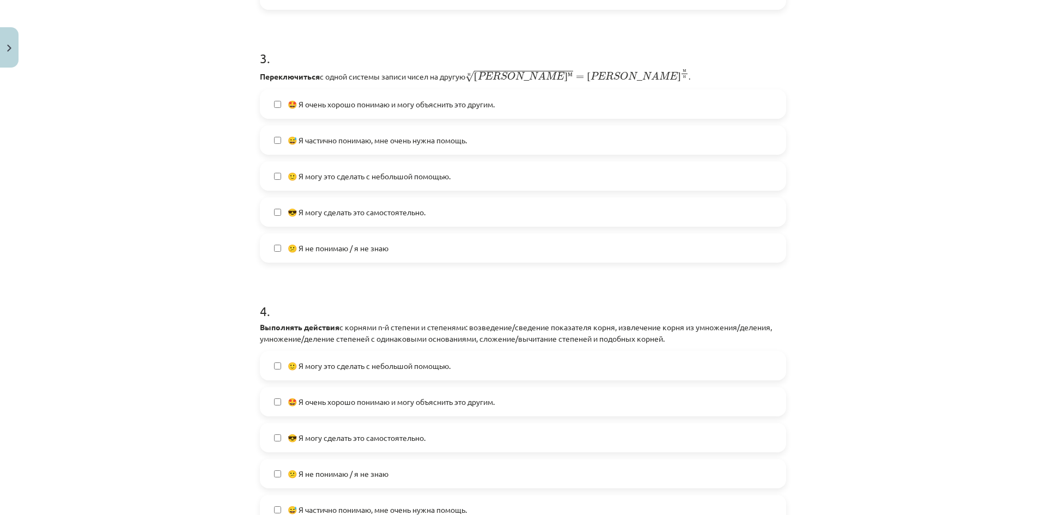
click at [287, 358] on label "🙂 Я могу это сделать с небольшой помощью." at bounding box center [523, 365] width 524 height 27
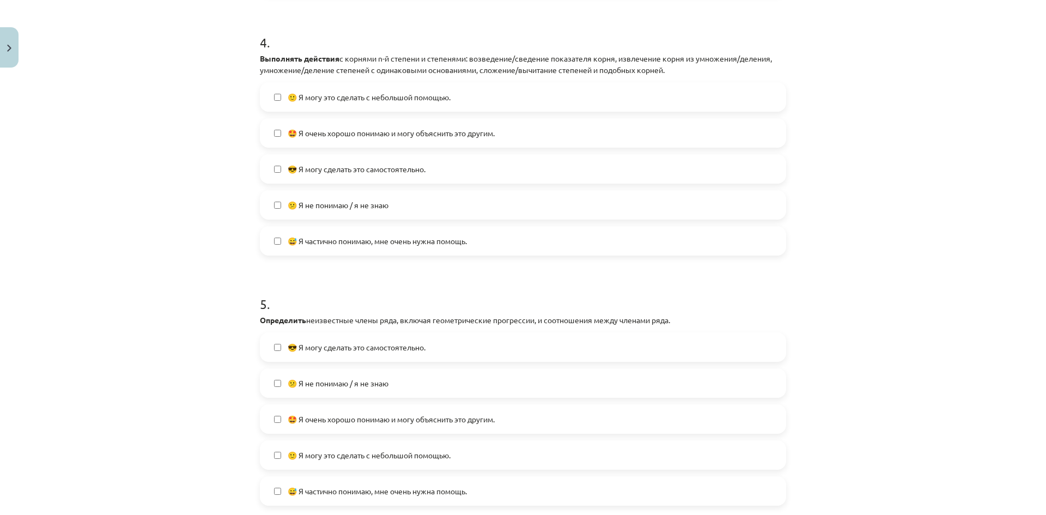
scroll to position [980, 0]
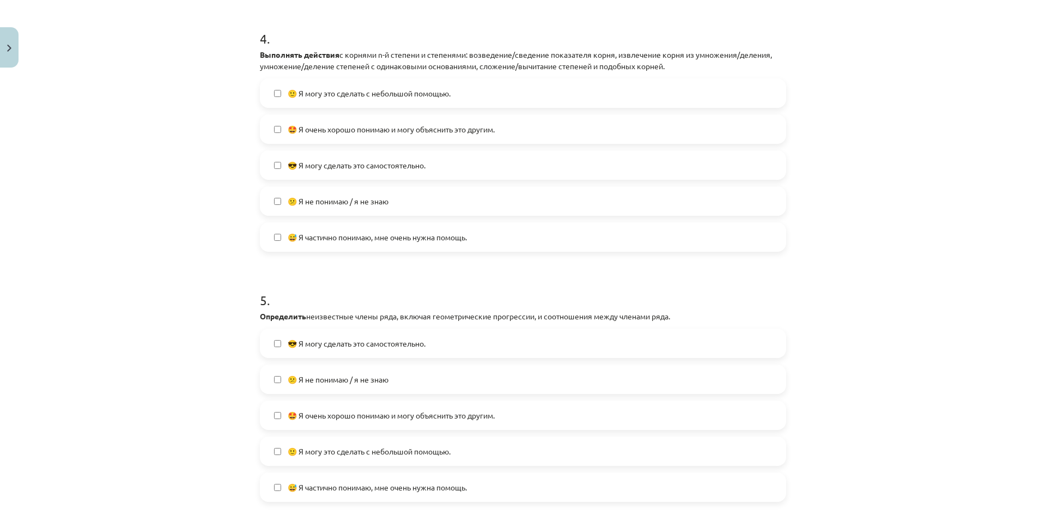
click at [317, 447] on font "🙂 Я могу это сделать с небольшой помощью." at bounding box center [369, 451] width 163 height 10
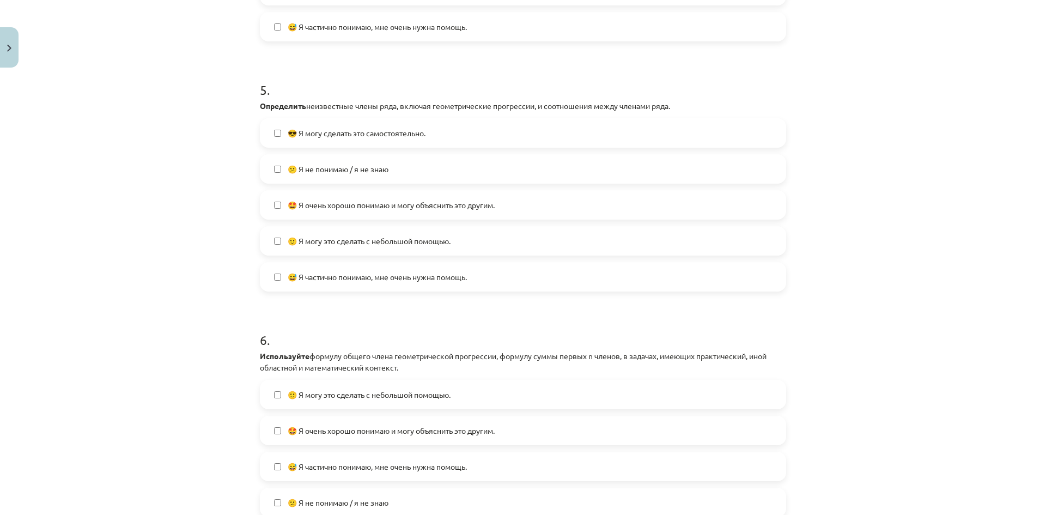
scroll to position [1253, 0]
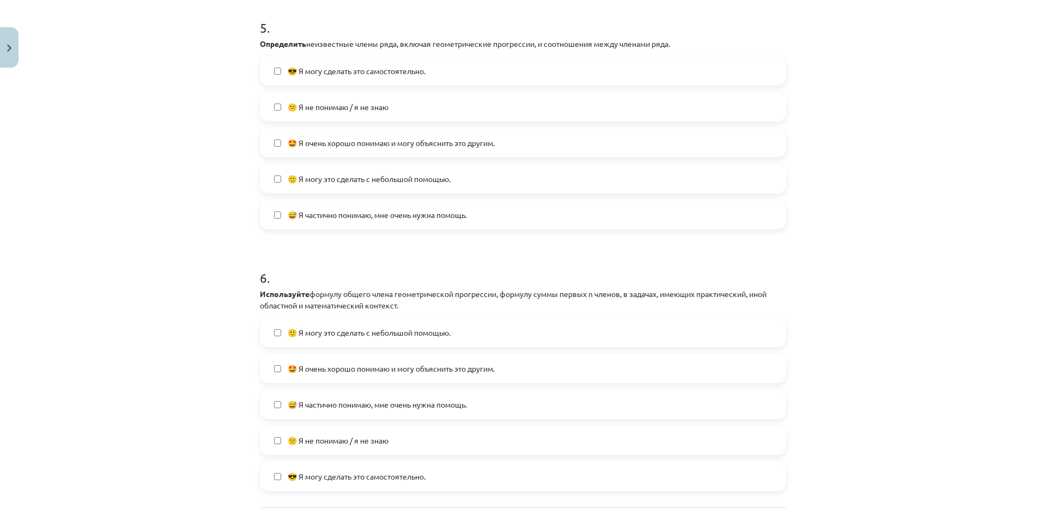
click at [300, 401] on font "😅 Я частично понимаю, мне очень нужна помощь." at bounding box center [377, 404] width 179 height 10
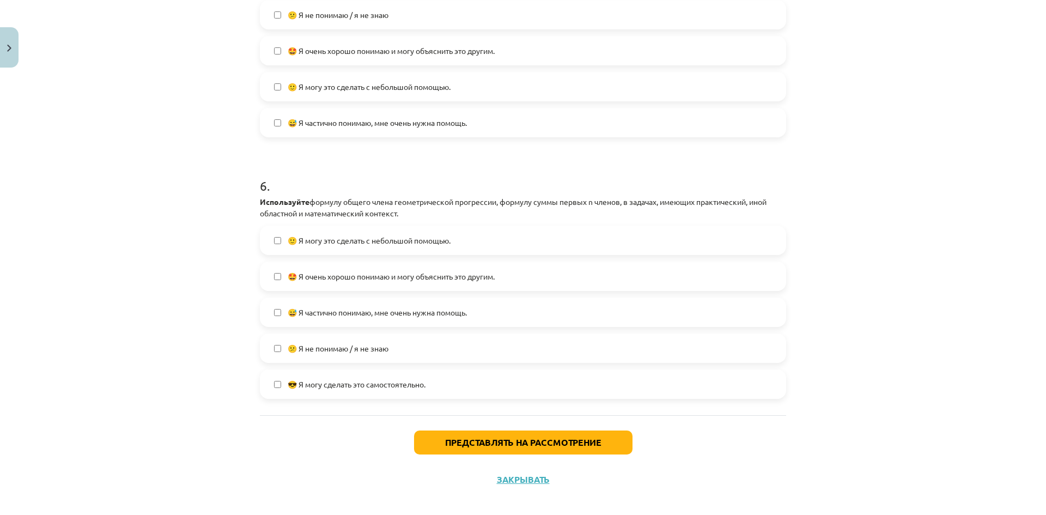
scroll to position [1355, 0]
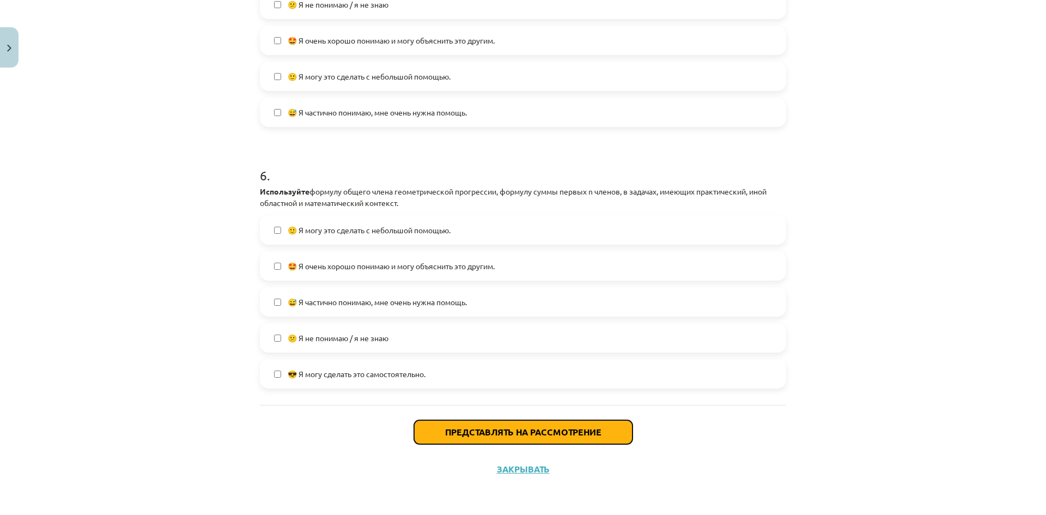
click at [452, 442] on button "Представлять на рассмотрение" at bounding box center [523, 432] width 218 height 24
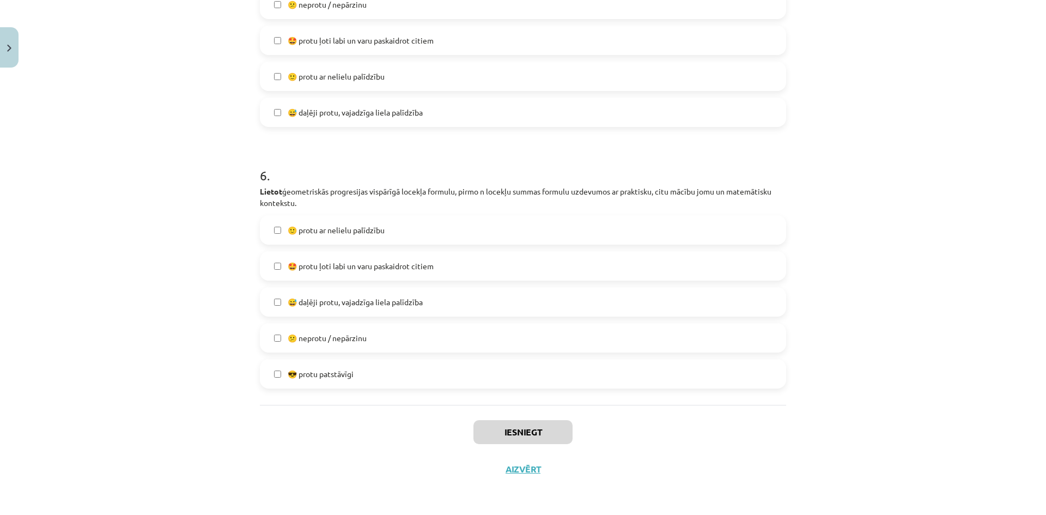
drag, startPoint x: 854, startPoint y: 159, endPoint x: 850, endPoint y: 163, distance: 5.8
click at [854, 159] on div "Mācību tēma: Matemātikas i - 12. klases 1. ieskaites mācību materiāls (ab) #7 🤔…" at bounding box center [523, 257] width 1046 height 515
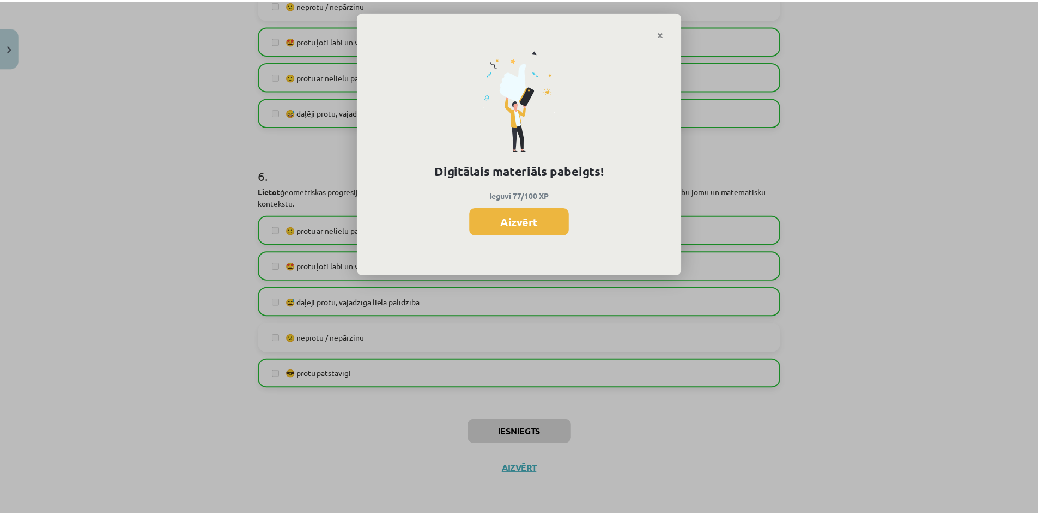
scroll to position [435, 0]
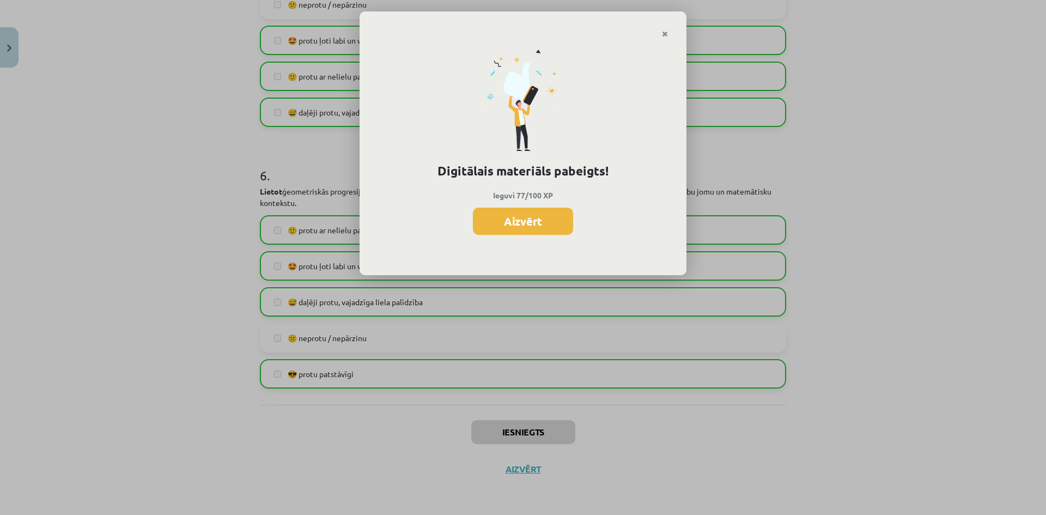
click at [543, 210] on button "Aizvērt" at bounding box center [523, 221] width 100 height 27
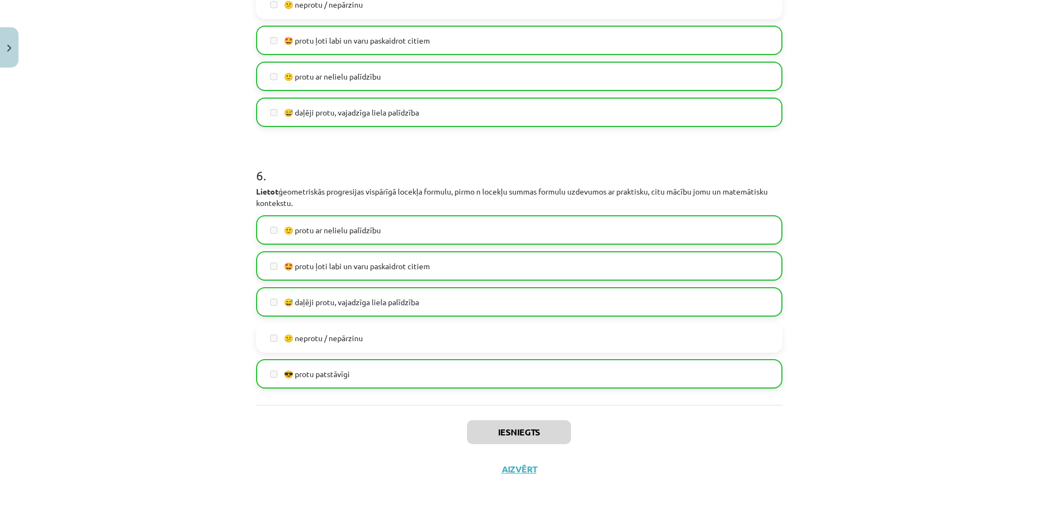
click at [529, 478] on div "Iesniegts Aizvērt" at bounding box center [519, 443] width 526 height 76
click at [528, 477] on div "Iesniegts Aizvērt" at bounding box center [519, 443] width 526 height 76
click at [525, 472] on button "Aizvērt" at bounding box center [518, 469] width 41 height 11
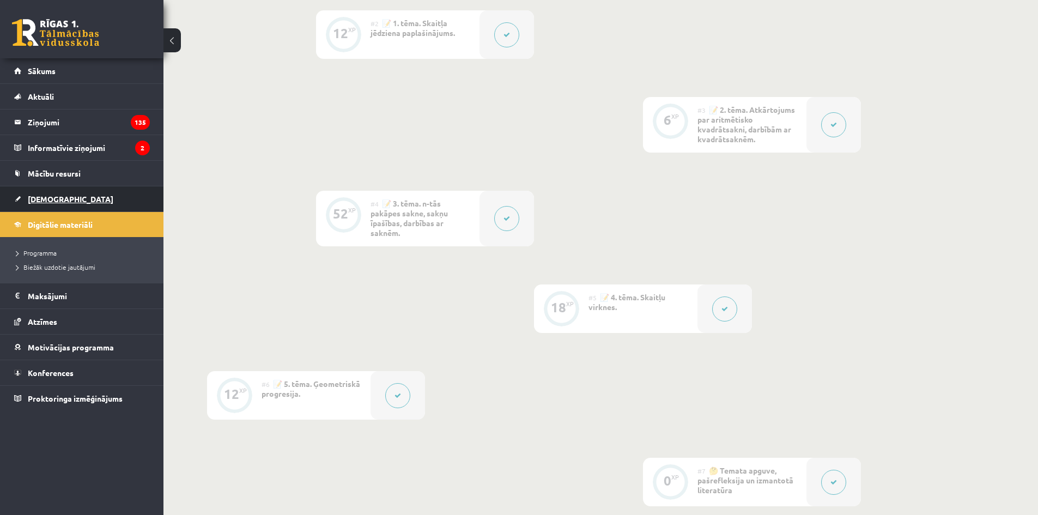
click at [55, 198] on span "[DEMOGRAPHIC_DATA]" at bounding box center [71, 199] width 86 height 10
